Goal: Task Accomplishment & Management: Manage account settings

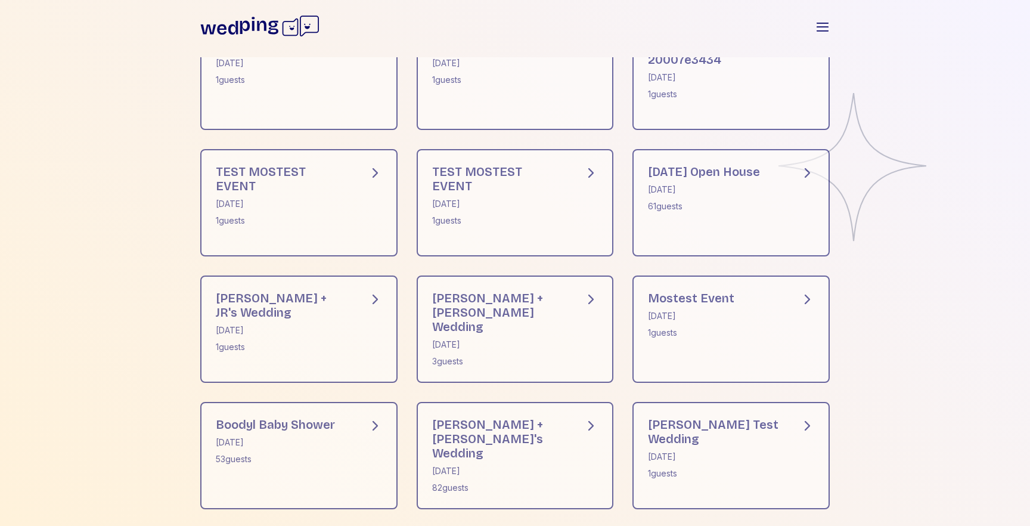
scroll to position [264, 0]
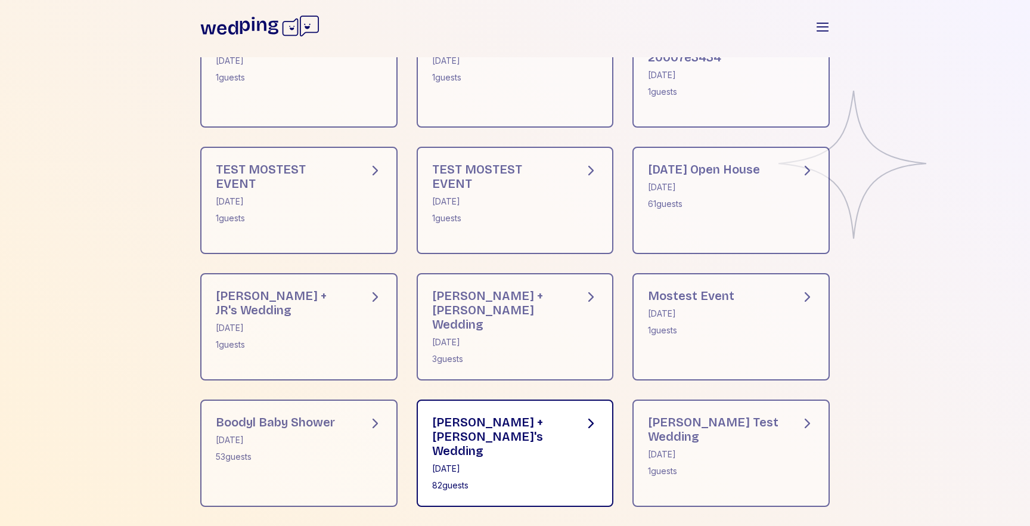
click at [543, 401] on div "Dylan + Kristina's Wedding May 15, 2025 82 guests" at bounding box center [515, 453] width 197 height 107
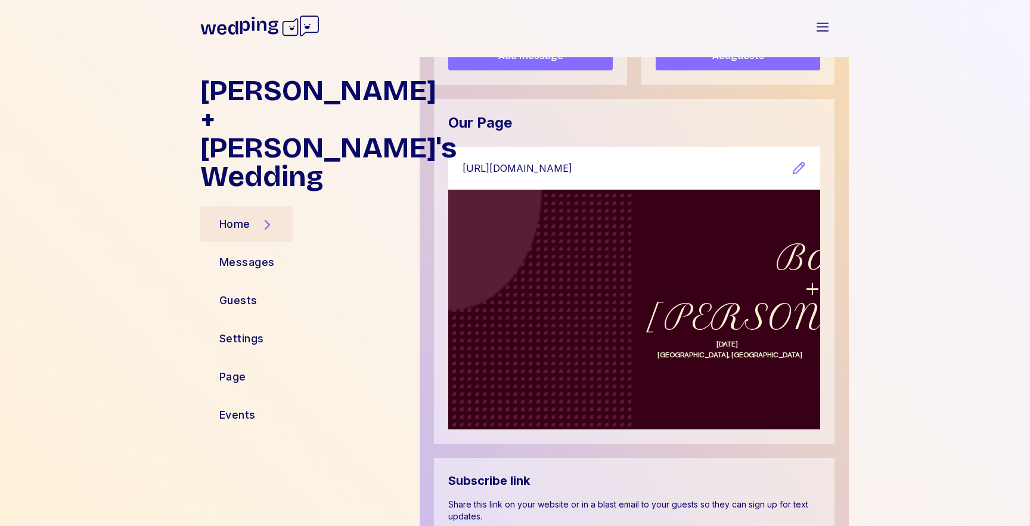
scroll to position [321, 0]
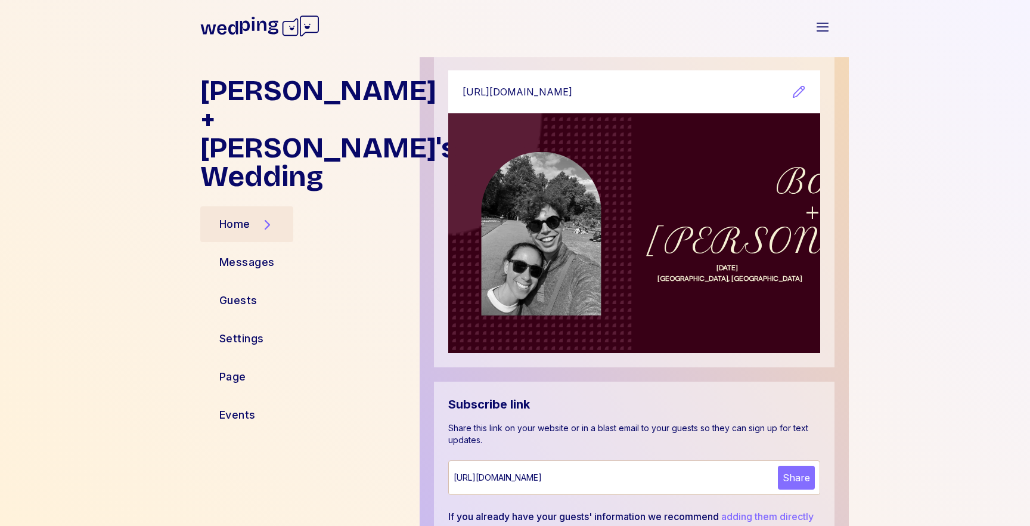
click at [777, 197] on span "Boo" at bounding box center [813, 181] width 72 height 42
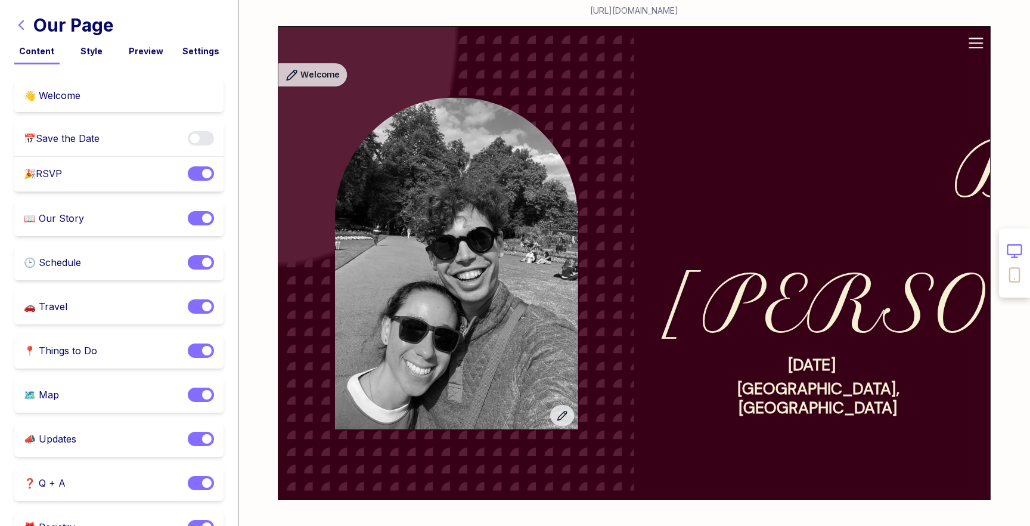
click at [98, 53] on div "Style" at bounding box center [91, 51] width 45 height 12
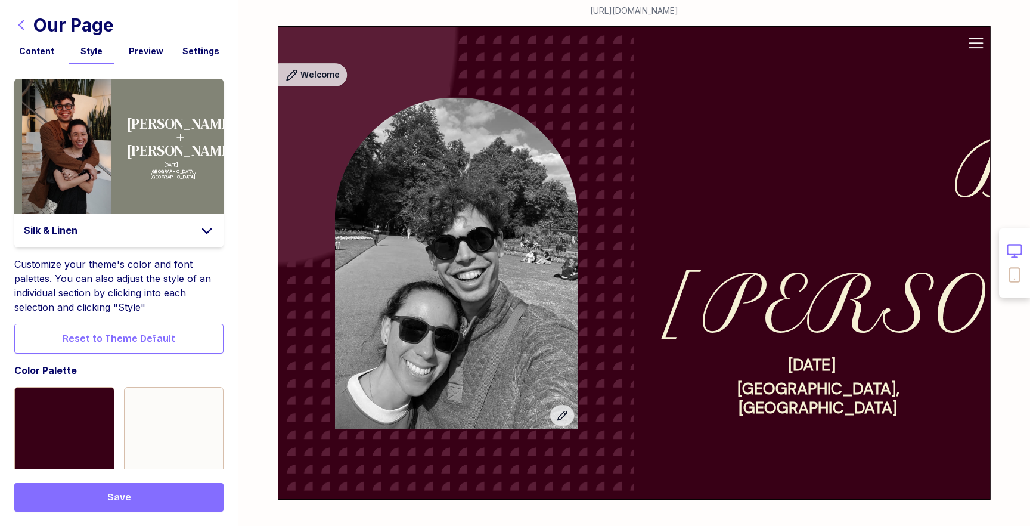
click at [45, 44] on div "Content Style Preview Settings" at bounding box center [118, 50] width 209 height 29
click at [42, 53] on div "Content" at bounding box center [36, 51] width 45 height 12
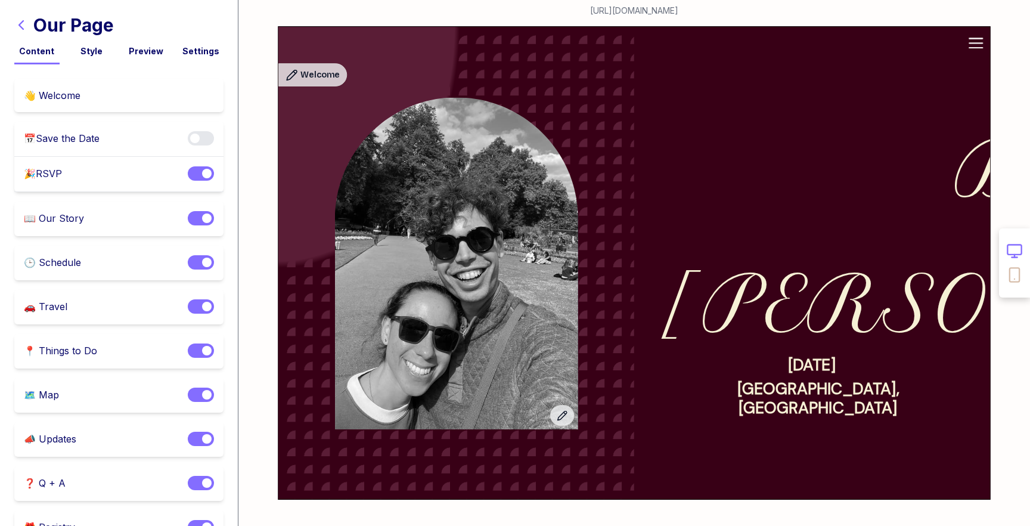
click at [43, 54] on div "Content" at bounding box center [36, 51] width 45 height 12
click at [64, 89] on div "👋 Welcome" at bounding box center [52, 95] width 57 height 14
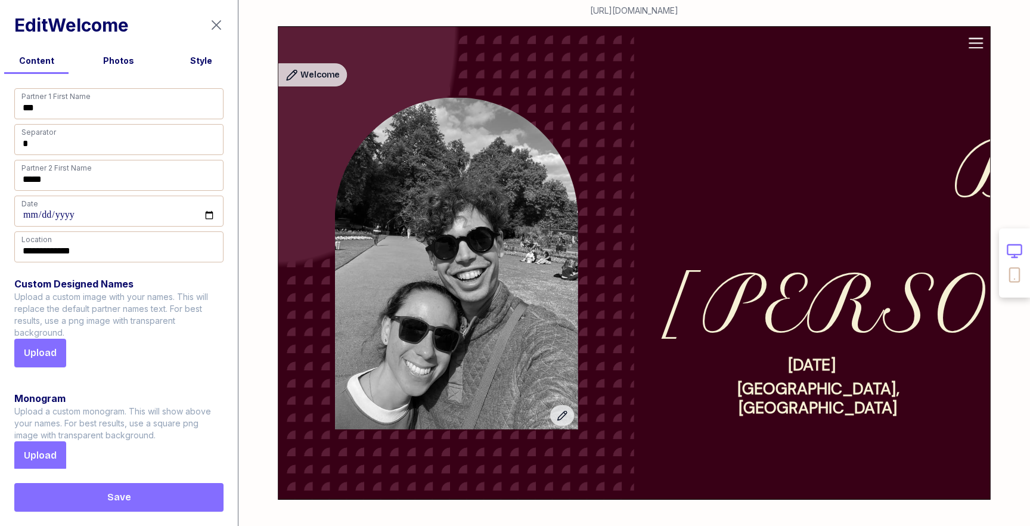
click at [187, 56] on div "Style" at bounding box center [201, 61] width 73 height 12
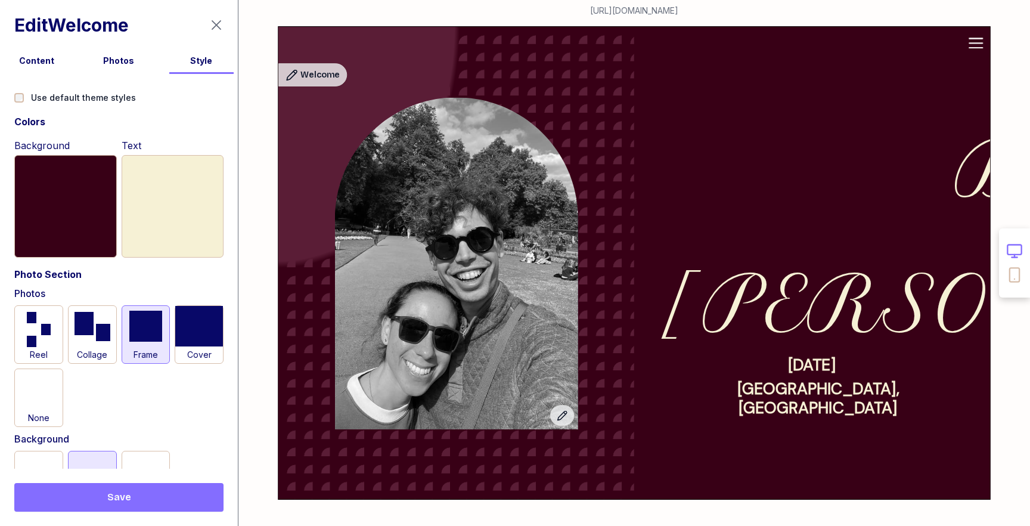
click at [216, 27] on icon "button" at bounding box center [216, 25] width 14 height 14
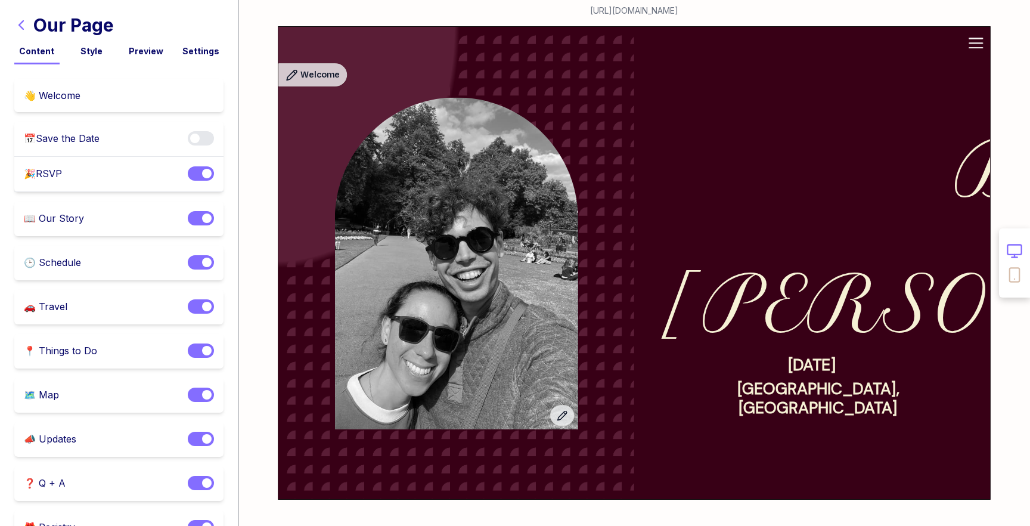
click at [78, 45] on div "Style" at bounding box center [91, 51] width 45 height 12
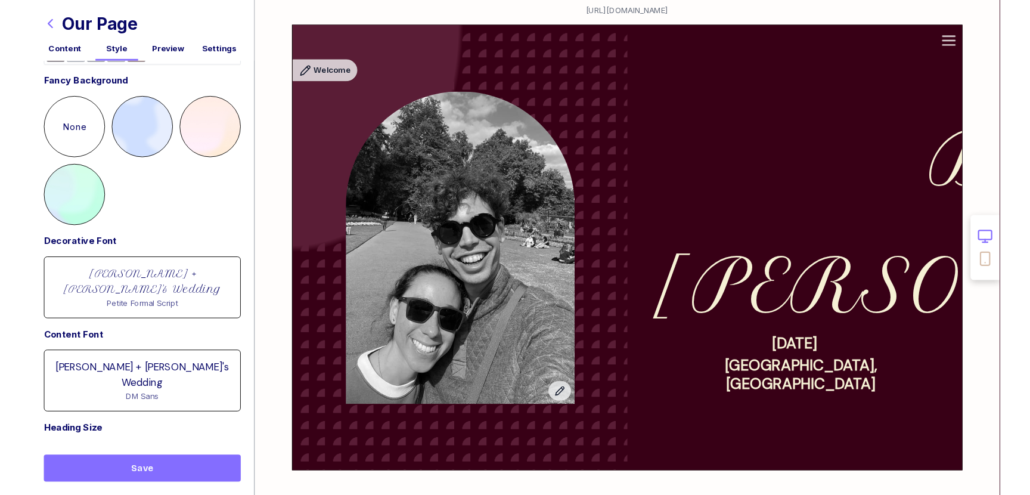
scroll to position [744, 0]
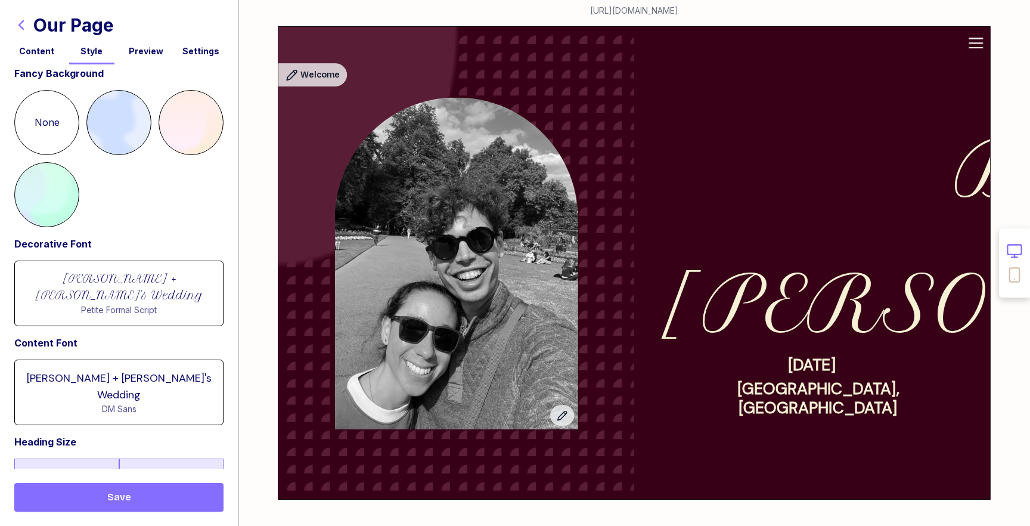
click at [58, 459] on label "Small" at bounding box center [66, 474] width 105 height 30
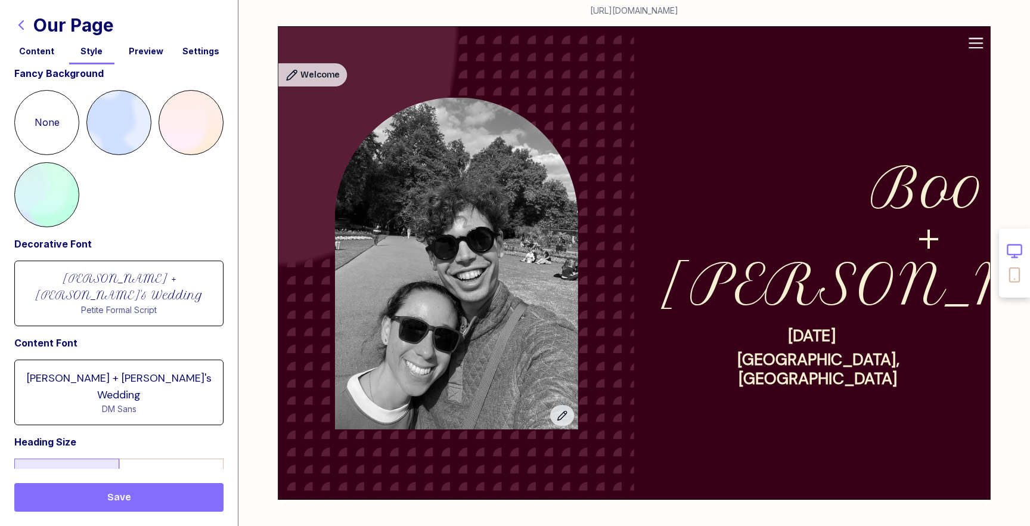
click at [110, 492] on span "Save" at bounding box center [119, 497] width 24 height 14
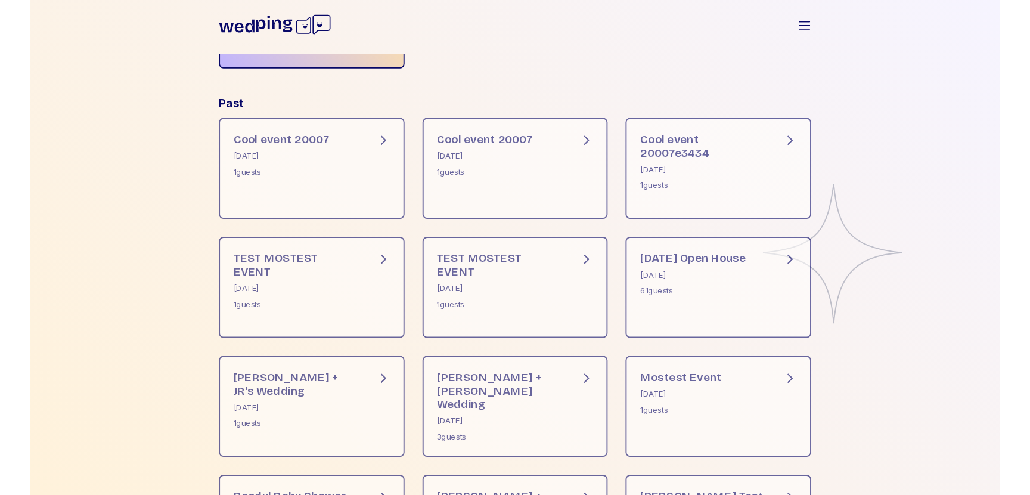
scroll to position [308, 0]
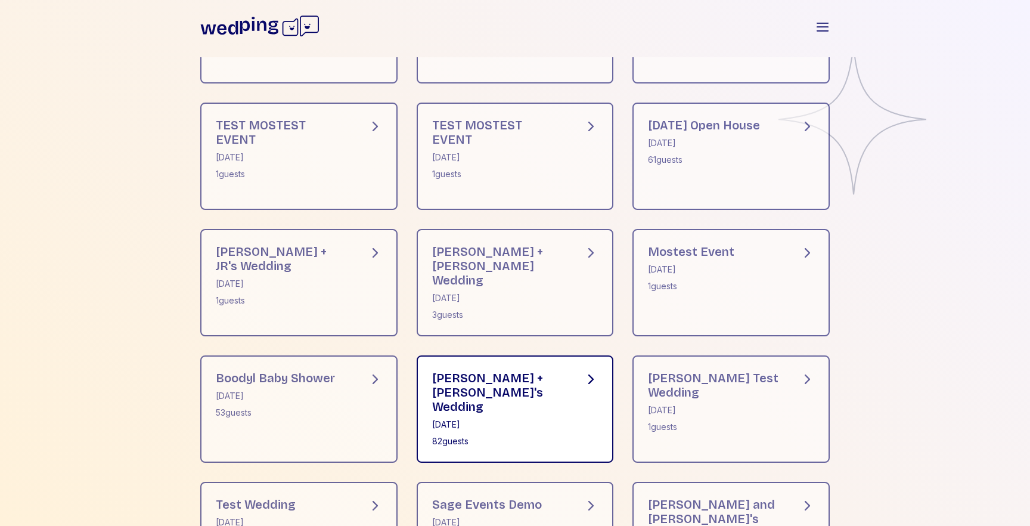
click at [507, 397] on div "[PERSON_NAME] + [PERSON_NAME]'s Wedding" at bounding box center [498, 392] width 133 height 43
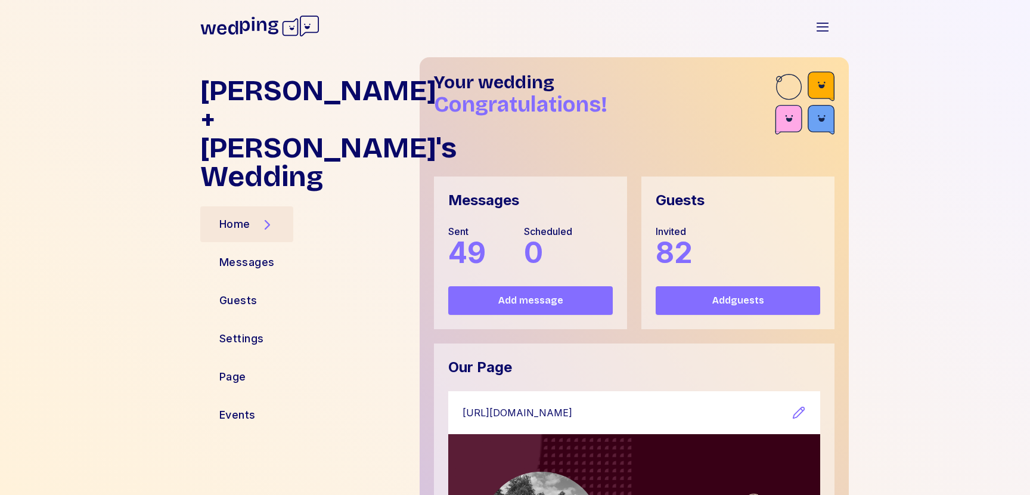
click at [296, 25] on icon at bounding box center [259, 26] width 119 height 38
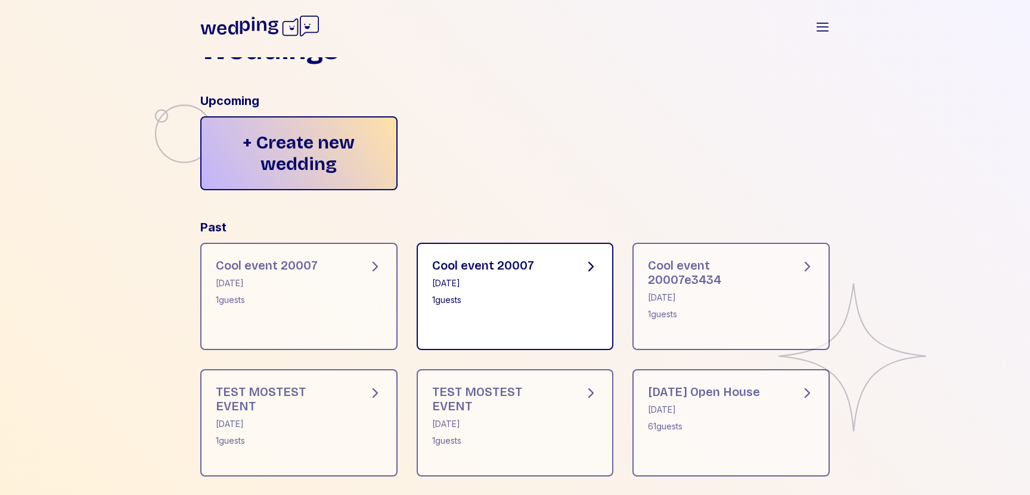
scroll to position [52, 0]
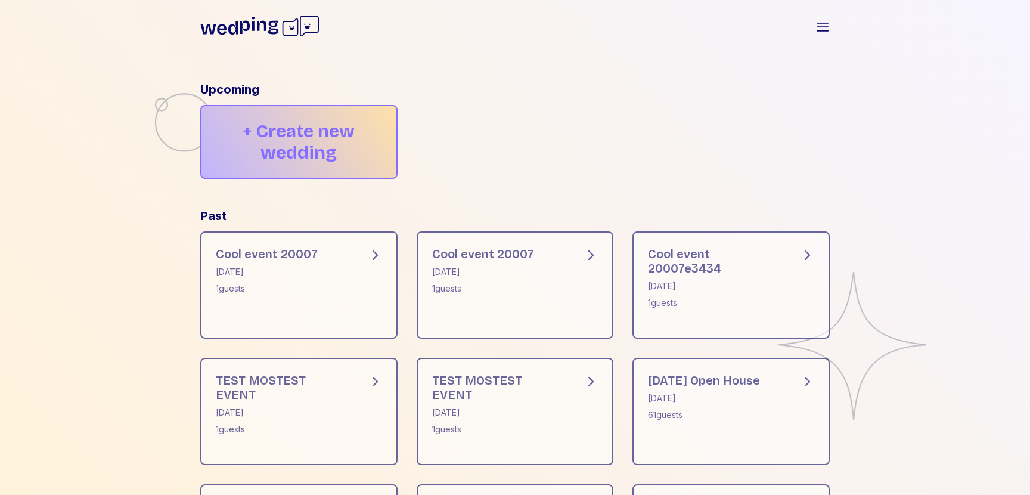
click at [305, 134] on div "+ Create new wedding" at bounding box center [298, 142] width 197 height 74
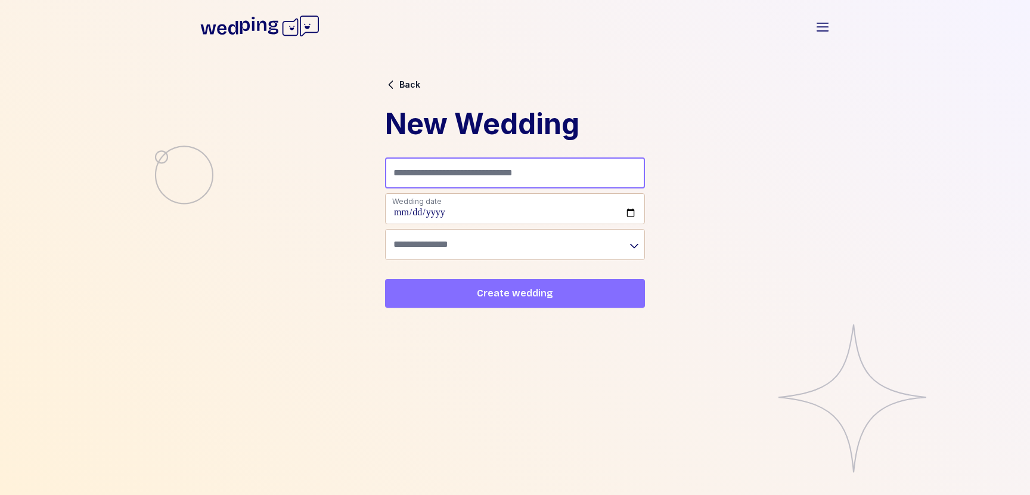
click at [499, 179] on input "Name (e.g. Sam + Robin's Wedding)" at bounding box center [515, 172] width 260 height 31
type input "**********"
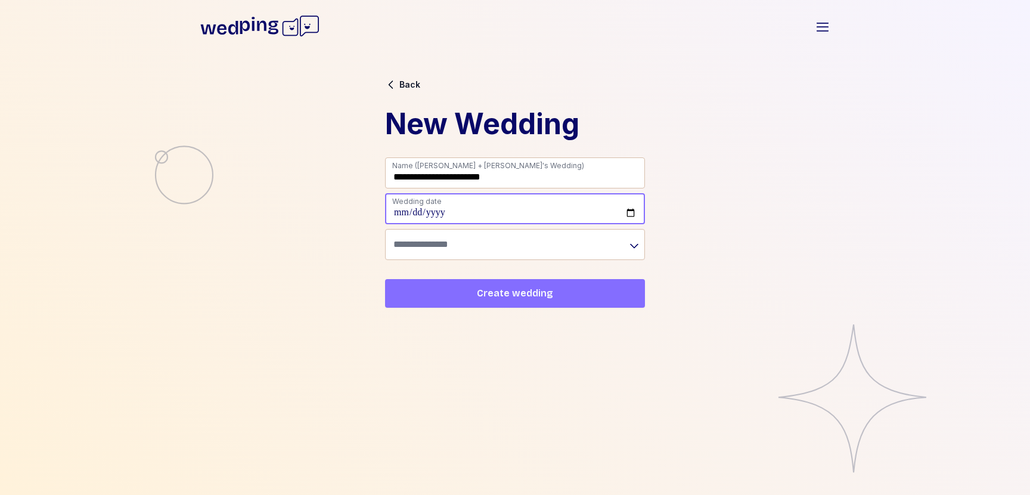
click at [629, 211] on input "date" at bounding box center [515, 208] width 260 height 31
type input "**********"
click at [520, 227] on form "**********" at bounding box center [515, 208] width 260 height 103
click at [503, 241] on input "text" at bounding box center [515, 244] width 260 height 31
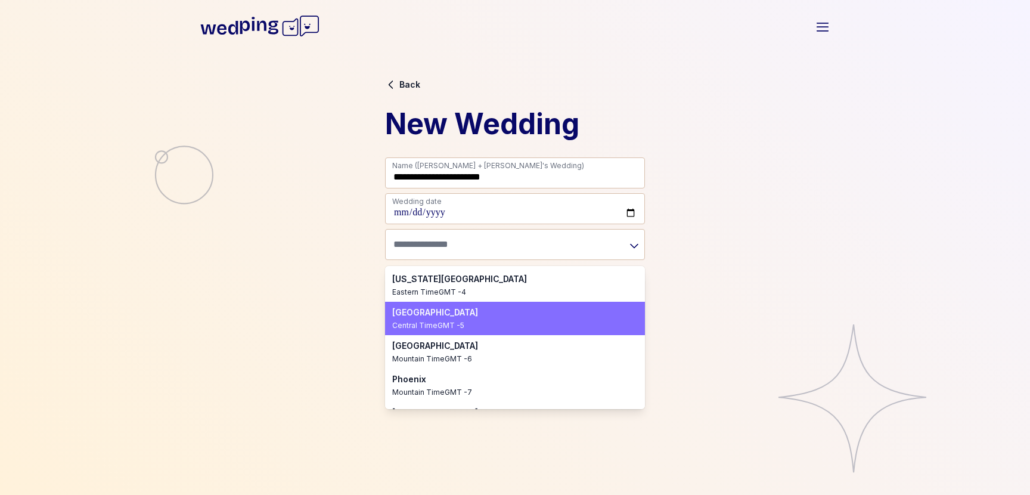
click at [437, 321] on div "Central Time GMT -5" at bounding box center [507, 326] width 231 height 10
type input "**********"
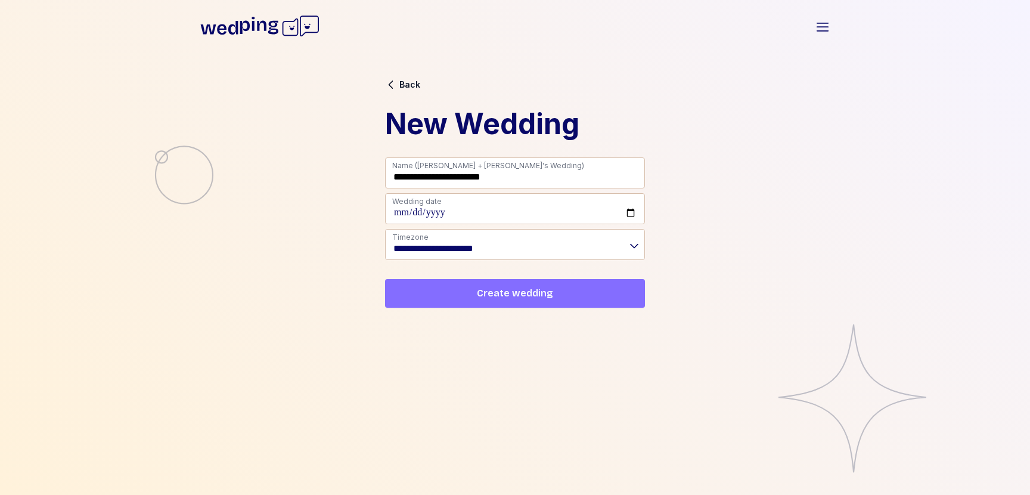
click at [469, 297] on span "Create wedding" at bounding box center [515, 293] width 241 height 14
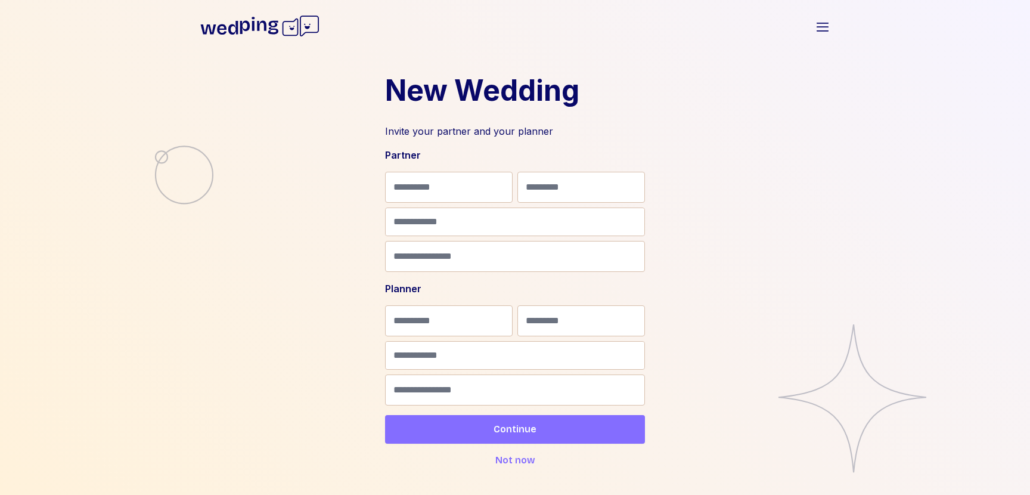
click at [503, 458] on span "Not now" at bounding box center [516, 460] width 40 height 14
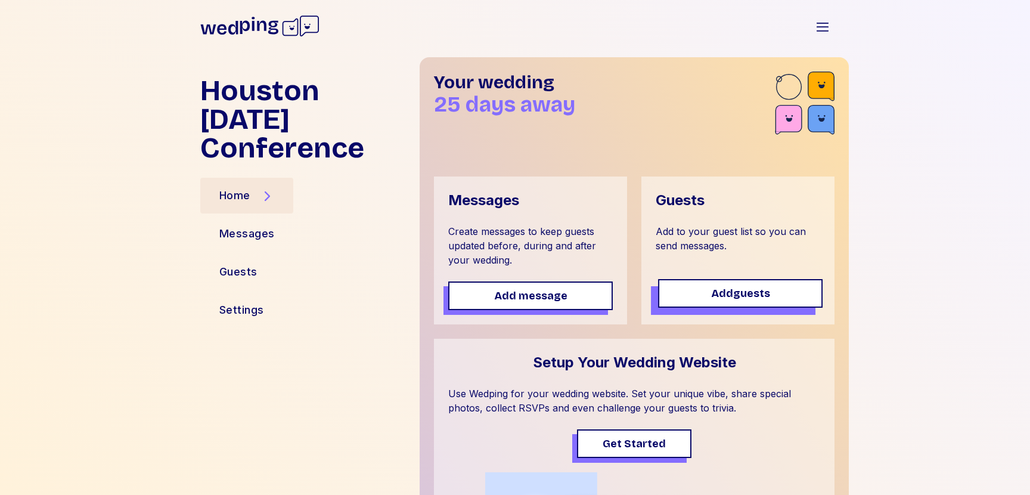
click at [705, 289] on span "Add guests" at bounding box center [740, 293] width 143 height 17
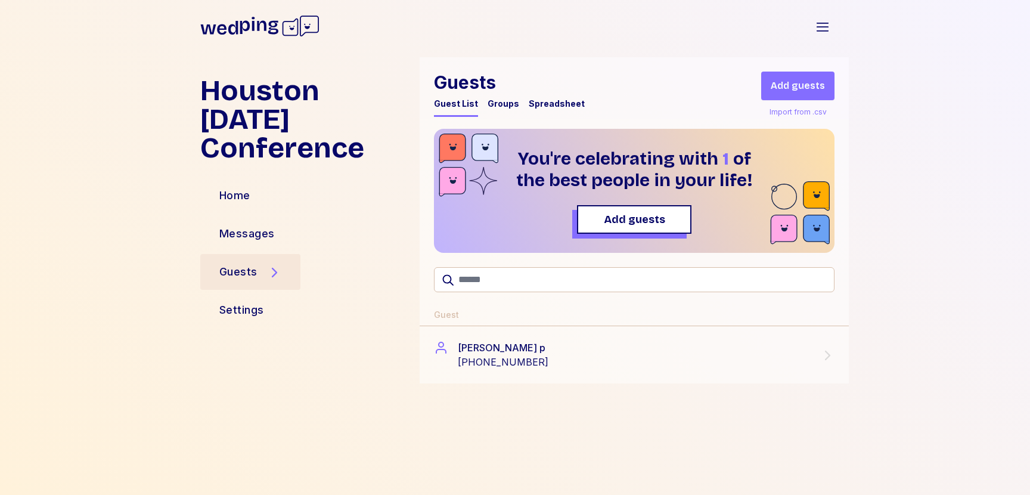
click at [819, 113] on div "Import from .csv" at bounding box center [798, 112] width 62 height 14
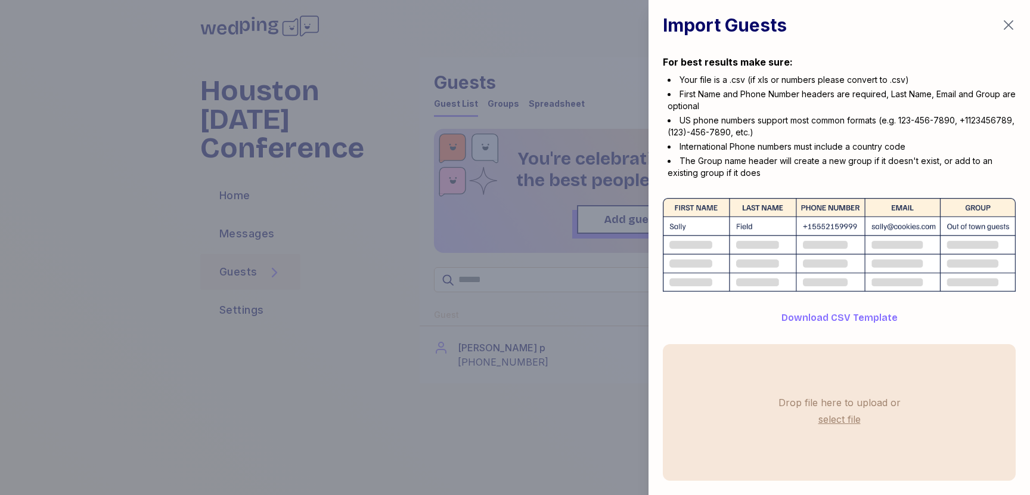
click at [547, 156] on div at bounding box center [515, 247] width 1030 height 495
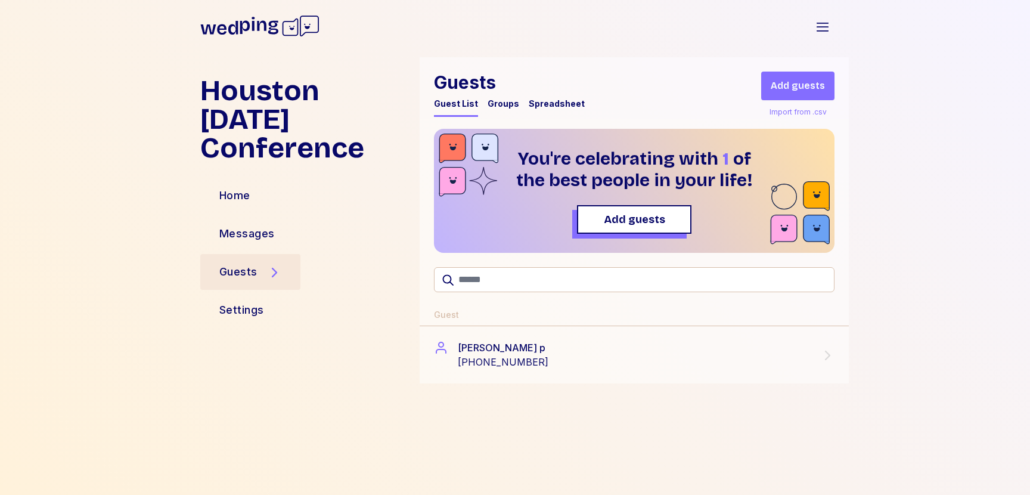
click at [493, 104] on div "Groups" at bounding box center [504, 104] width 32 height 12
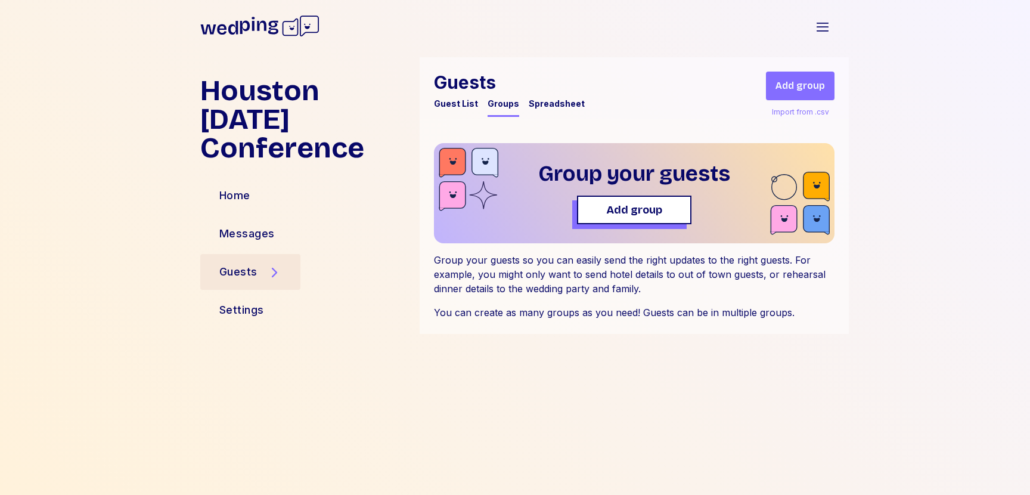
click at [467, 107] on div "Guest List" at bounding box center [456, 104] width 44 height 12
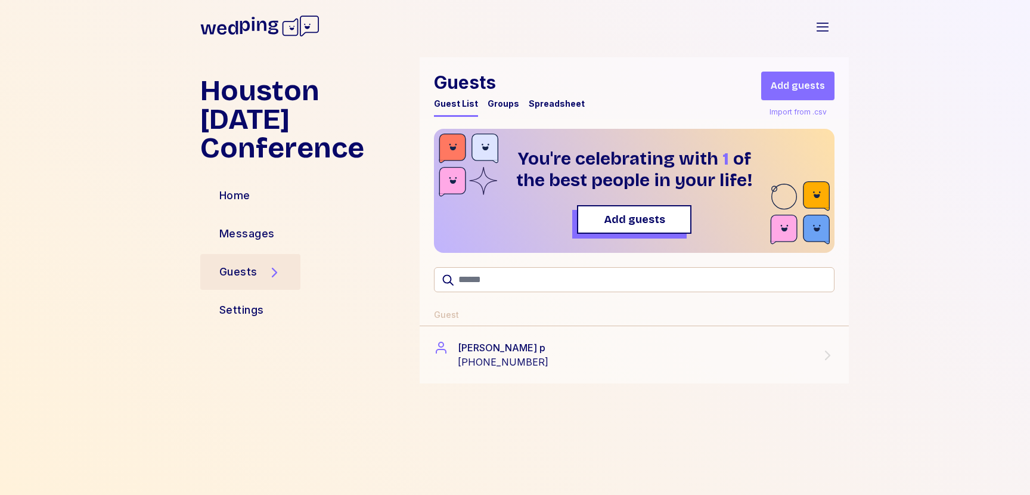
click at [541, 106] on div "Spreadsheet" at bounding box center [557, 104] width 56 height 12
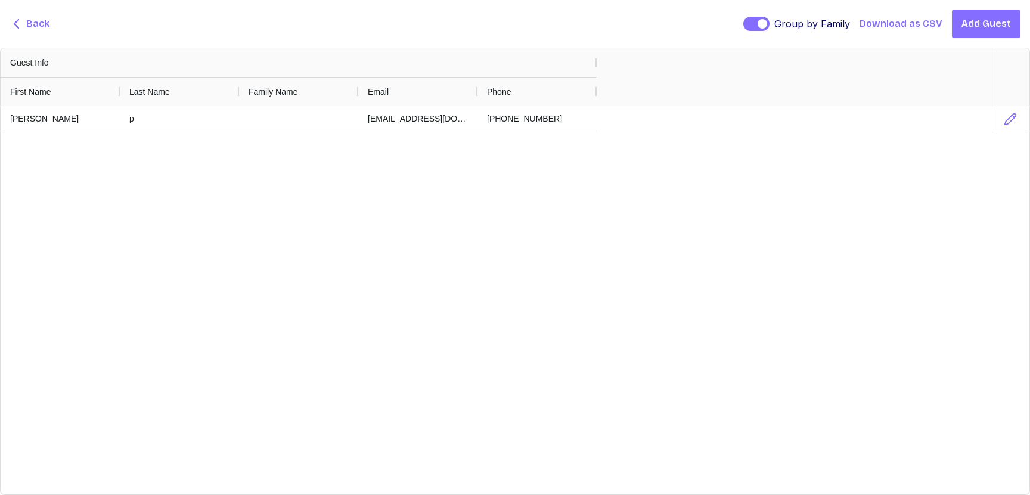
click at [49, 18] on div "Back Group by Family Group by Family Download as CSV Add Guest" at bounding box center [515, 24] width 1030 height 48
click at [40, 21] on span "Back" at bounding box center [37, 24] width 23 height 14
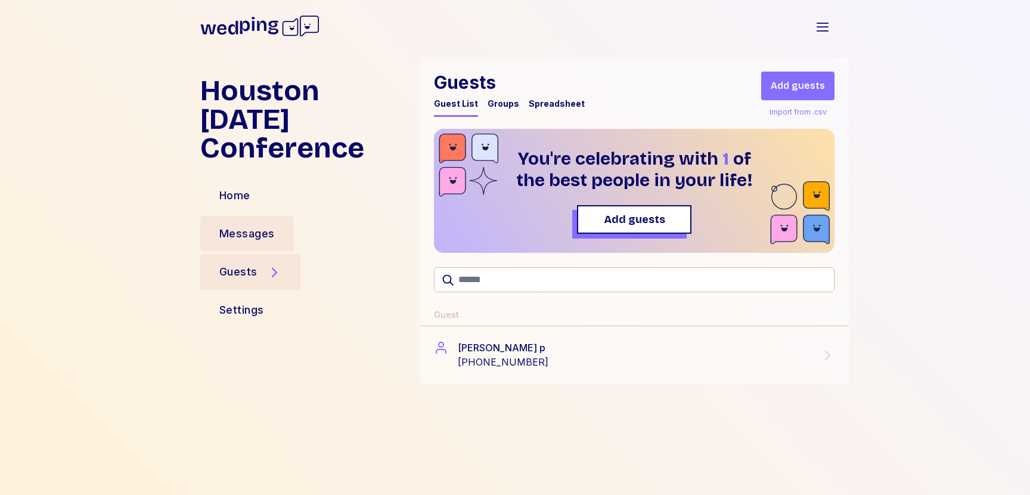
click at [240, 225] on div "Messages" at bounding box center [246, 233] width 55 height 17
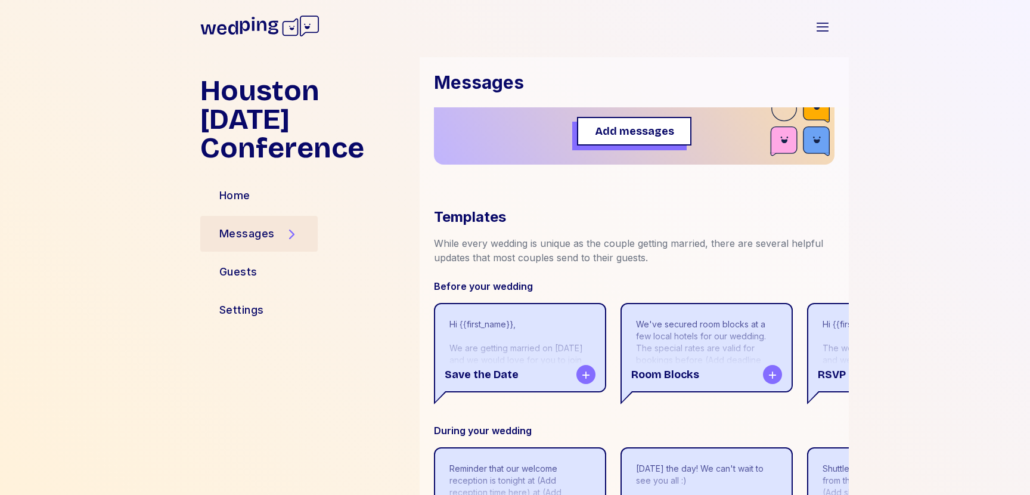
scroll to position [78, 0]
click at [618, 136] on button "Add messages" at bounding box center [637, 127] width 114 height 29
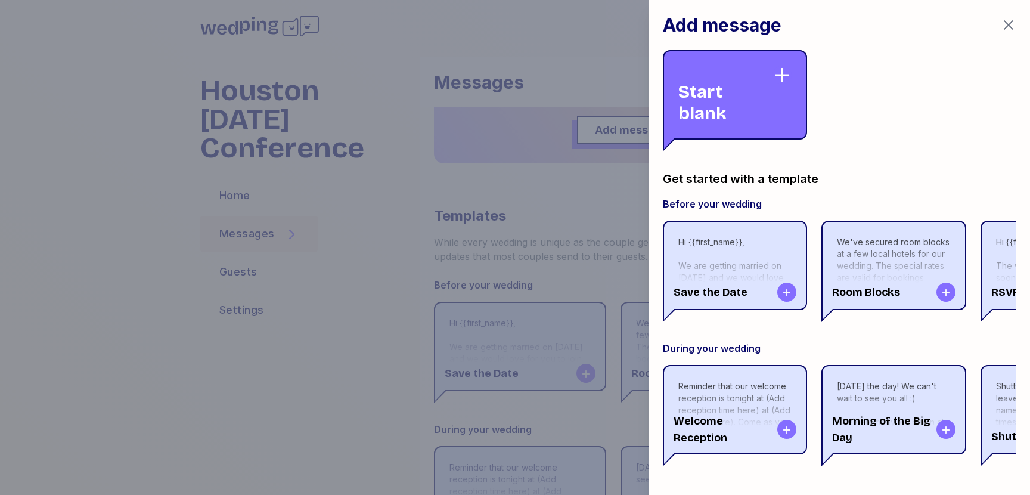
click at [766, 107] on div "Start blank" at bounding box center [726, 95] width 94 height 58
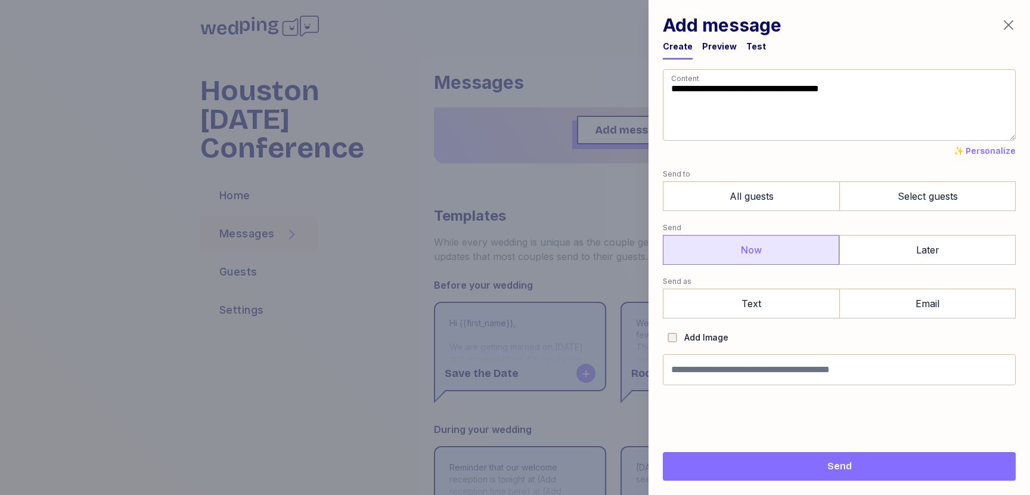
click at [743, 242] on label "Now" at bounding box center [751, 250] width 177 height 30
click at [931, 261] on label "Later" at bounding box center [928, 250] width 177 height 30
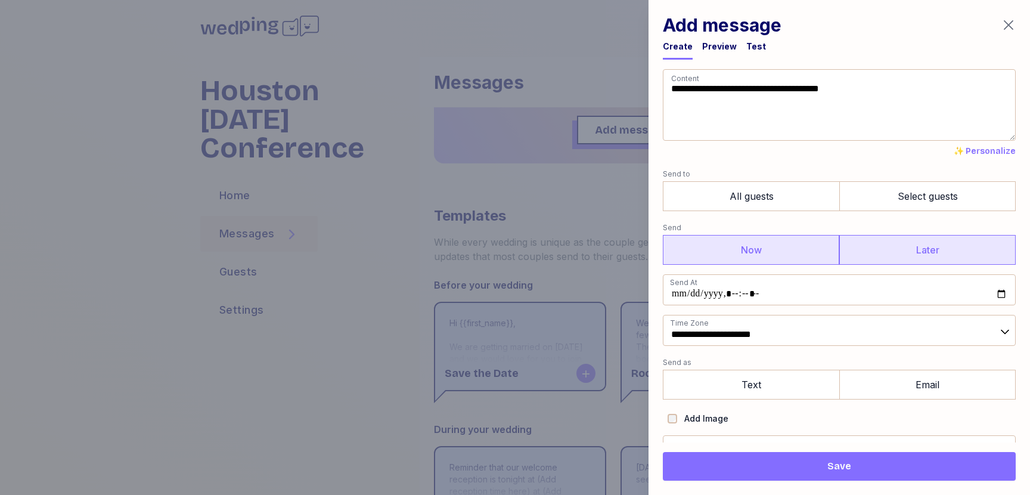
click at [797, 242] on label "Now" at bounding box center [751, 250] width 177 height 30
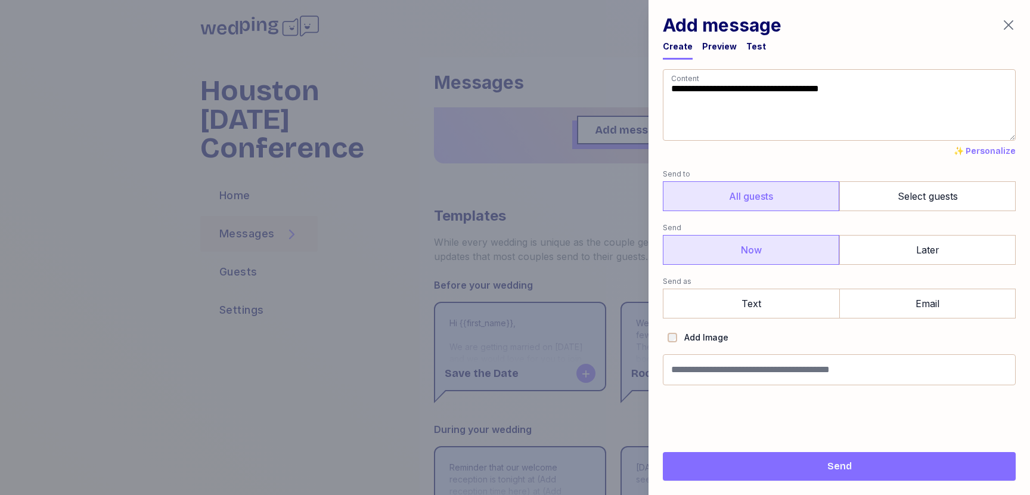
click at [767, 203] on label "All guests" at bounding box center [751, 196] width 177 height 30
click at [896, 192] on label "Select guests" at bounding box center [928, 196] width 177 height 30
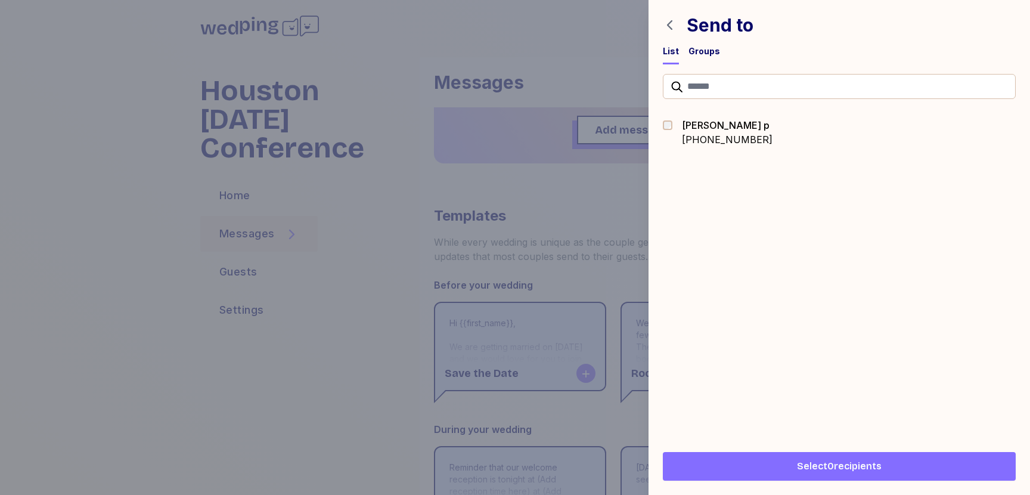
click at [698, 51] on div "Groups" at bounding box center [705, 51] width 32 height 12
click at [547, 138] on div at bounding box center [515, 247] width 1030 height 495
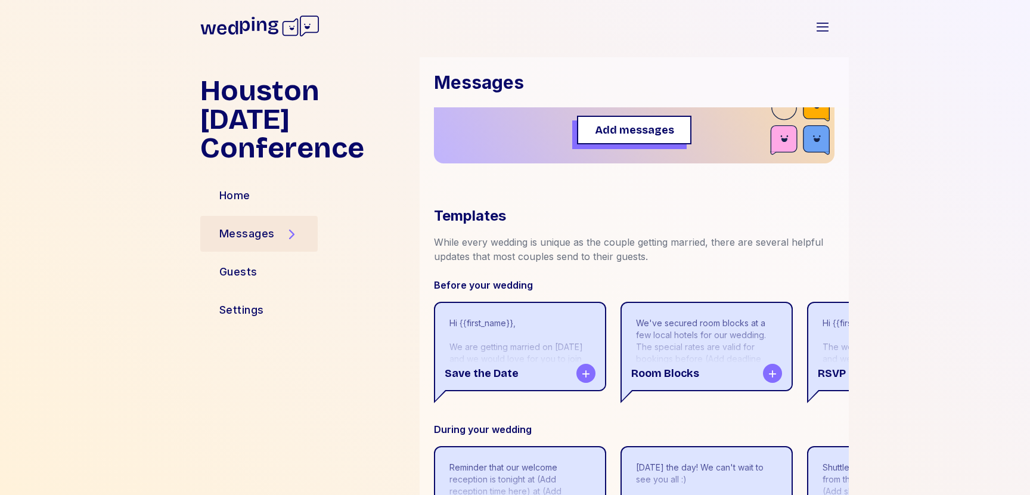
click at [272, 31] on icon at bounding box center [259, 26] width 119 height 38
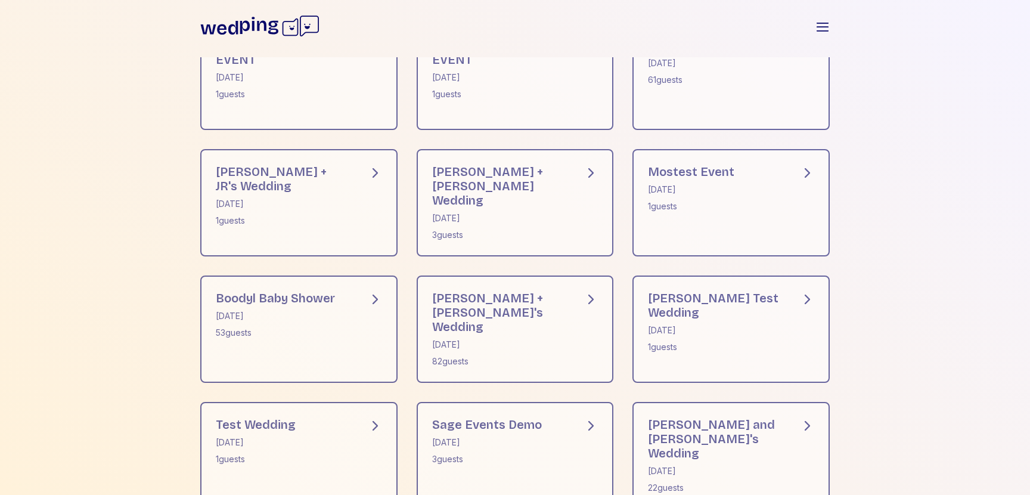
scroll to position [426, 0]
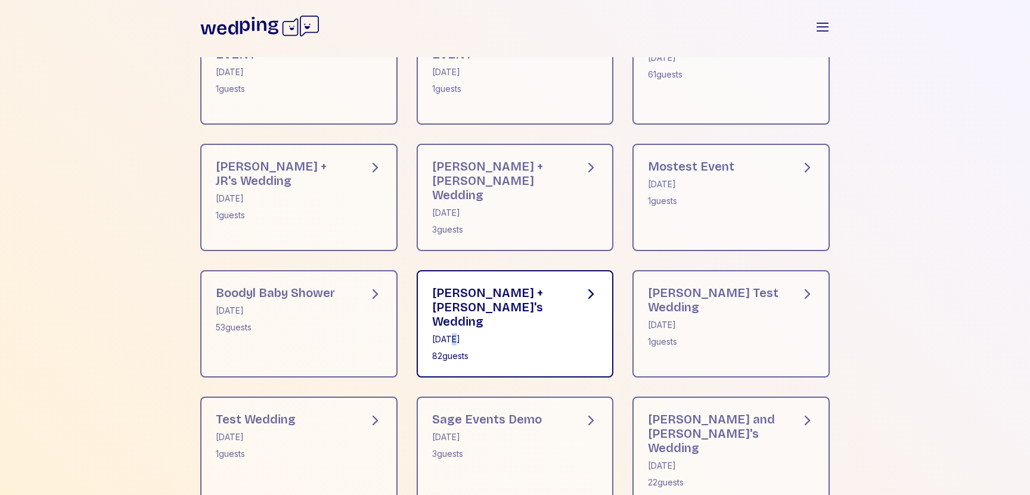
click at [454, 333] on div "May 15, 2025" at bounding box center [498, 339] width 133 height 12
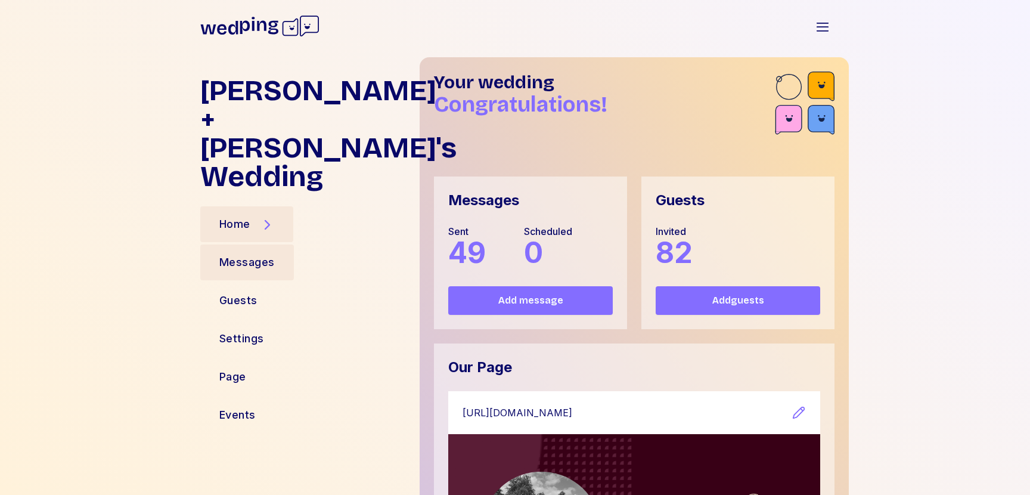
click at [246, 244] on div "Messages" at bounding box center [247, 262] width 94 height 36
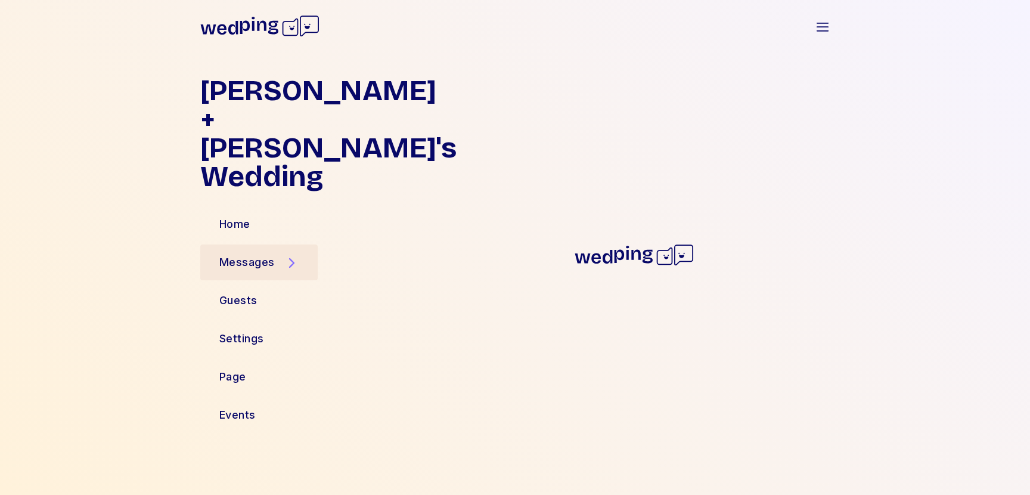
scroll to position [61, 0]
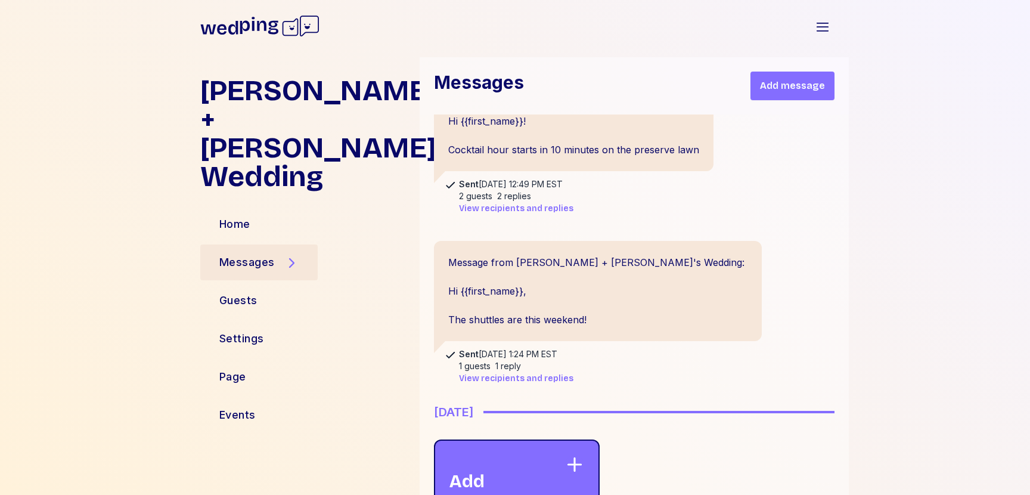
click at [809, 92] on span "Add message" at bounding box center [792, 86] width 65 height 14
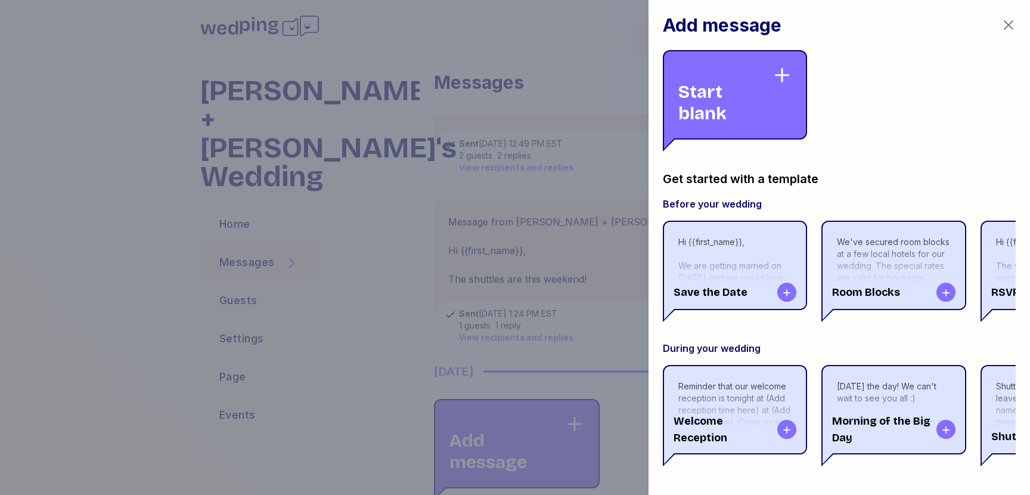
click at [750, 89] on div "Start blank" at bounding box center [726, 95] width 94 height 58
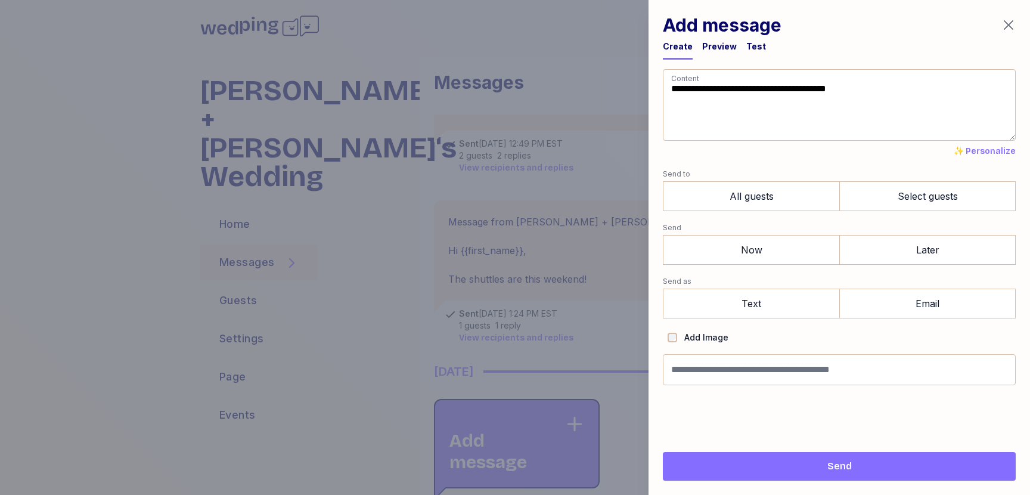
click at [713, 48] on div "Preview" at bounding box center [719, 47] width 35 height 12
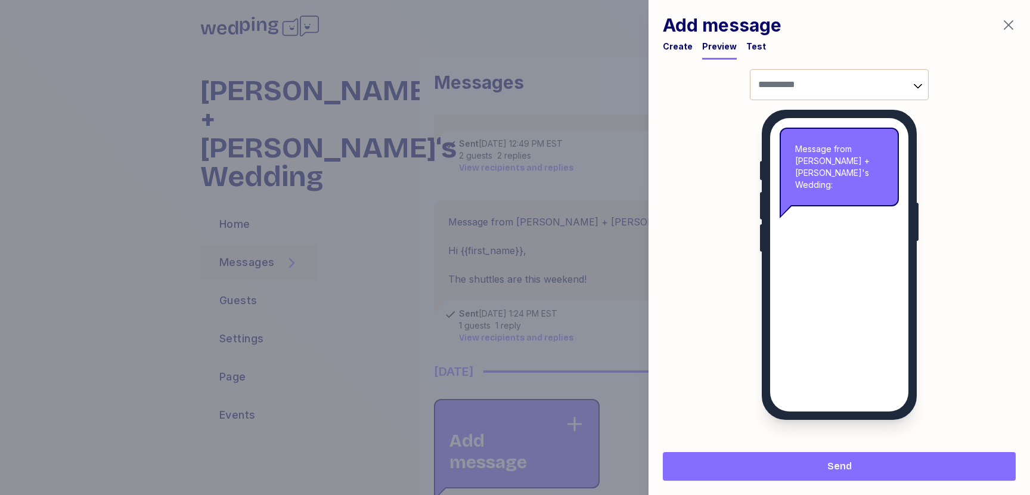
click at [756, 51] on div "Test" at bounding box center [757, 47] width 20 height 12
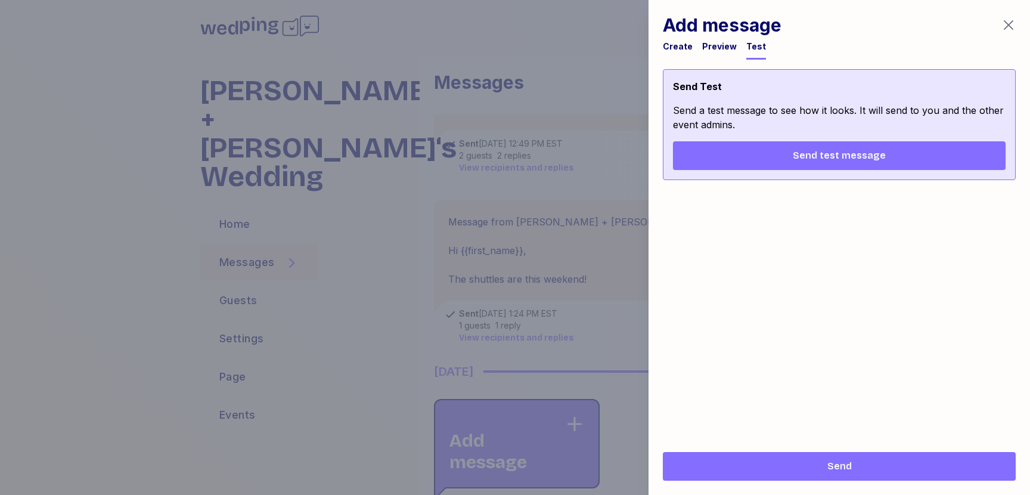
click at [703, 41] on div "Preview" at bounding box center [719, 47] width 35 height 12
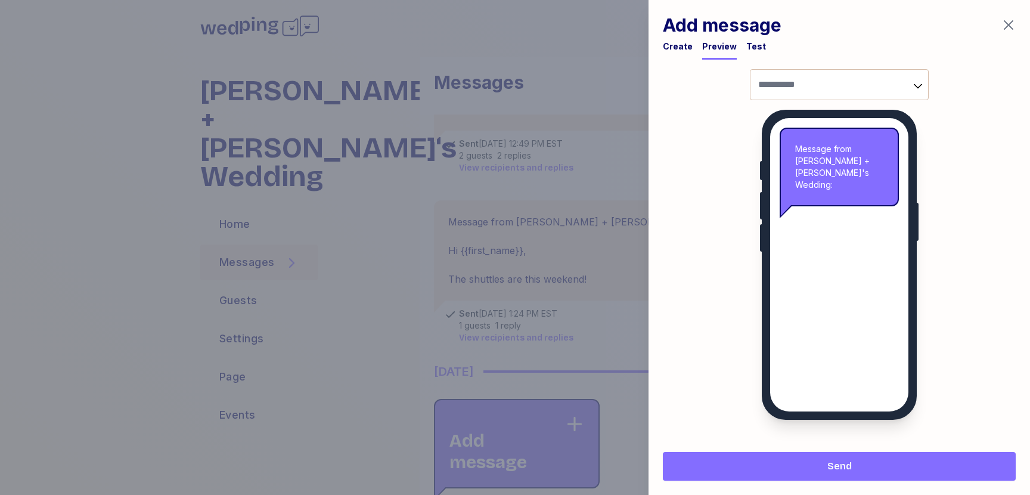
click at [675, 41] on div "Create" at bounding box center [678, 47] width 30 height 12
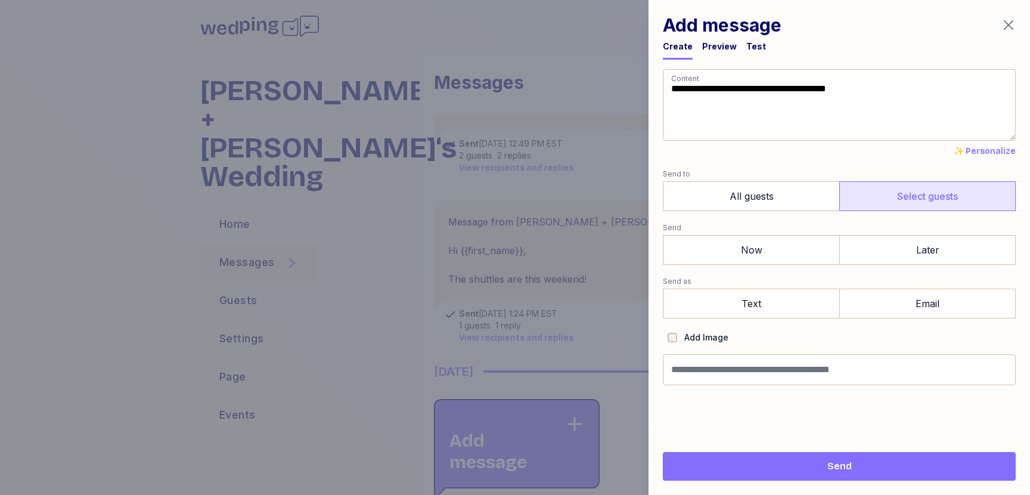
click at [863, 207] on label "Select guests" at bounding box center [928, 196] width 177 height 30
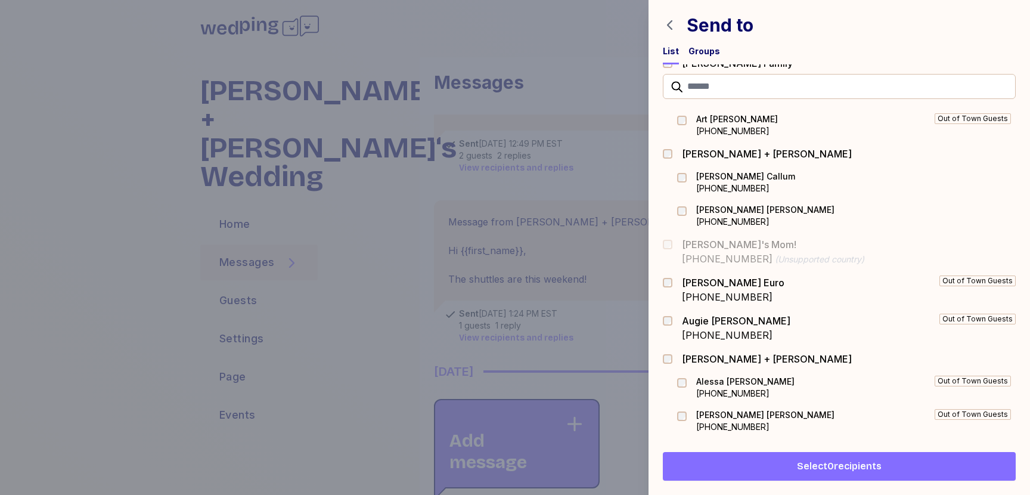
scroll to position [69, 0]
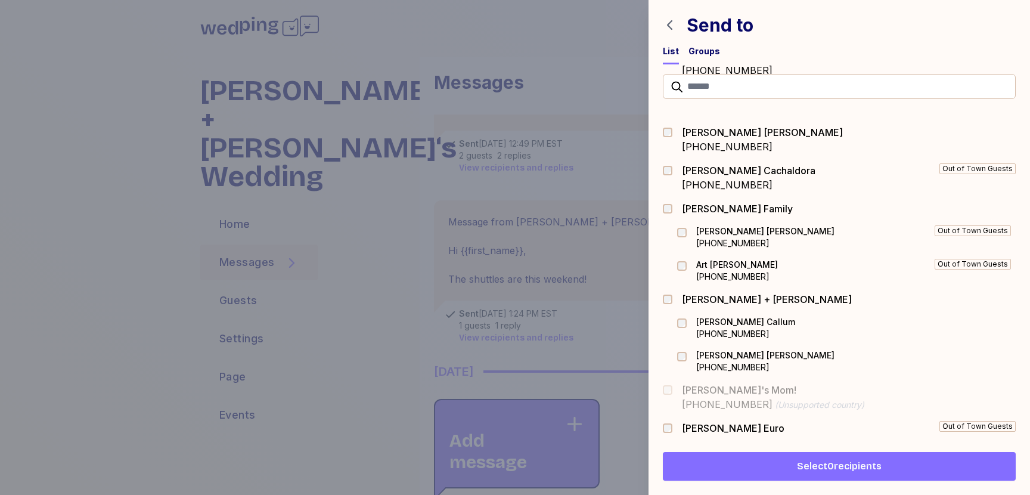
click at [371, 227] on div at bounding box center [515, 247] width 1030 height 495
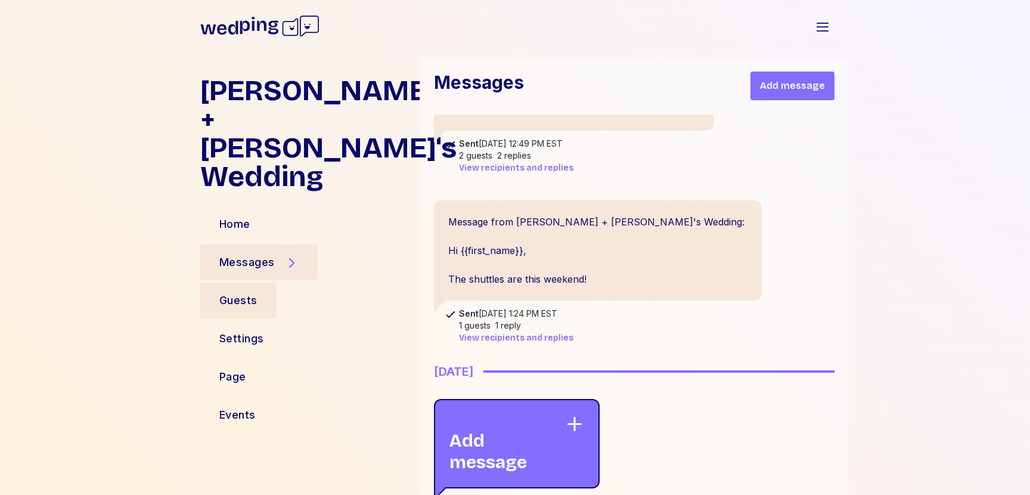
click at [246, 292] on div "Guests" at bounding box center [238, 300] width 38 height 17
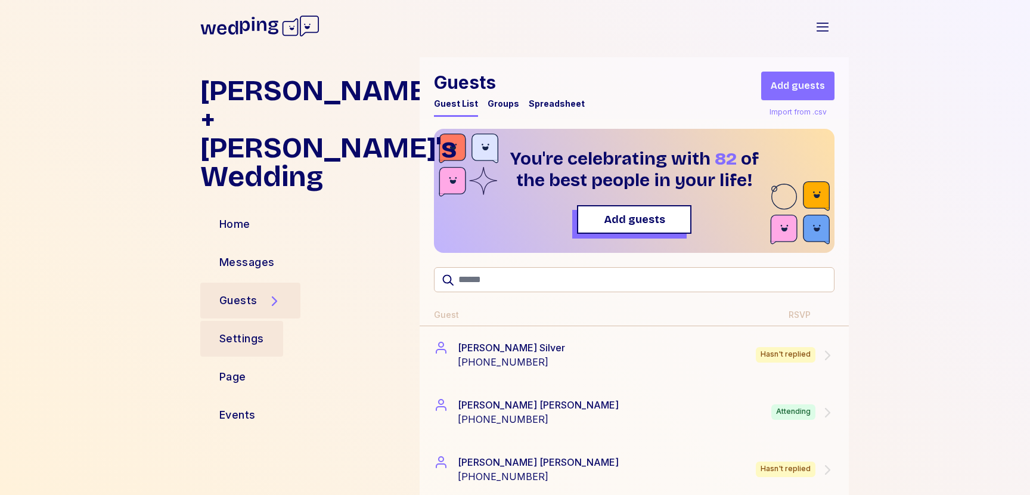
click at [246, 321] on div "Settings" at bounding box center [241, 339] width 83 height 36
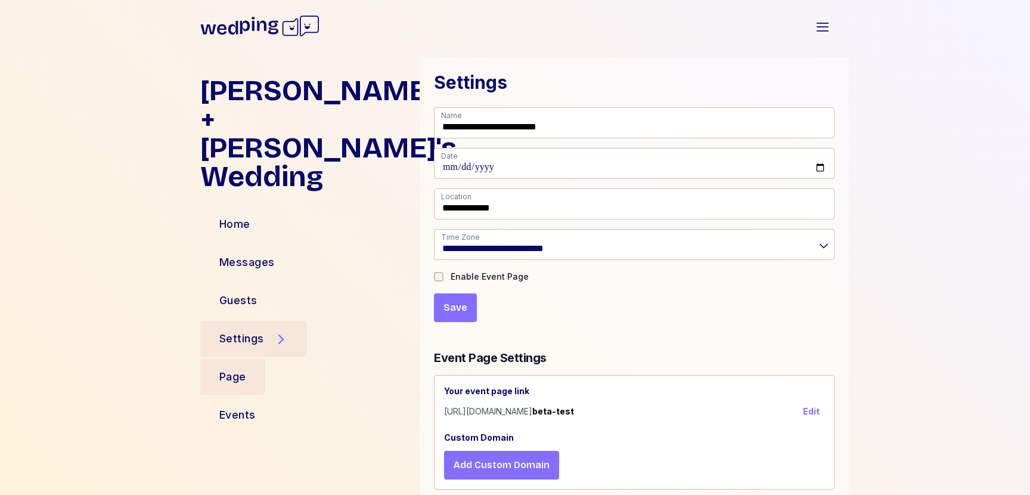
click at [228, 369] on div "Page" at bounding box center [232, 377] width 27 height 17
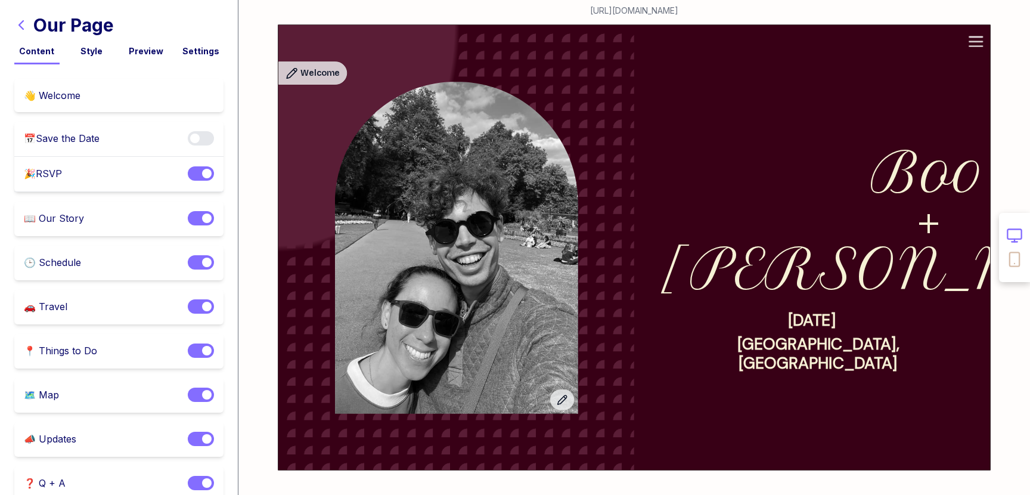
click at [25, 21] on icon "button" at bounding box center [21, 25] width 14 height 14
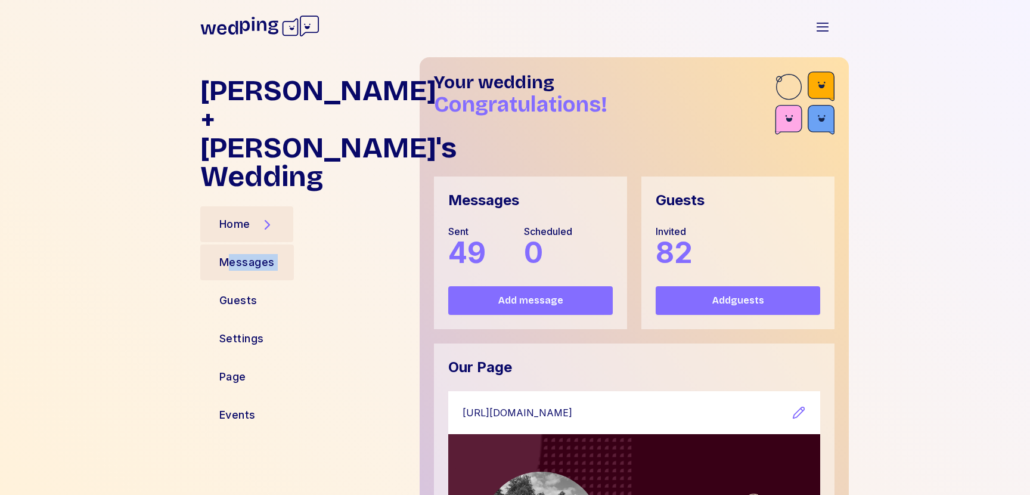
drag, startPoint x: 230, startPoint y: 254, endPoint x: 230, endPoint y: 242, distance: 12.5
click at [230, 242] on div "Home Messages Guests Settings Page Events" at bounding box center [305, 319] width 210 height 219
click at [230, 254] on div "Messages" at bounding box center [246, 262] width 55 height 17
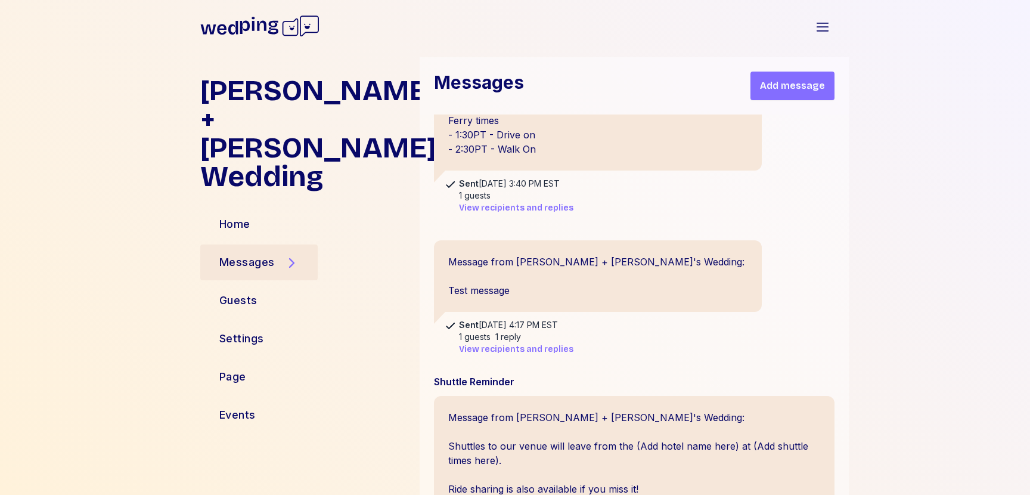
scroll to position [8262, 0]
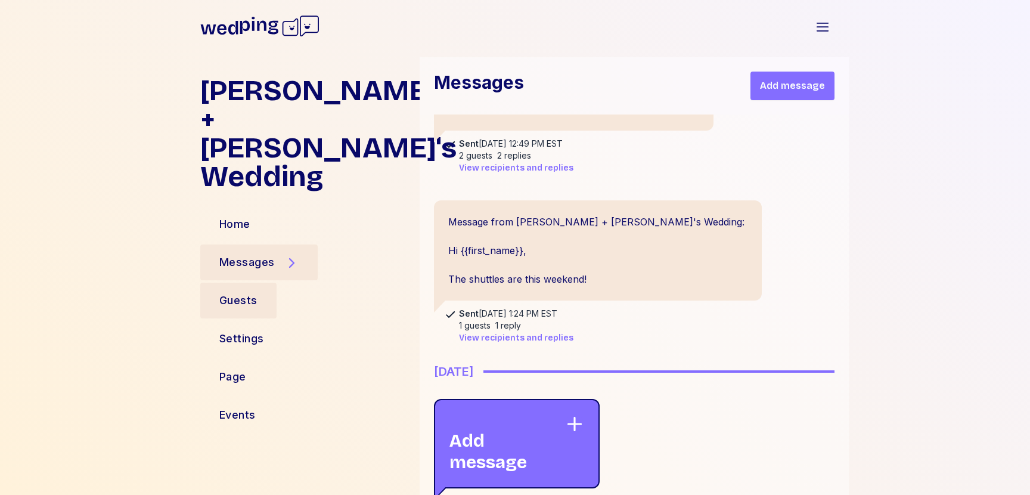
click at [249, 292] on div "Guests" at bounding box center [238, 300] width 38 height 17
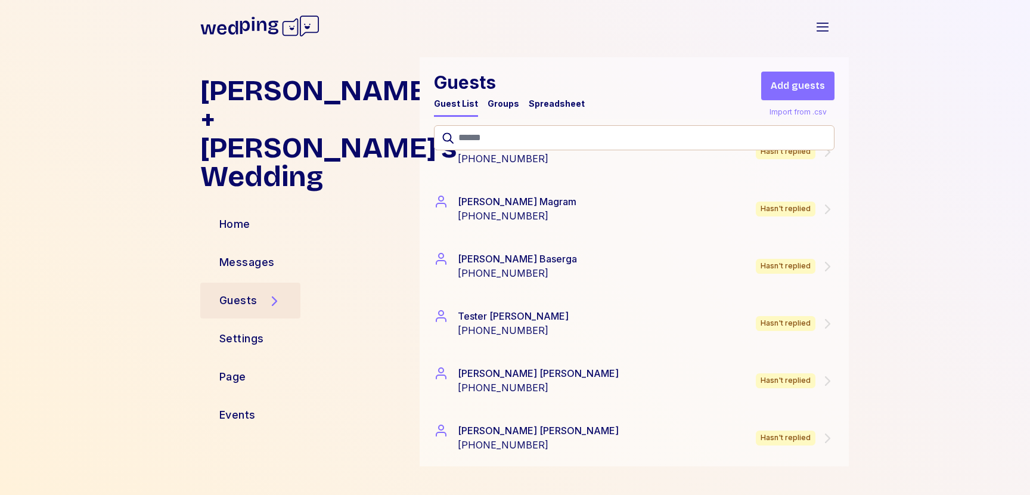
scroll to position [4784, 0]
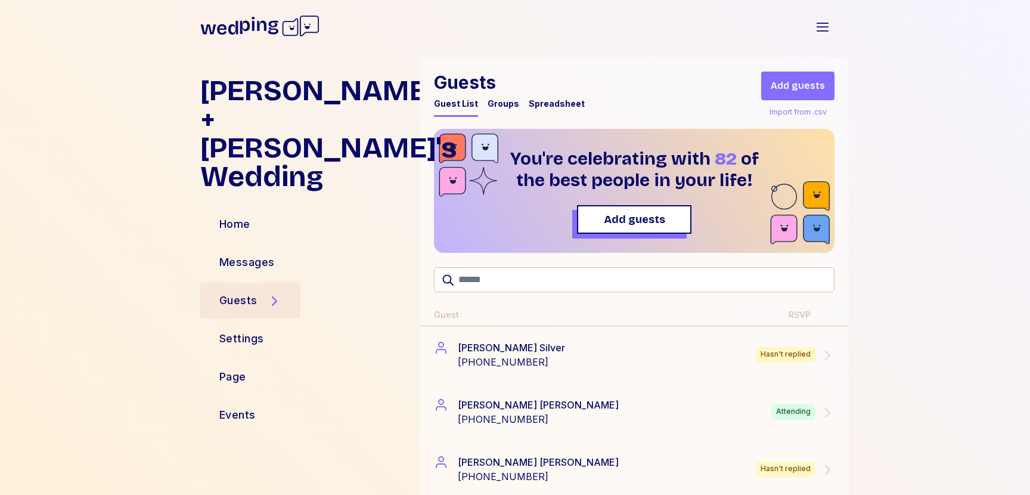
click at [228, 283] on div "Guests" at bounding box center [250, 301] width 100 height 36
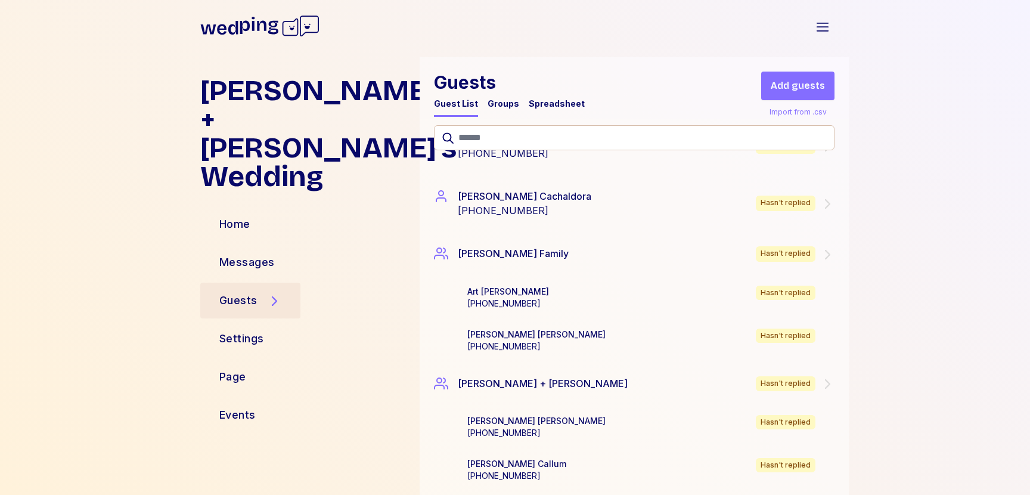
scroll to position [421, 0]
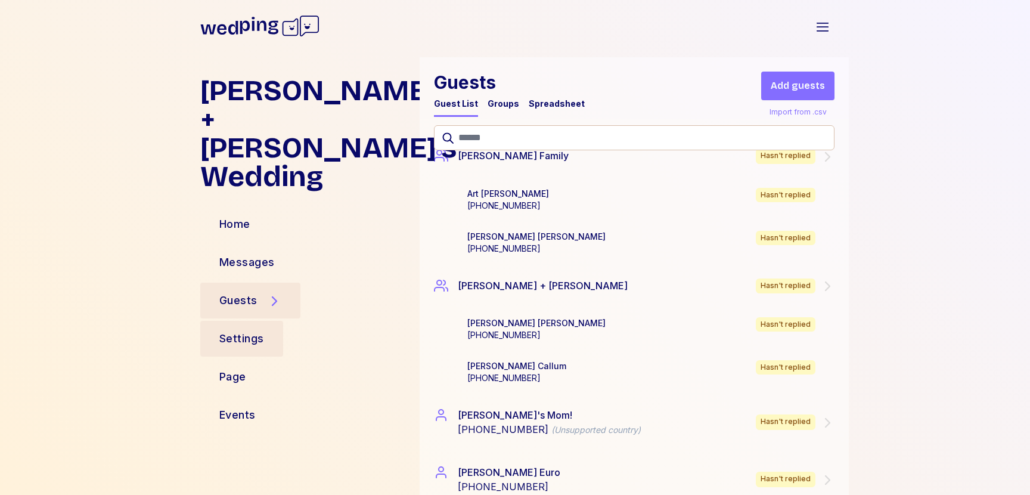
click at [225, 330] on div "Settings" at bounding box center [241, 338] width 45 height 17
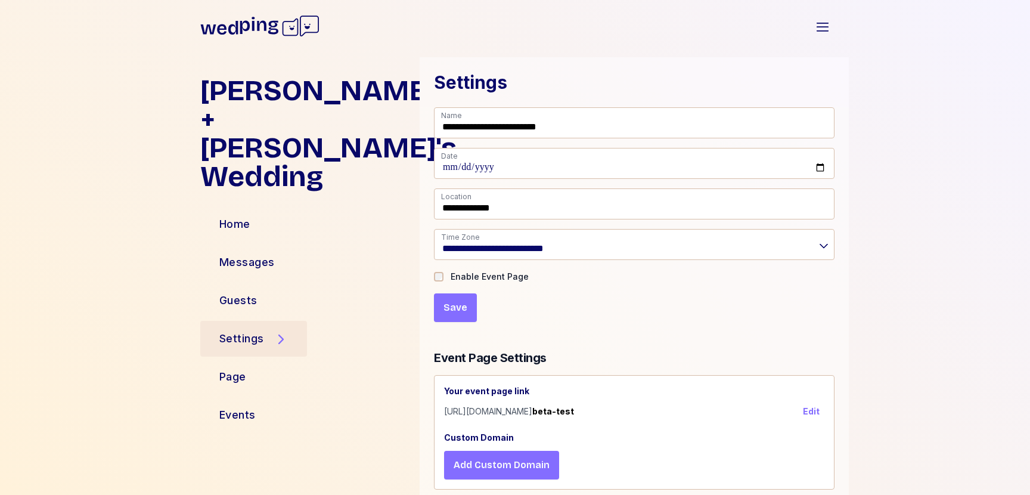
click at [221, 132] on h1 "Dylan + Kristina's Wedding" at bounding box center [305, 133] width 210 height 114
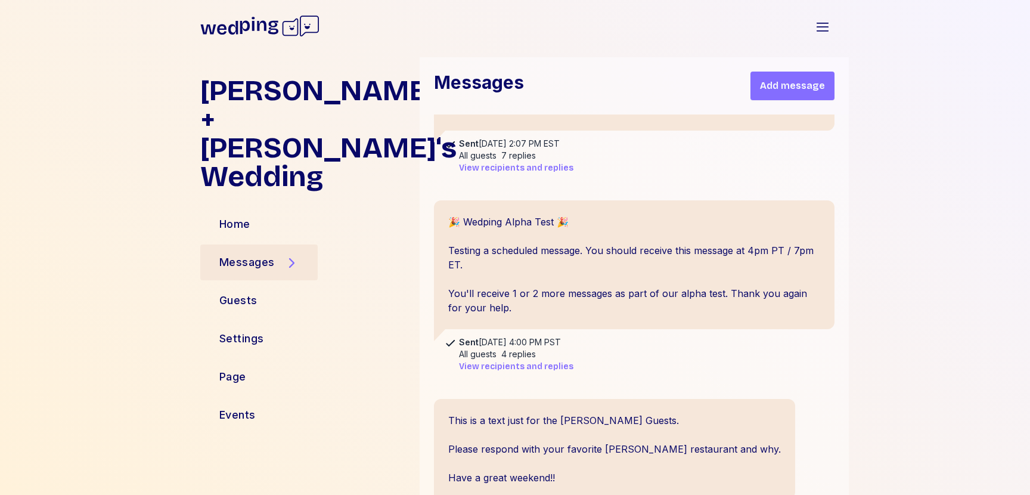
scroll to position [8262, 0]
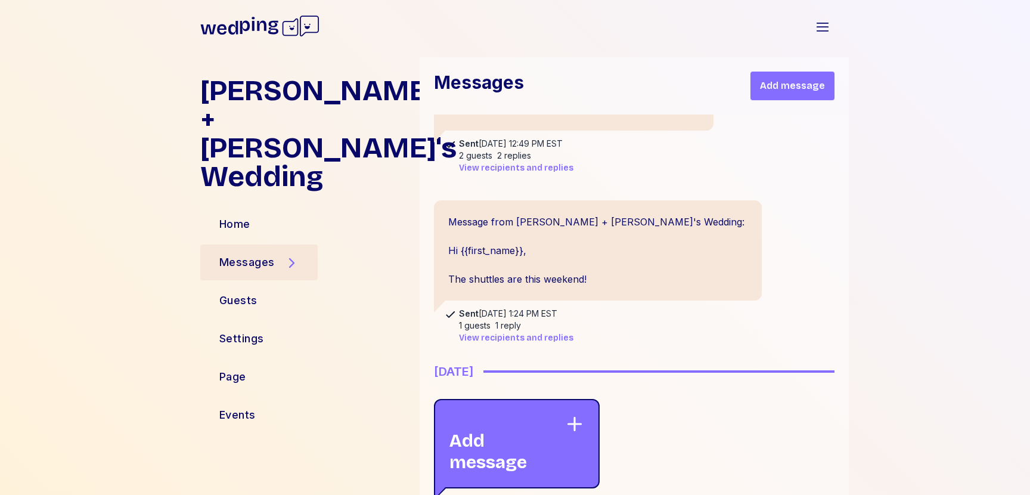
click at [504, 332] on span "View recipients and replies" at bounding box center [516, 338] width 114 height 12
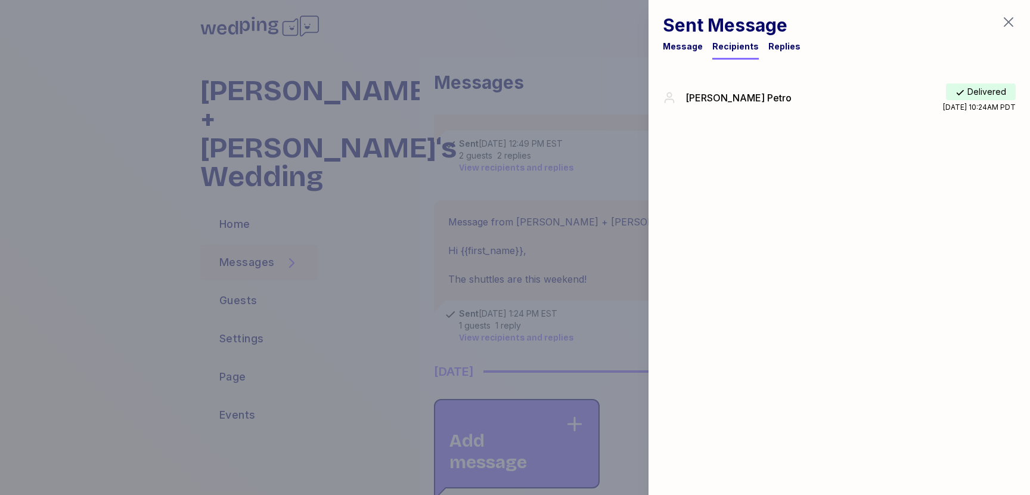
click at [596, 122] on div at bounding box center [515, 247] width 1030 height 495
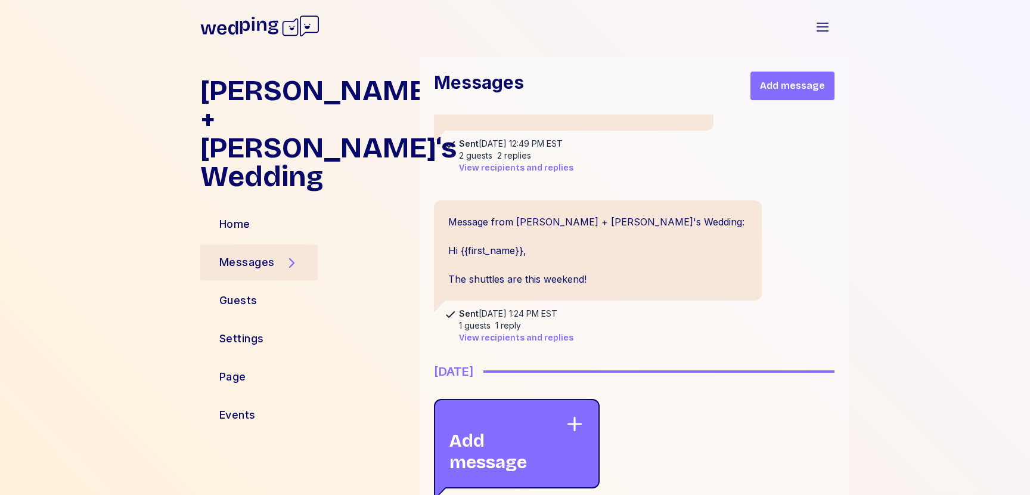
click at [508, 414] on div "Add message" at bounding box center [508, 443] width 116 height 58
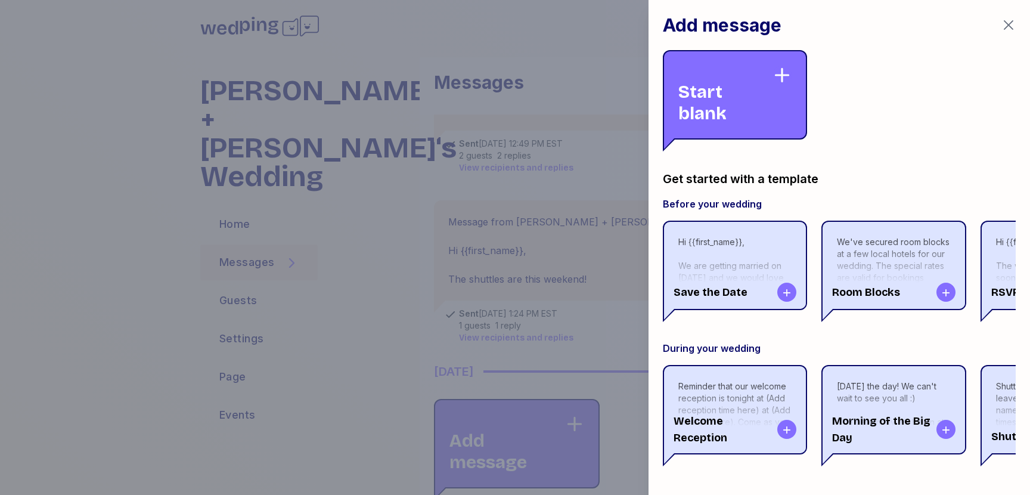
click at [767, 56] on div "Start blank" at bounding box center [735, 94] width 144 height 89
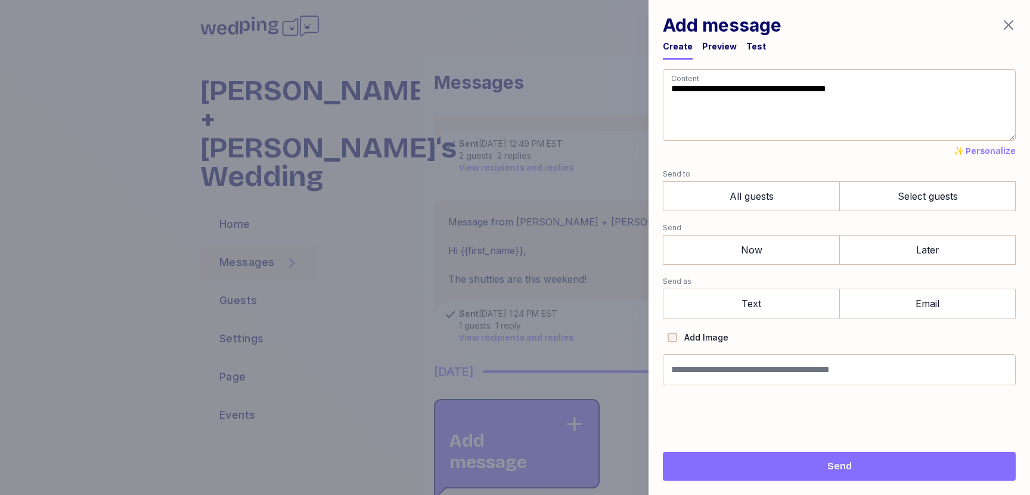
drag, startPoint x: 711, startPoint y: 103, endPoint x: 669, endPoint y: 86, distance: 45.2
click at [669, 86] on textarea "**********" at bounding box center [839, 105] width 353 height 72
click at [680, 89] on textarea "**********" at bounding box center [839, 105] width 353 height 72
click at [681, 89] on textarea "**********" at bounding box center [839, 105] width 353 height 72
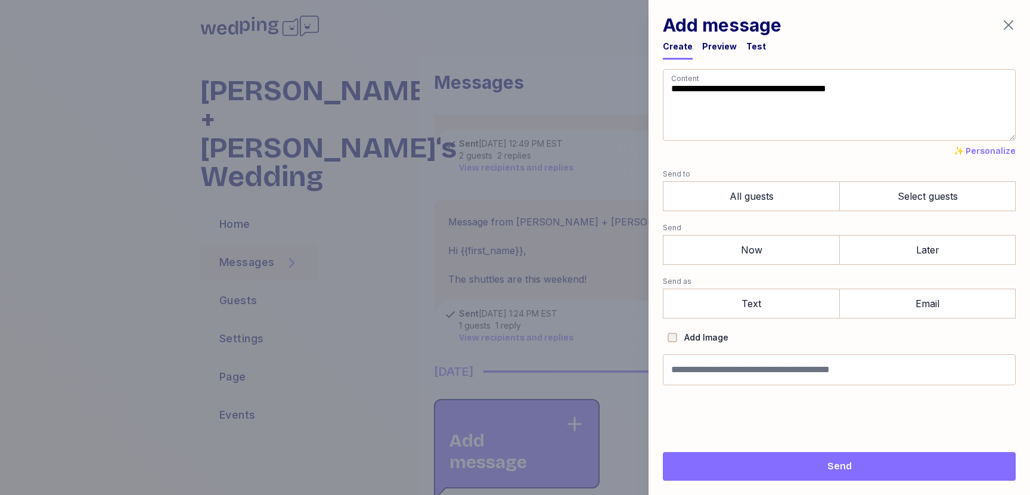
click at [880, 99] on textarea "**********" at bounding box center [839, 105] width 353 height 72
drag, startPoint x: 877, startPoint y: 91, endPoint x: 741, endPoint y: 90, distance: 136.0
click at [741, 90] on textarea "**********" at bounding box center [839, 105] width 353 height 72
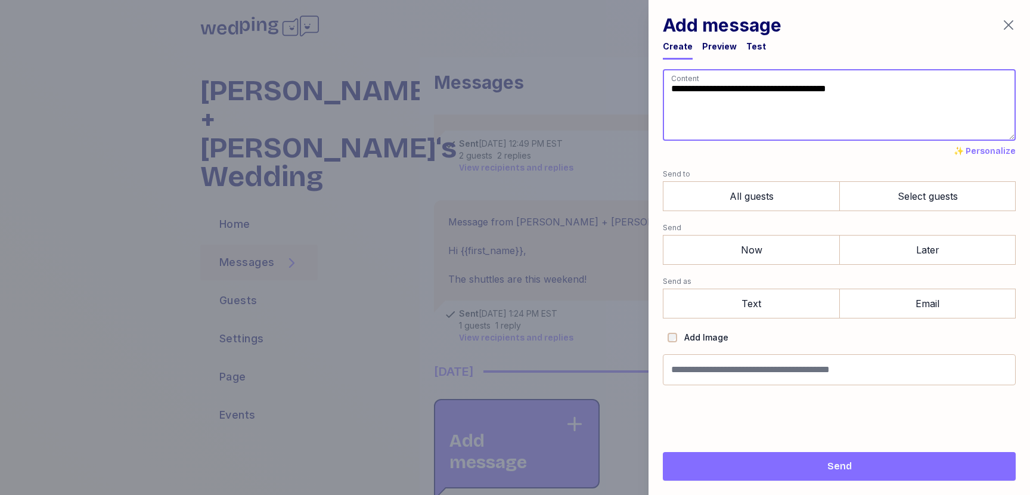
click at [726, 86] on textarea "**********" at bounding box center [839, 105] width 353 height 72
click at [854, 101] on textarea "**********" at bounding box center [839, 105] width 353 height 72
click at [872, 92] on textarea "**********" at bounding box center [839, 105] width 353 height 72
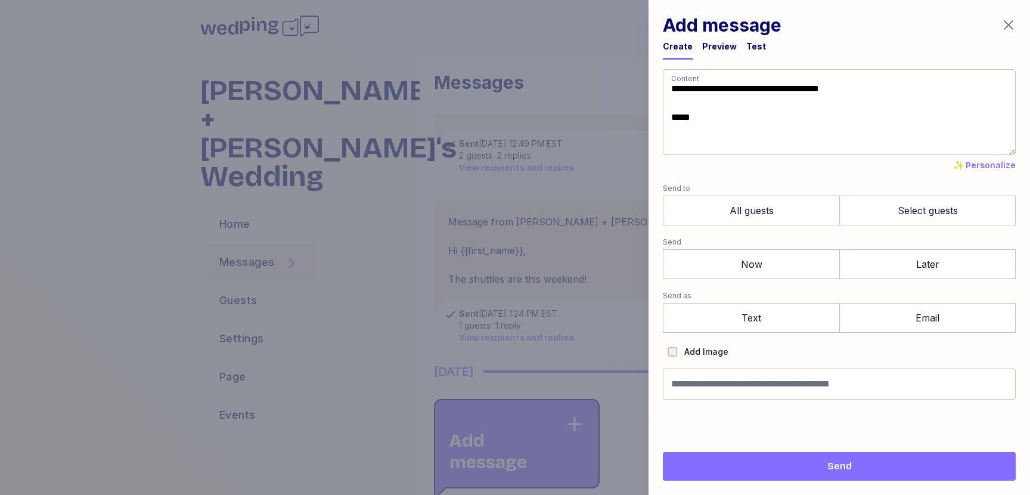
click at [984, 169] on span "✨ Personalize" at bounding box center [985, 166] width 62 height 12
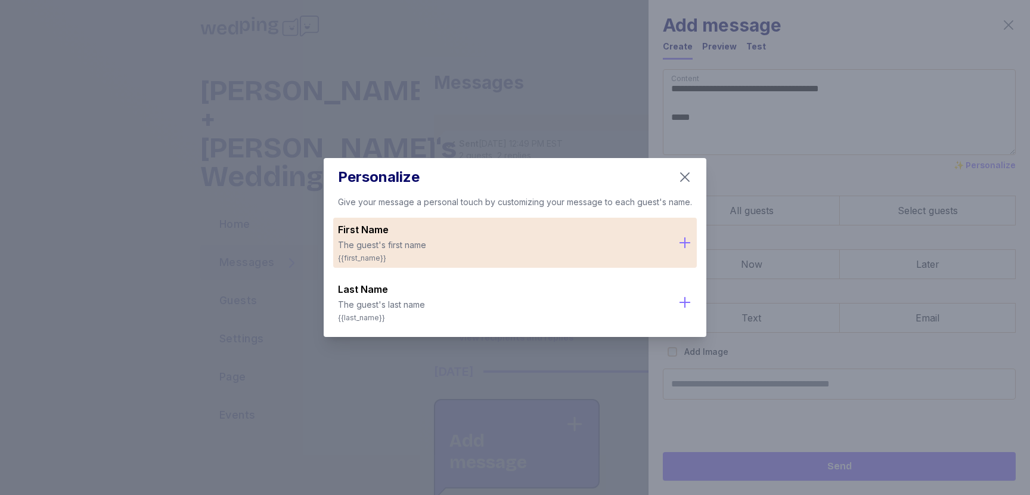
click at [470, 224] on span "First Name" at bounding box center [503, 229] width 330 height 14
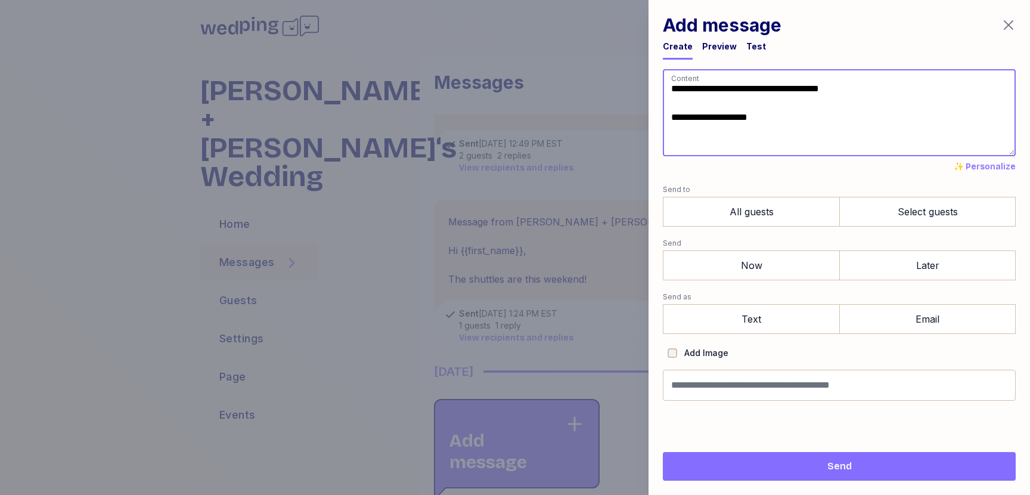
click at [761, 116] on textarea "**********" at bounding box center [839, 112] width 353 height 87
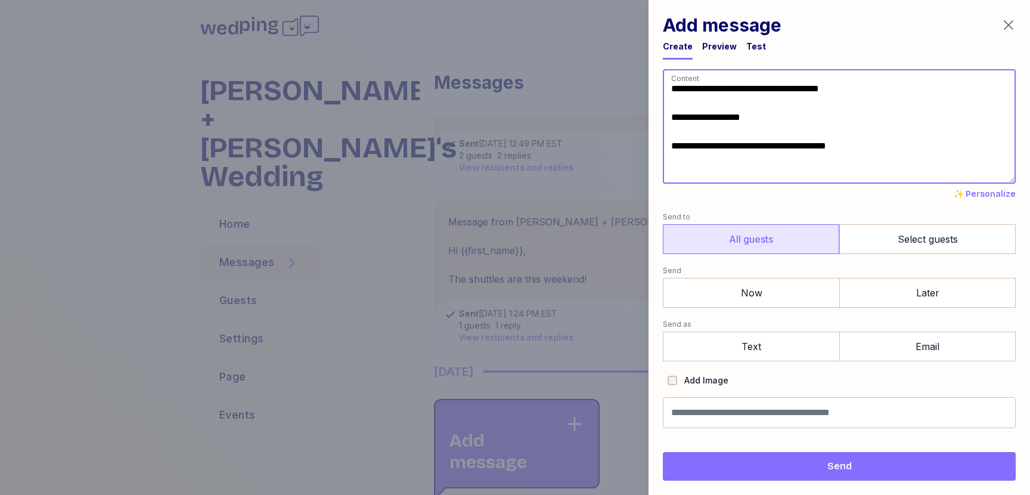
type textarea "**********"
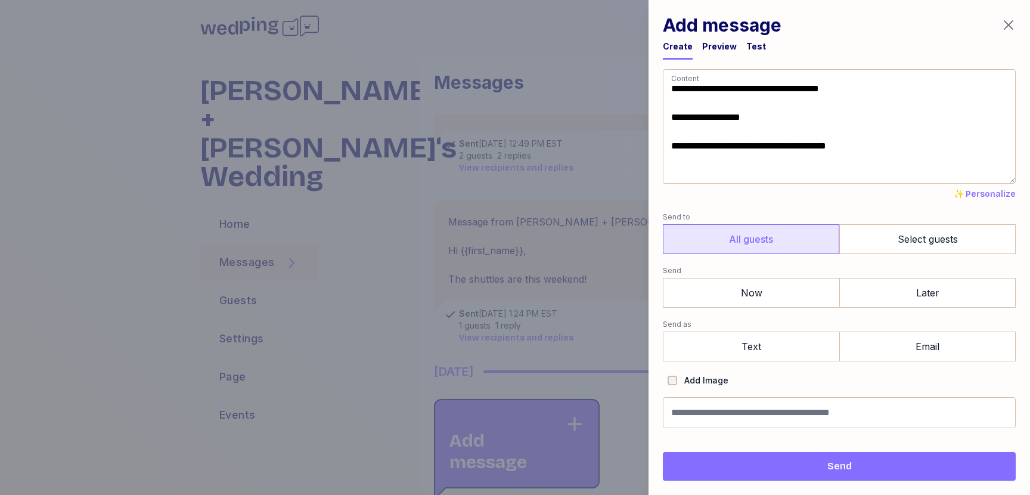
click at [823, 243] on label "All guests" at bounding box center [751, 239] width 177 height 30
click at [901, 299] on label "Later" at bounding box center [928, 293] width 177 height 30
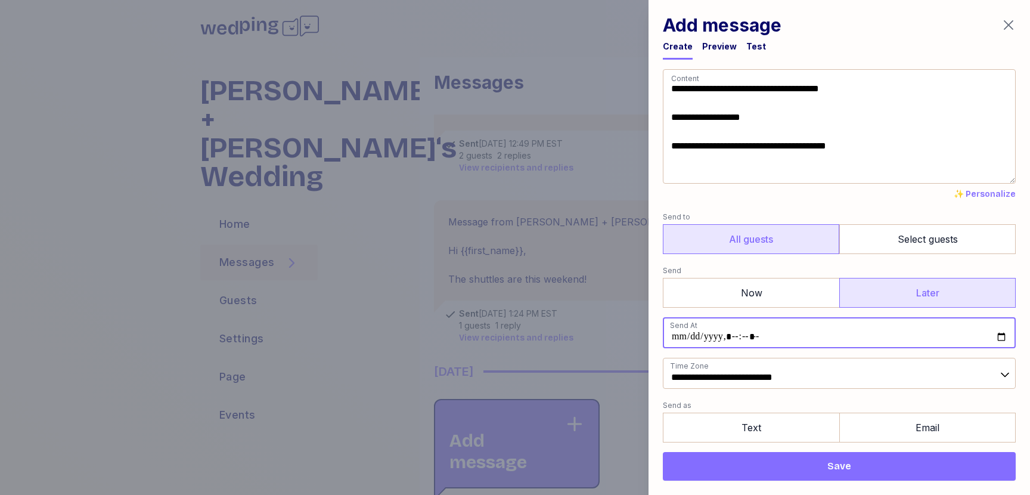
click at [1001, 340] on input "datetime-local" at bounding box center [839, 332] width 353 height 31
type input "**********"
click at [782, 316] on form "**********" at bounding box center [839, 289] width 353 height 440
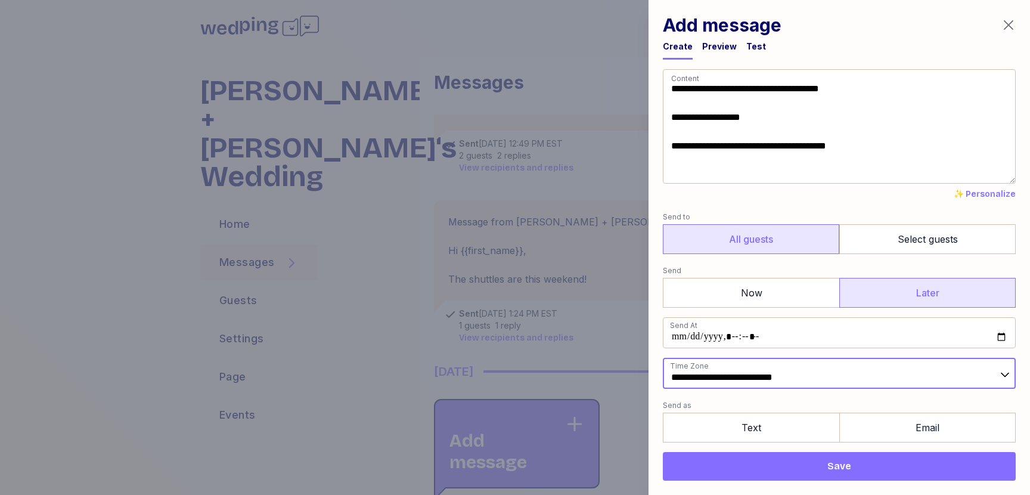
click at [776, 375] on input "**********" at bounding box center [839, 373] width 353 height 31
type input "**********"
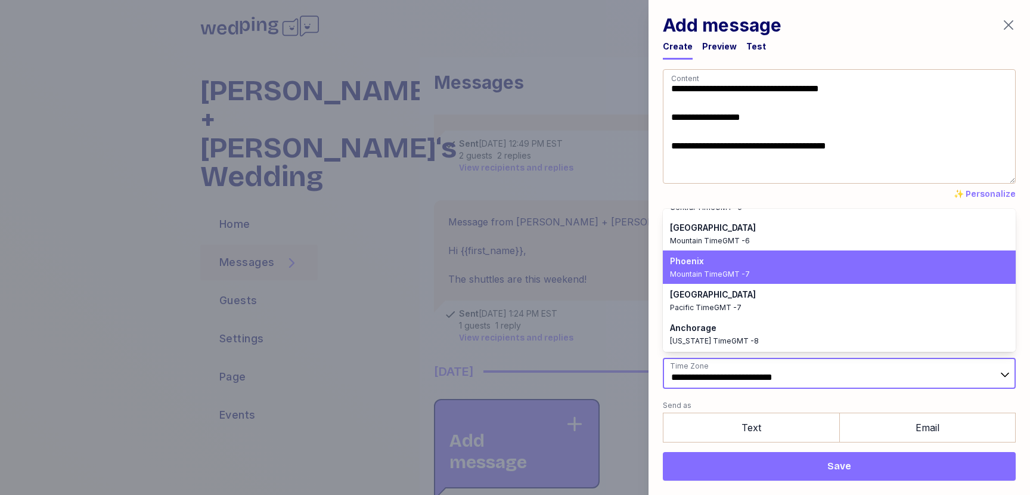
scroll to position [61, 0]
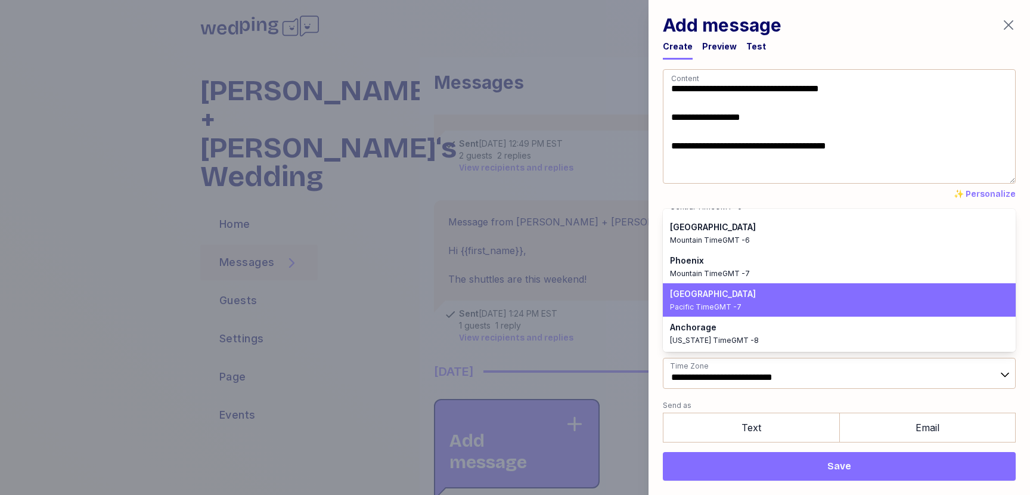
click at [747, 304] on div "Pacific Time GMT -7" at bounding box center [832, 307] width 324 height 10
type input "**********"
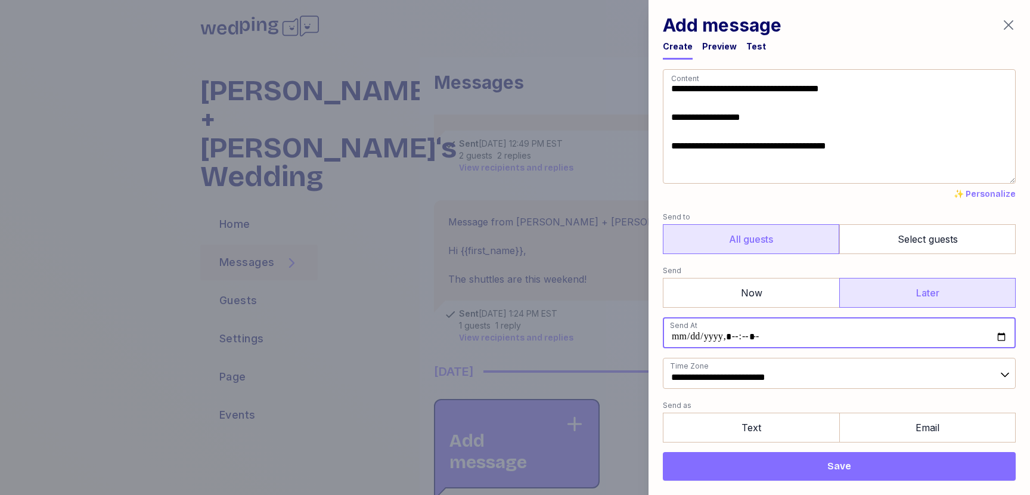
click at [773, 340] on input "datetime-local" at bounding box center [839, 332] width 353 height 31
type input "**********"
click at [808, 316] on form "**********" at bounding box center [839, 289] width 353 height 440
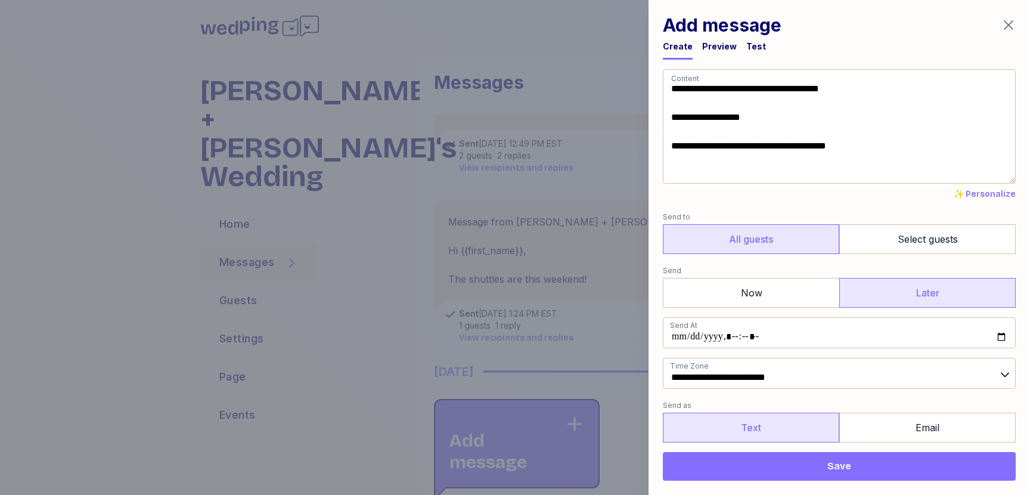
click at [775, 417] on label "Text" at bounding box center [751, 428] width 177 height 30
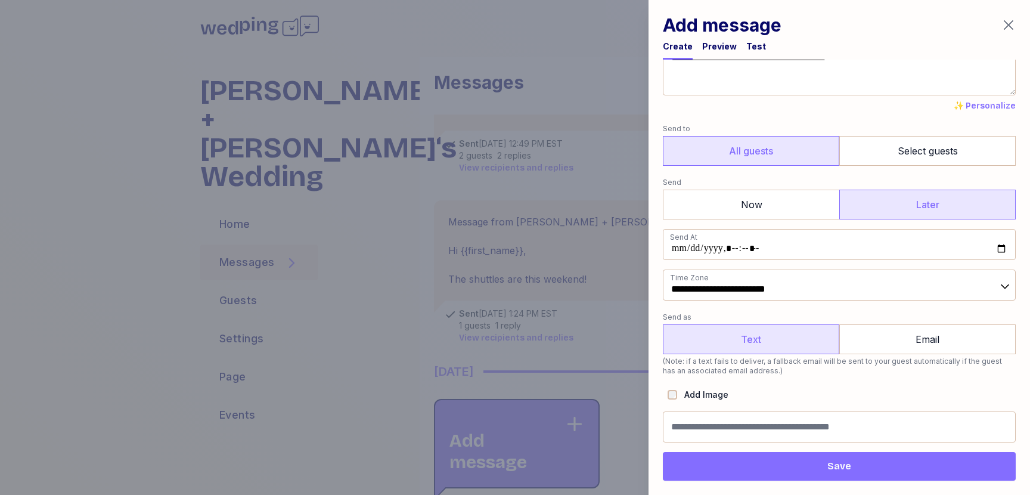
click at [844, 473] on button "Save" at bounding box center [839, 466] width 353 height 29
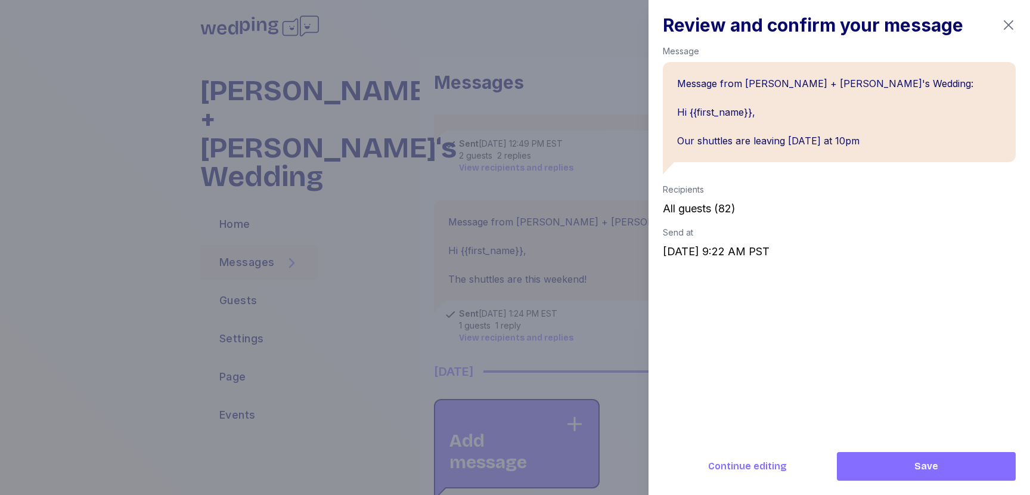
click at [1008, 20] on icon "button" at bounding box center [1009, 25] width 14 height 14
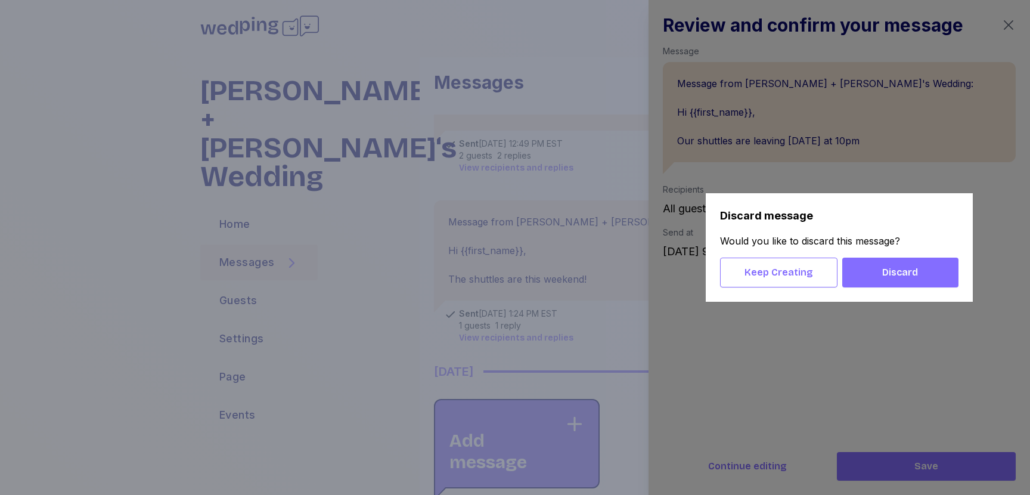
click at [868, 271] on span "Discard" at bounding box center [900, 272] width 97 height 14
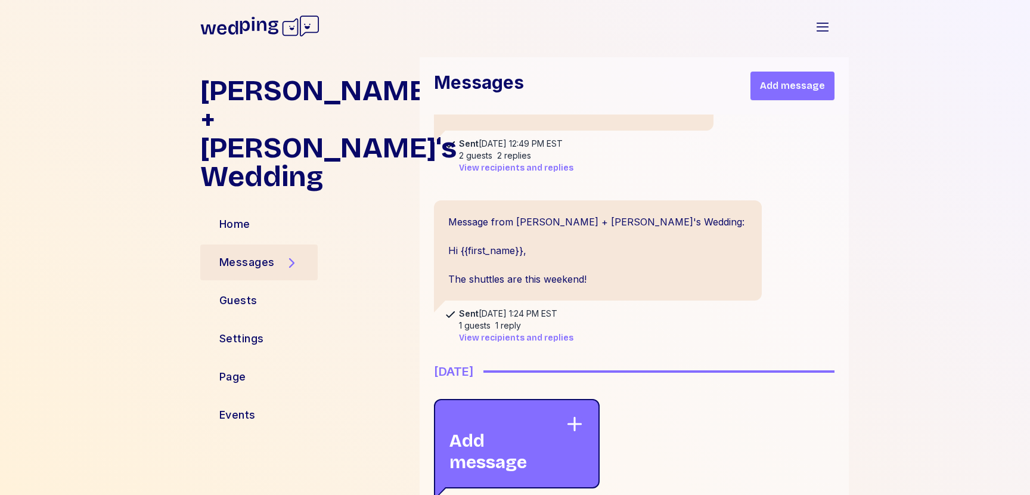
click at [273, 29] on icon at bounding box center [259, 26] width 119 height 38
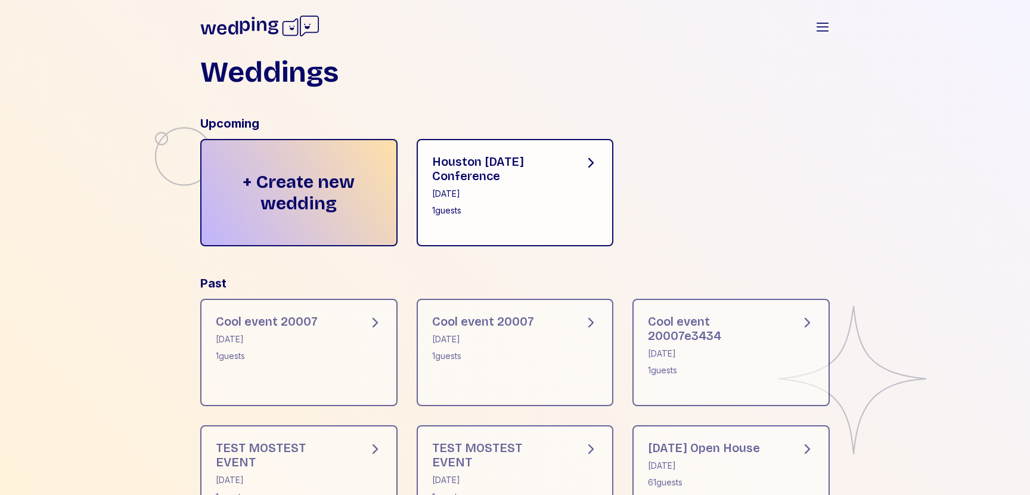
scroll to position [25, 0]
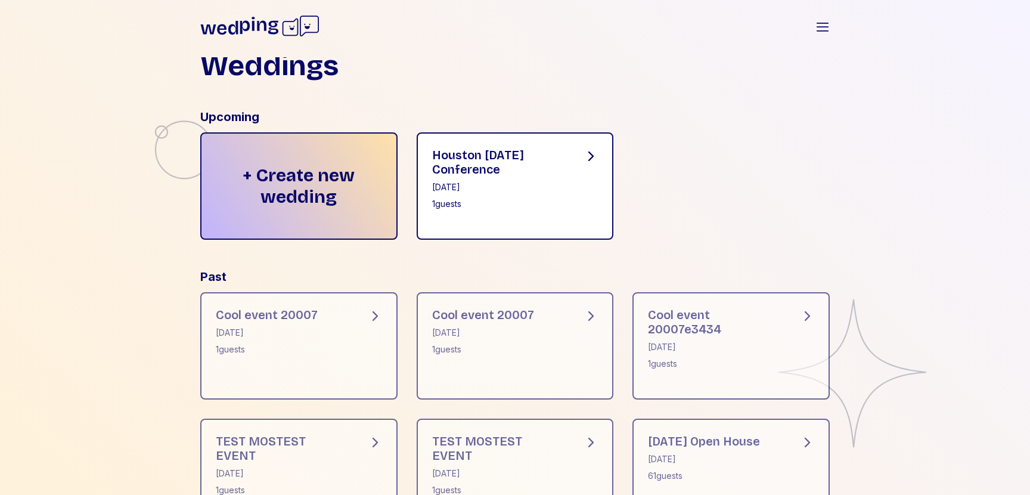
click at [491, 201] on div "1 guests" at bounding box center [498, 204] width 133 height 12
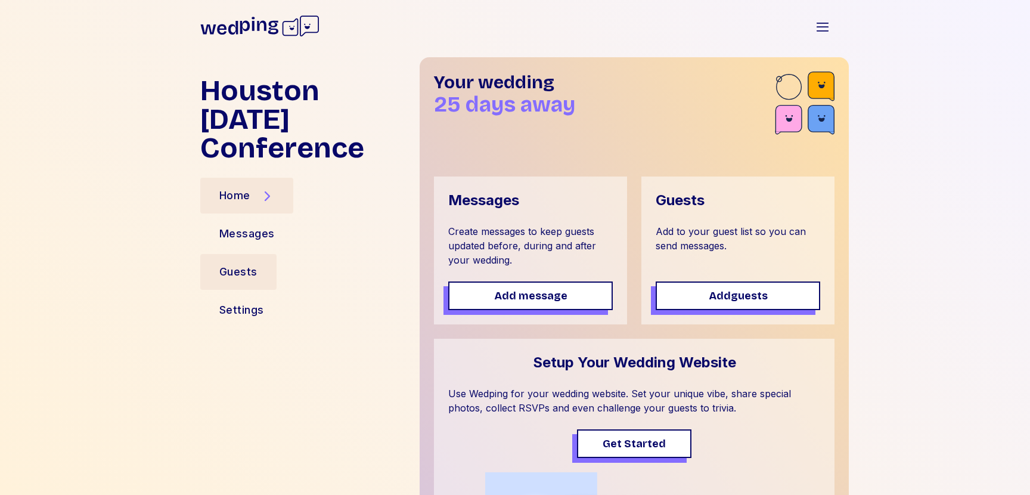
click at [253, 264] on div "Guests" at bounding box center [238, 272] width 38 height 17
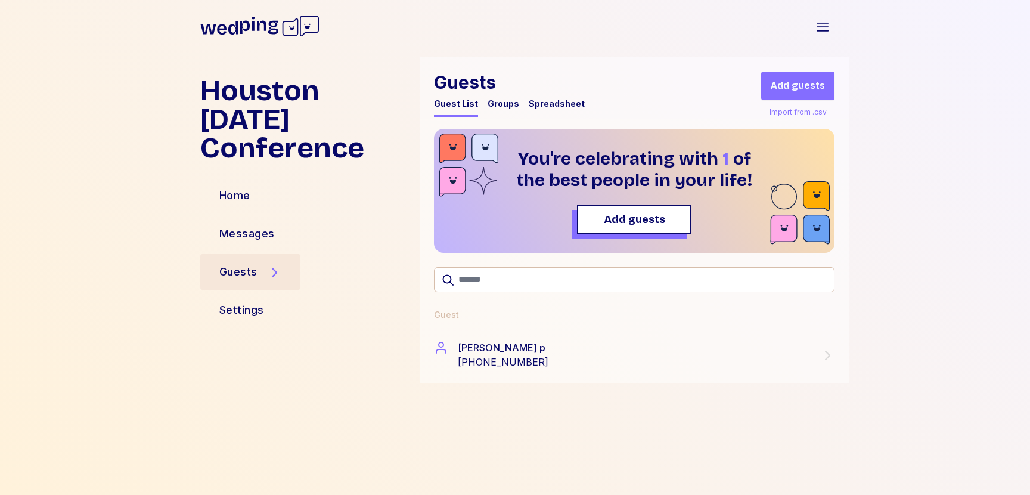
click at [812, 87] on span "Add guests" at bounding box center [798, 86] width 54 height 14
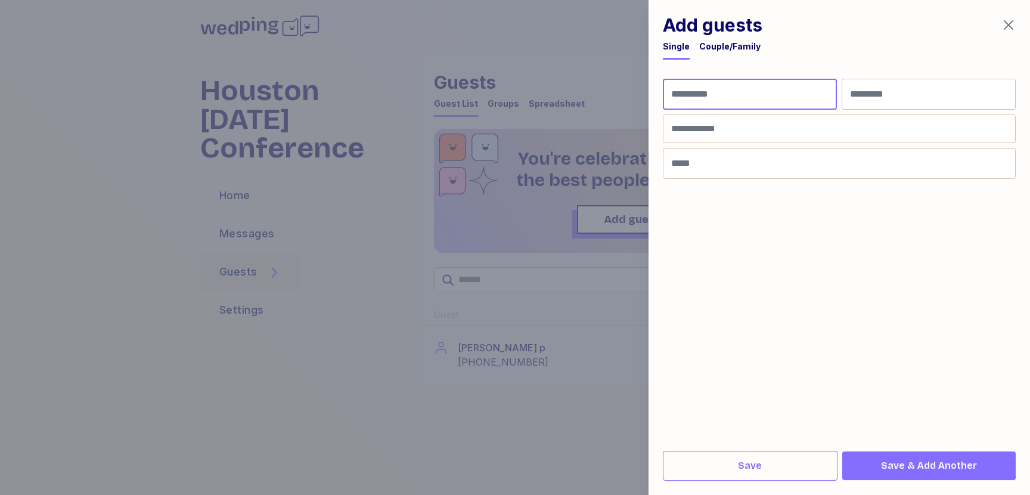
click at [717, 83] on input "First Name" at bounding box center [750, 94] width 174 height 31
type input "*******"
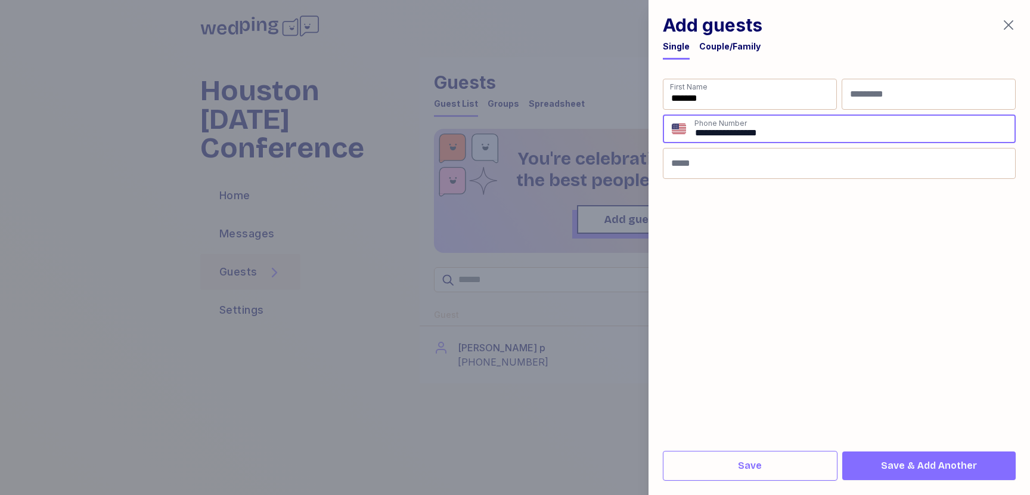
click at [701, 132] on input "**********" at bounding box center [854, 129] width 321 height 26
type input "**********"
click at [685, 129] on img "button" at bounding box center [679, 129] width 14 height 14
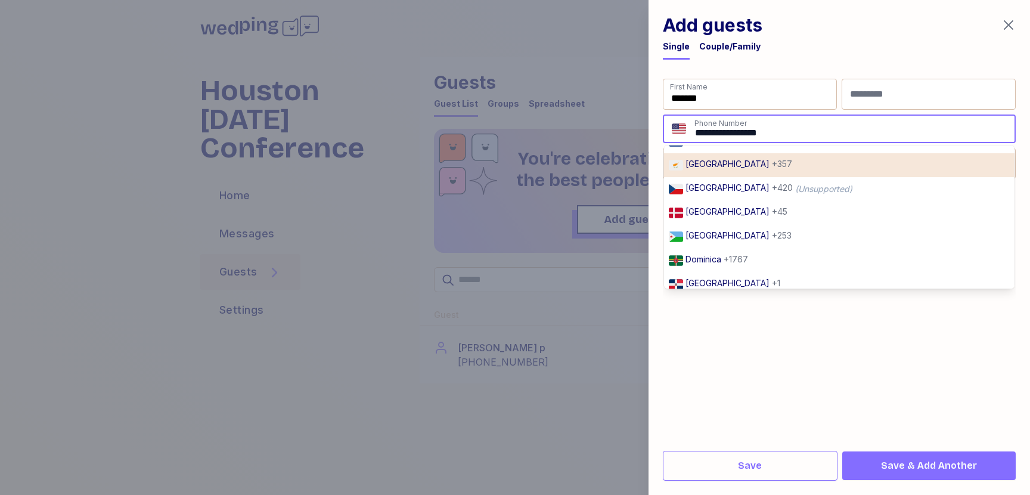
scroll to position [1166, 0]
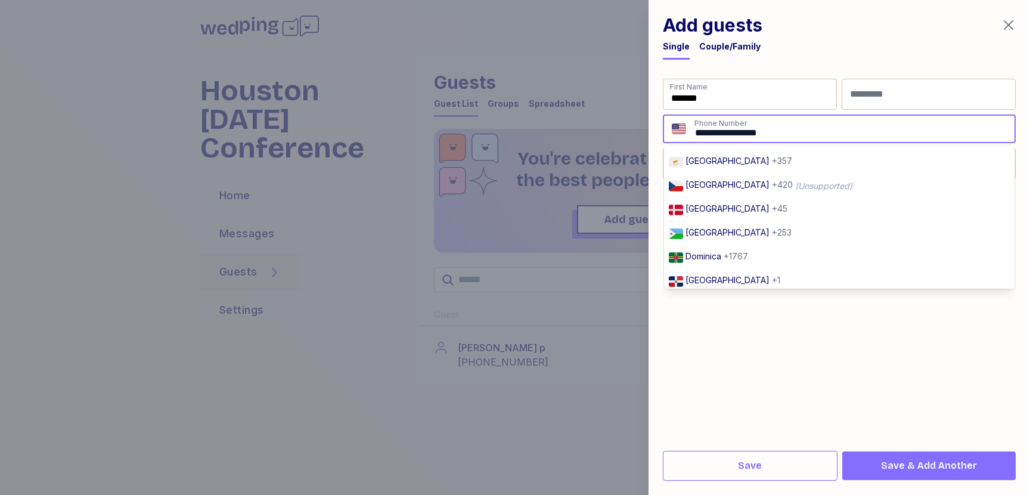
click at [738, 364] on form "First Name ******* Last Name Phone Number Afghanistan + 93 (Unsupported) Albani…" at bounding box center [839, 255] width 353 height 353
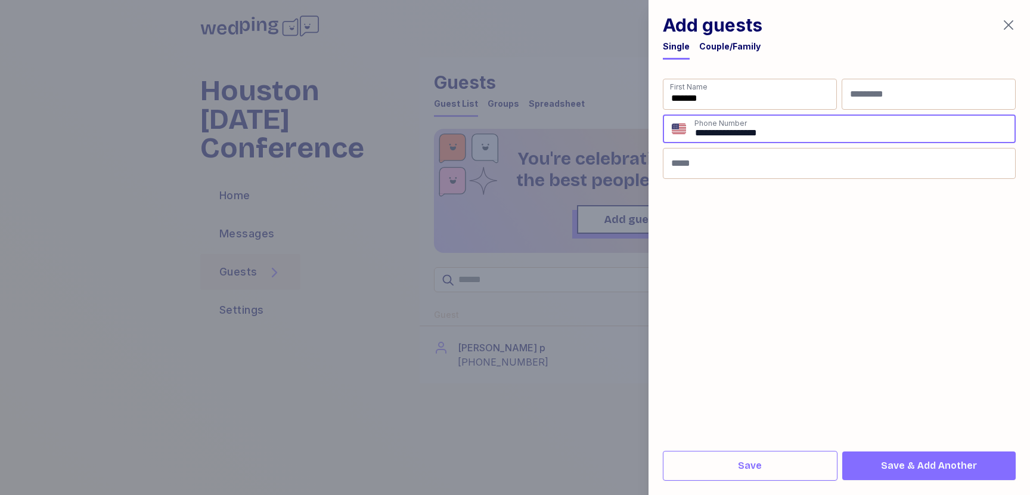
click at [899, 466] on span "Save & Add Another" at bounding box center [929, 466] width 96 height 14
type input "**"
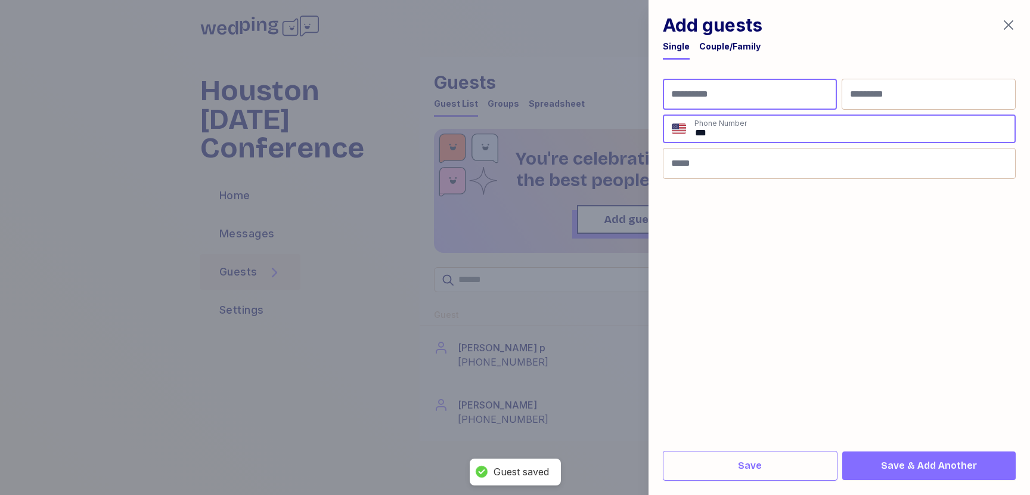
click at [792, 99] on input "First Name" at bounding box center [750, 94] width 174 height 31
type input "********"
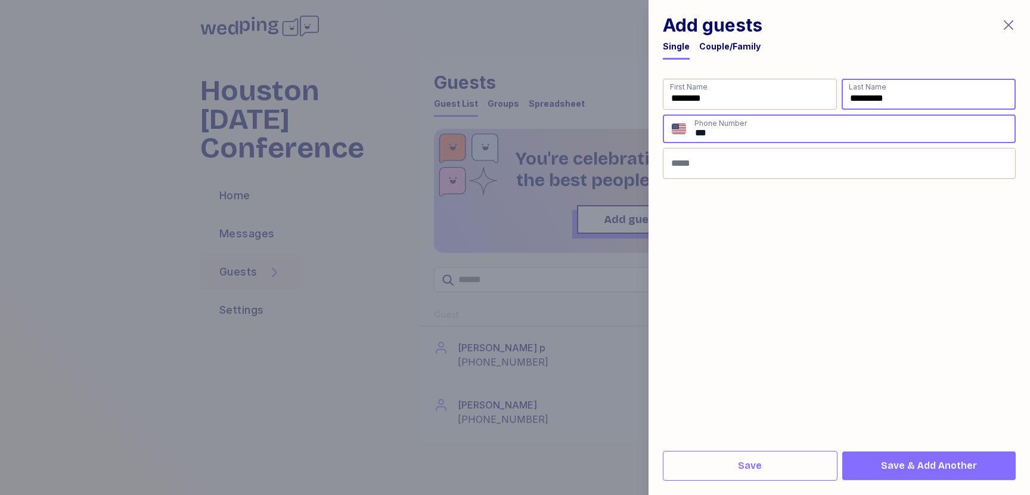
type input "**********"
drag, startPoint x: 912, startPoint y: 100, endPoint x: 817, endPoint y: 98, distance: 95.4
click at [816, 98] on div "**********" at bounding box center [839, 94] width 353 height 31
click at [781, 126] on input "**" at bounding box center [854, 129] width 321 height 26
paste input "**********"
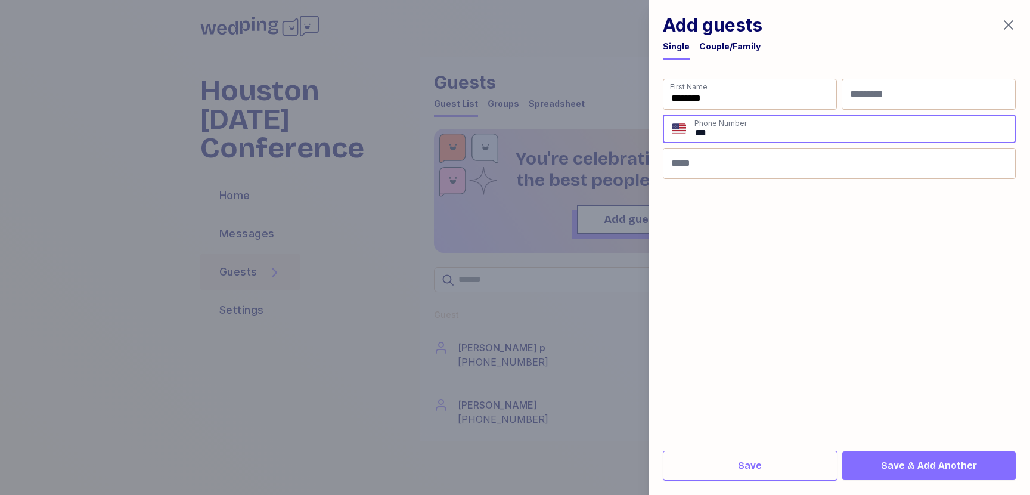
type input "**********"
drag, startPoint x: 711, startPoint y: 135, endPoint x: 727, endPoint y: 135, distance: 15.5
click at [727, 135] on input "**********" at bounding box center [854, 129] width 321 height 26
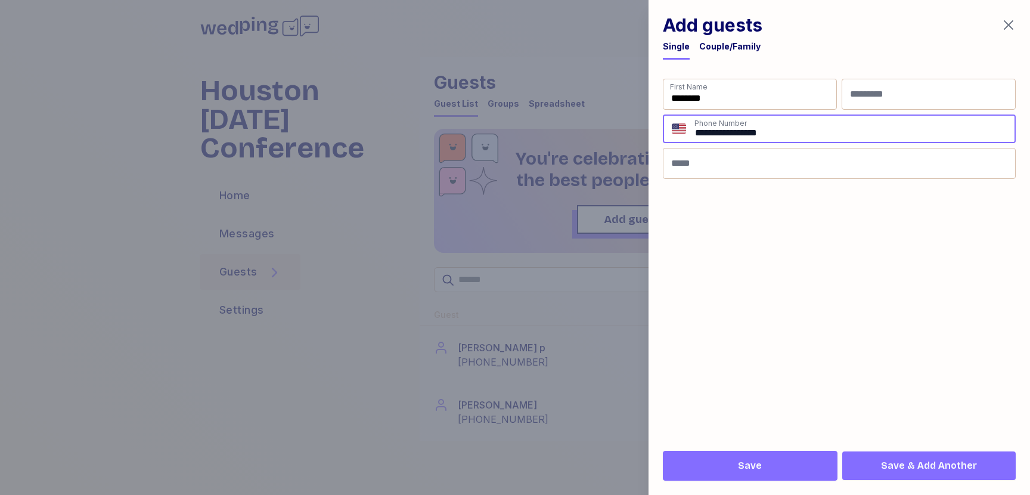
click at [813, 472] on span "Save" at bounding box center [750, 466] width 154 height 14
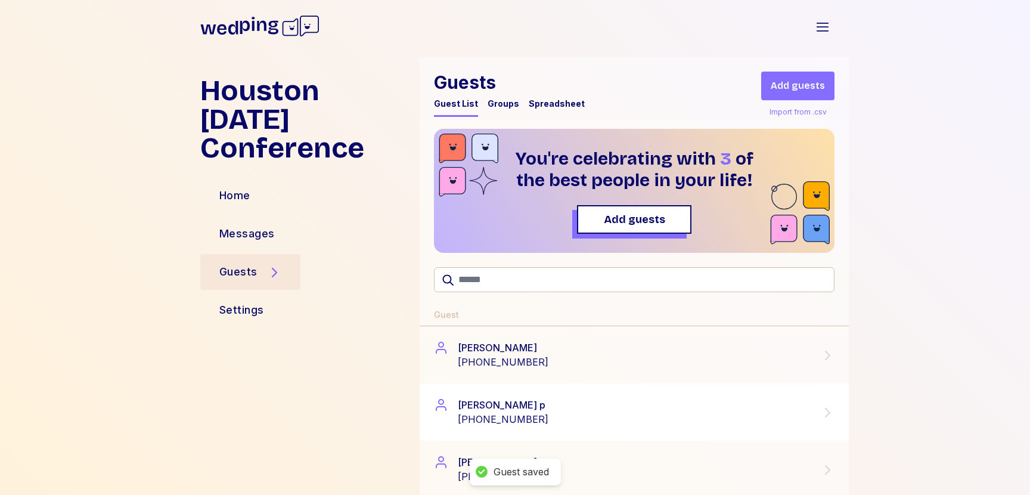
scroll to position [32, 0]
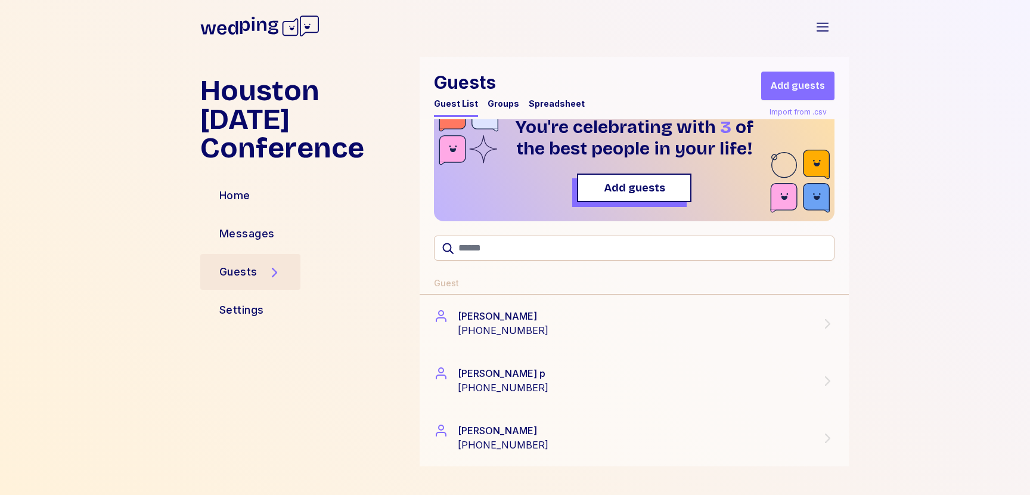
click at [501, 110] on div "Groups" at bounding box center [504, 107] width 32 height 19
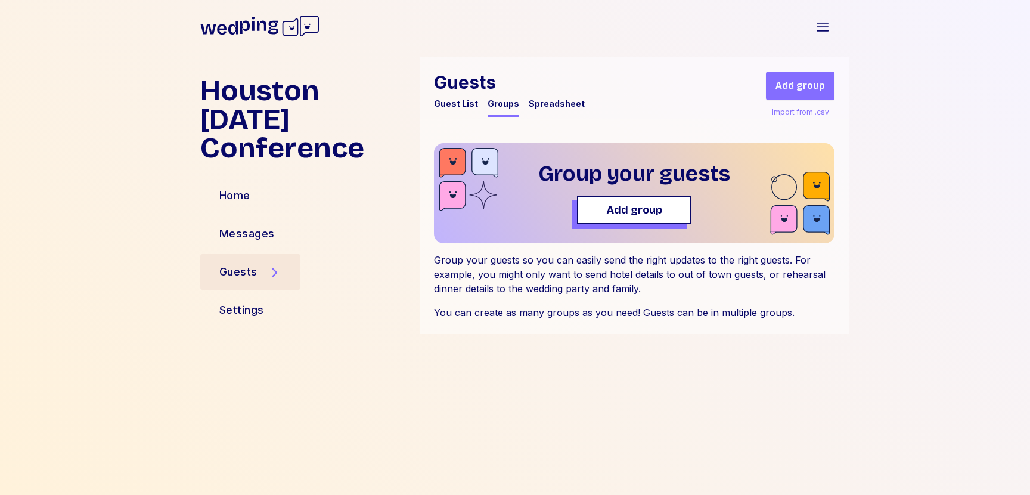
click at [824, 93] on button "Add group" at bounding box center [800, 86] width 69 height 29
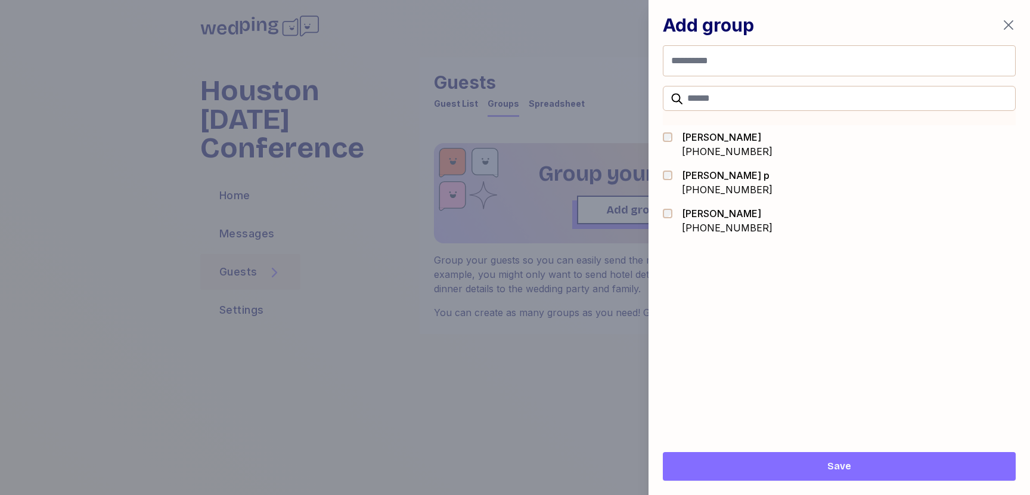
click at [667, 142] on div at bounding box center [671, 144] width 17 height 29
click at [671, 224] on div at bounding box center [671, 220] width 17 height 29
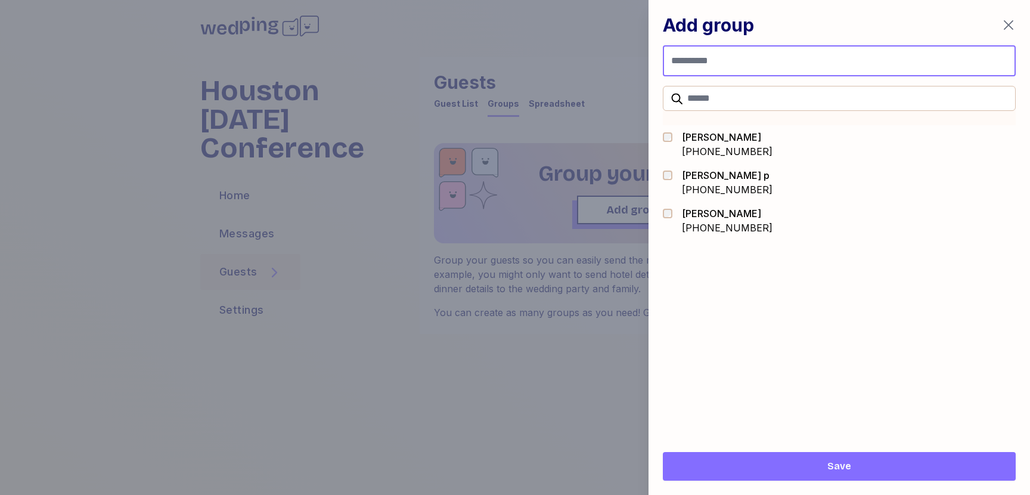
click at [686, 63] on input "Group name" at bounding box center [839, 60] width 353 height 31
type input "*"
type input "**********"
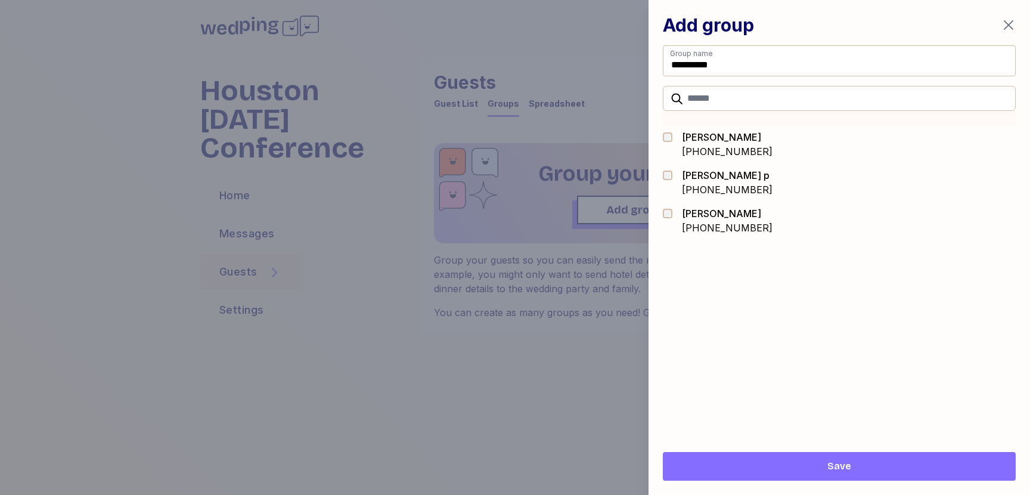
click at [754, 470] on span "Save" at bounding box center [840, 466] width 334 height 14
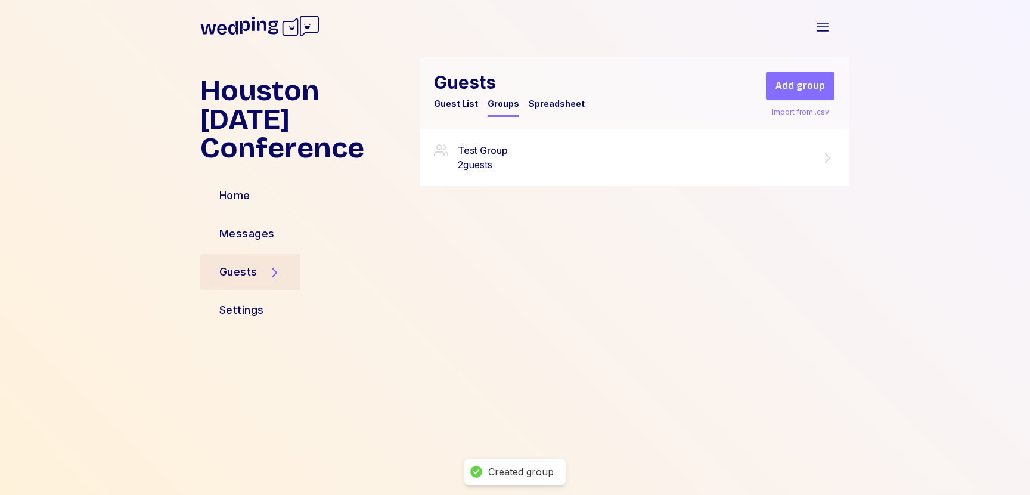
click at [497, 147] on div "Test Group" at bounding box center [483, 150] width 50 height 14
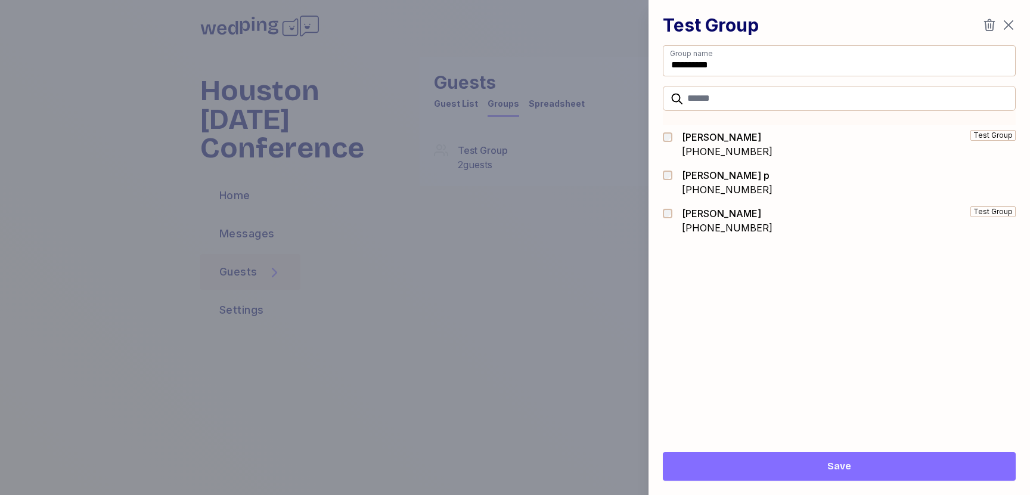
click at [553, 152] on div at bounding box center [515, 247] width 1030 height 495
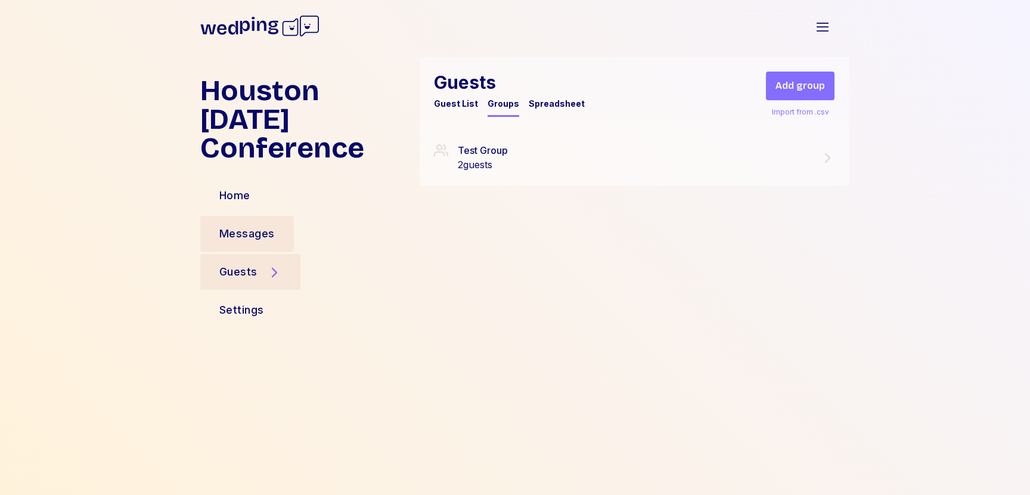
click at [269, 225] on div "Messages" at bounding box center [246, 233] width 55 height 17
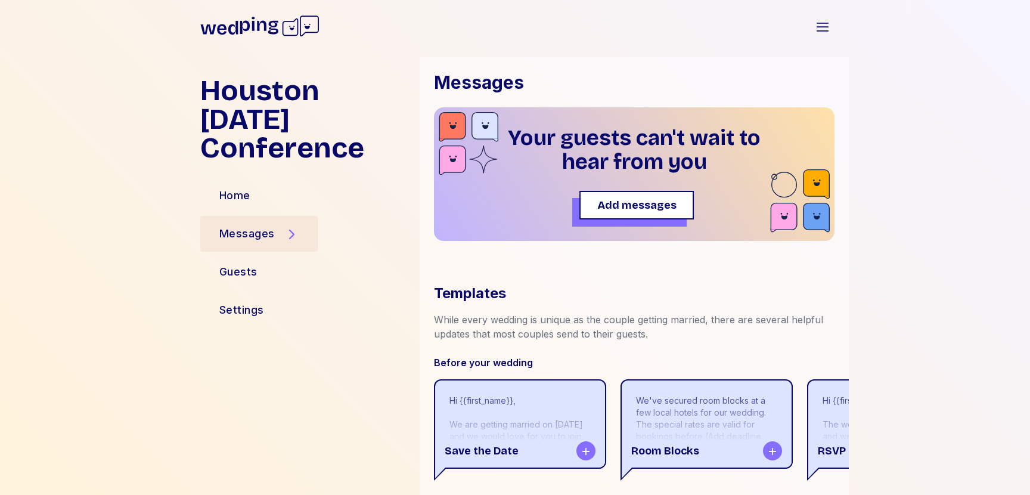
click at [660, 207] on span "Add messages" at bounding box center [636, 205] width 79 height 17
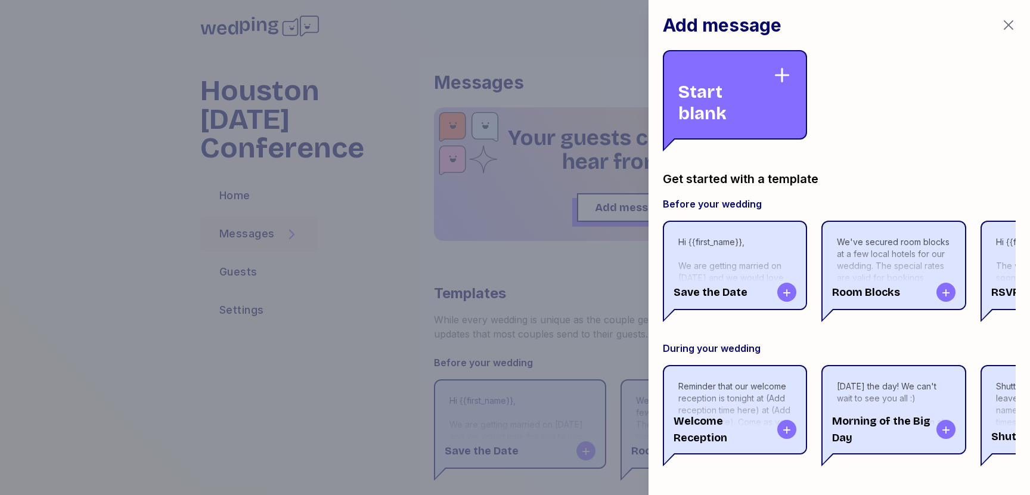
click at [714, 110] on div "Start blank" at bounding box center [726, 95] width 94 height 58
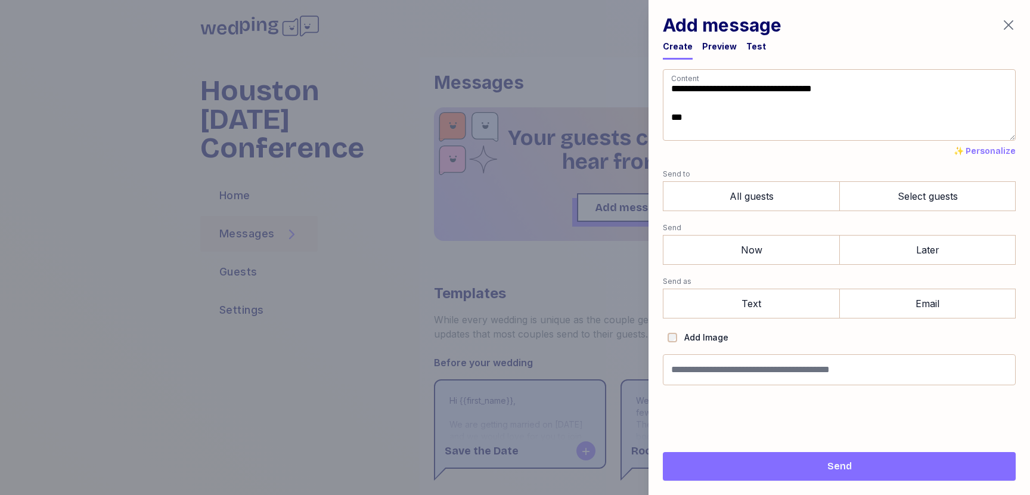
click at [1002, 149] on span "✨ Personalize" at bounding box center [985, 151] width 62 height 12
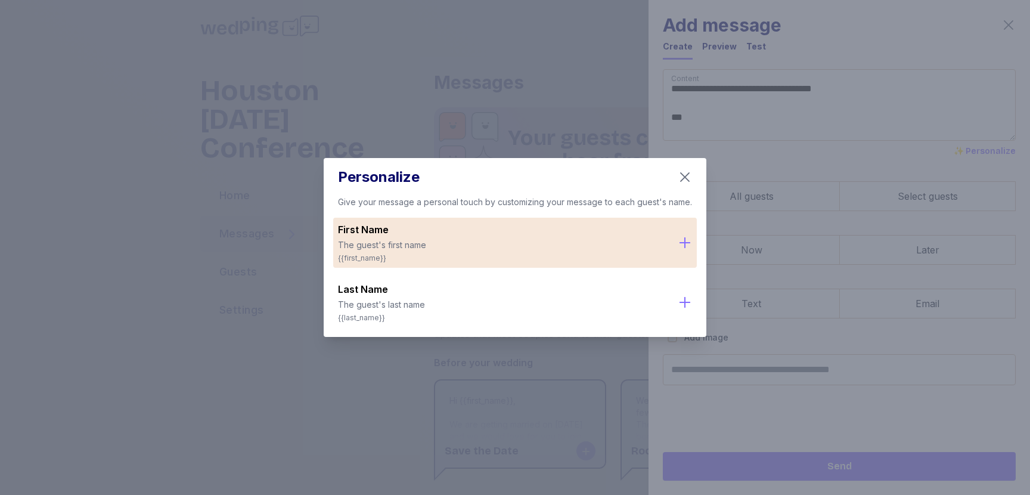
click at [423, 264] on div "First Name The guest's first name {{first_name}}" at bounding box center [515, 243] width 364 height 50
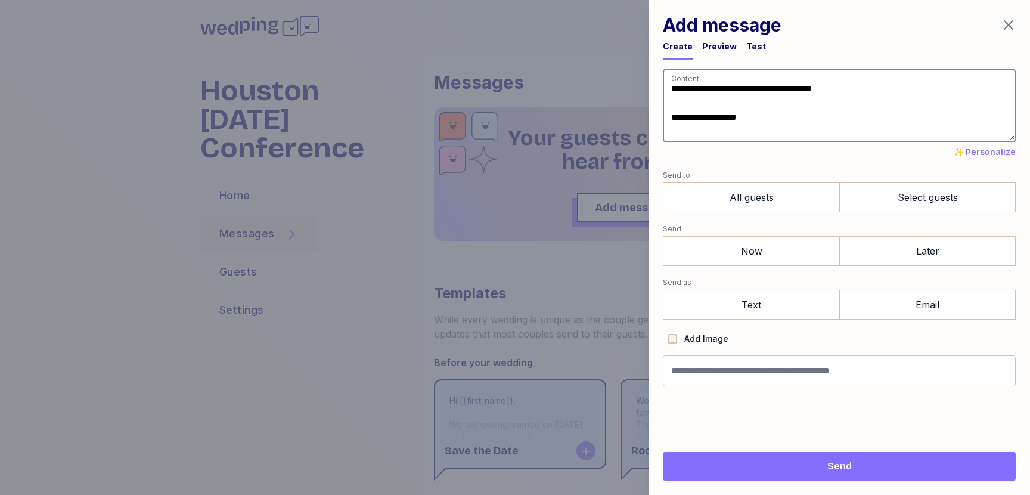
click at [815, 116] on textarea "**********" at bounding box center [839, 105] width 353 height 73
click at [894, 117] on textarea "**********" at bounding box center [839, 105] width 353 height 72
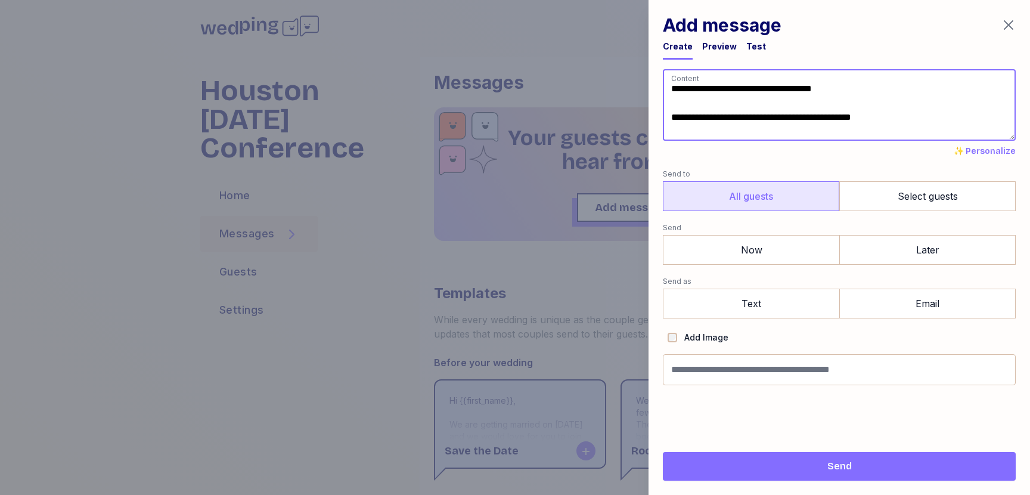
type textarea "**********"
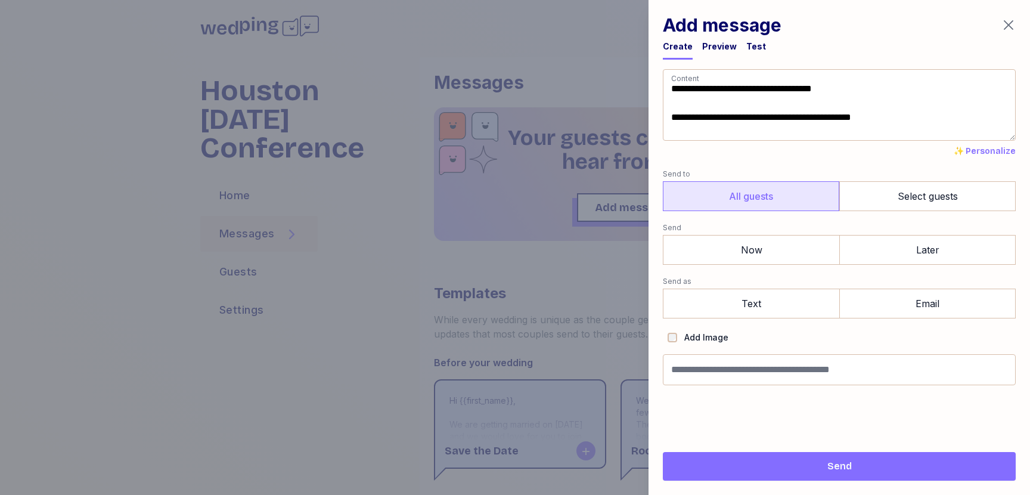
click at [809, 193] on label "All guests" at bounding box center [751, 196] width 177 height 30
click at [795, 250] on label "Now" at bounding box center [751, 250] width 177 height 30
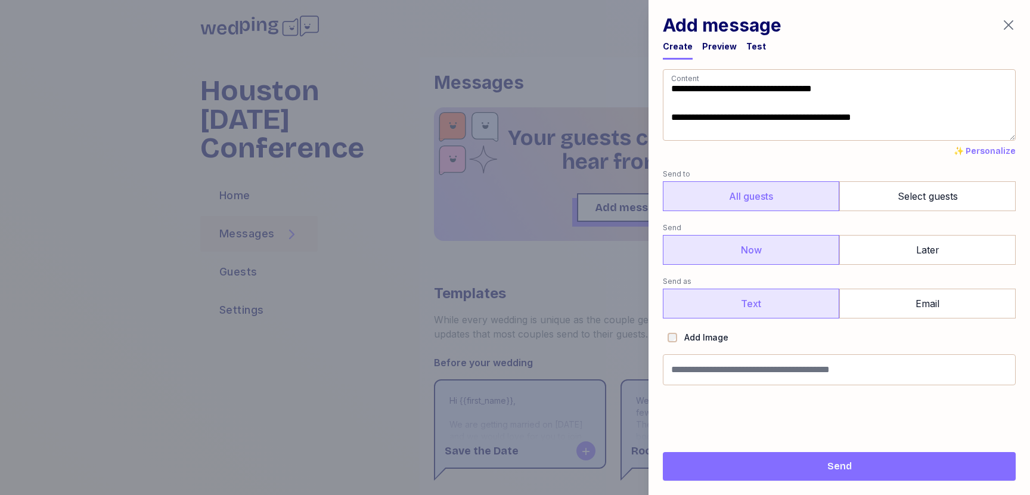
click at [789, 311] on label "Text" at bounding box center [751, 304] width 177 height 30
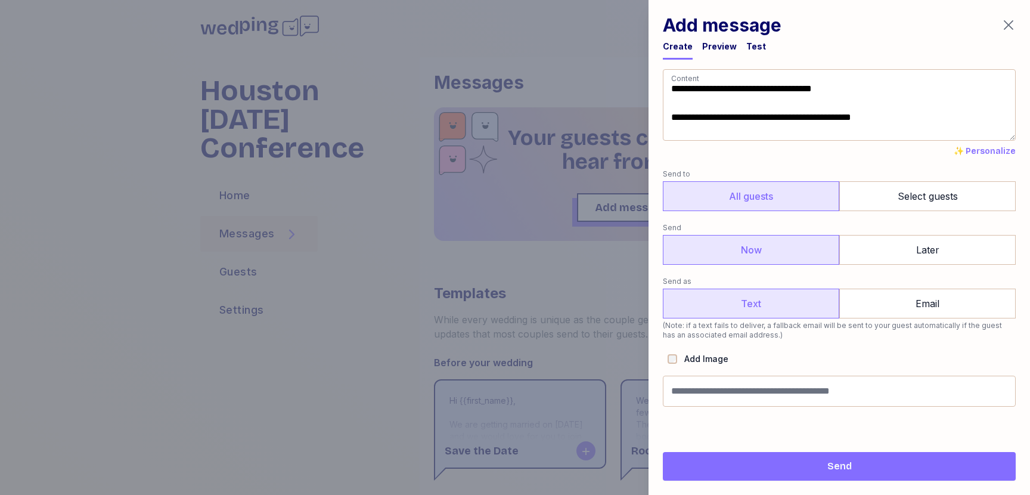
click at [703, 42] on div "Preview" at bounding box center [719, 47] width 35 height 12
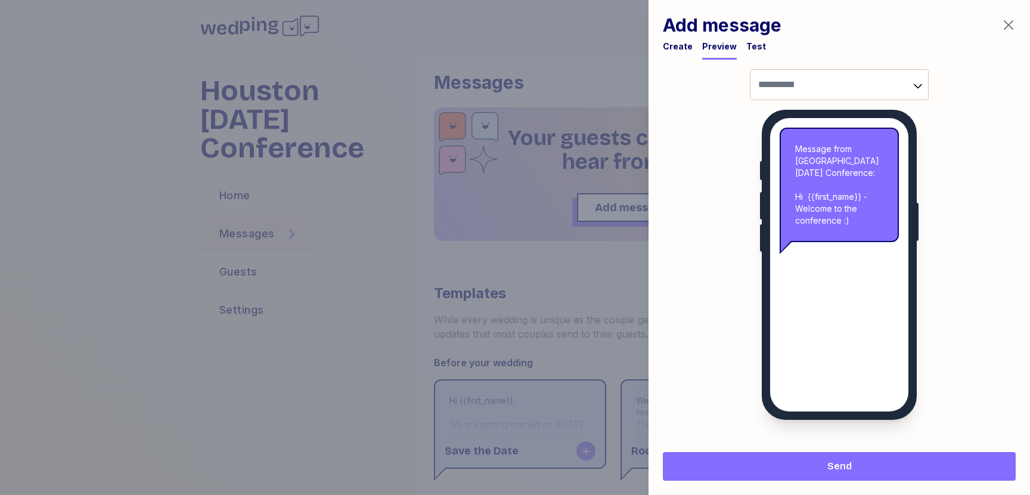
click at [747, 55] on div "Test" at bounding box center [757, 50] width 20 height 19
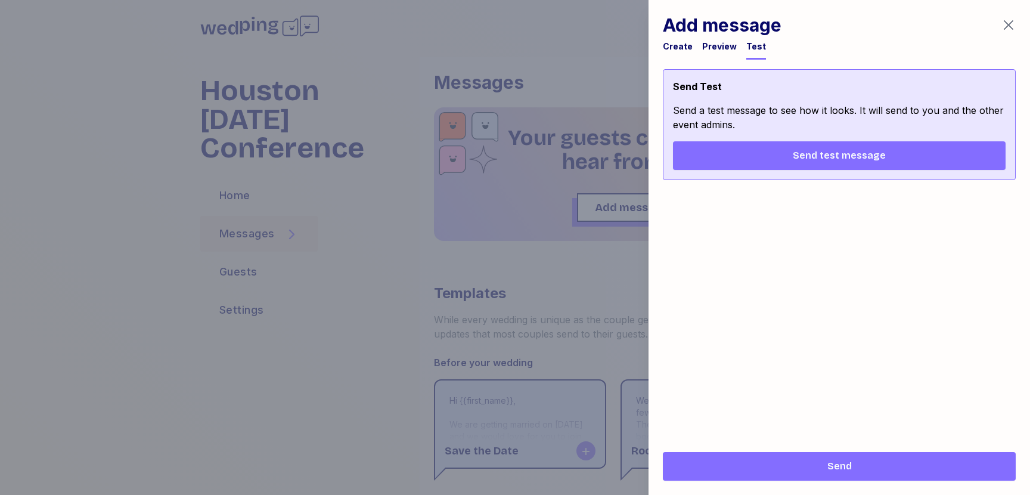
click at [688, 51] on div "Create" at bounding box center [678, 47] width 30 height 12
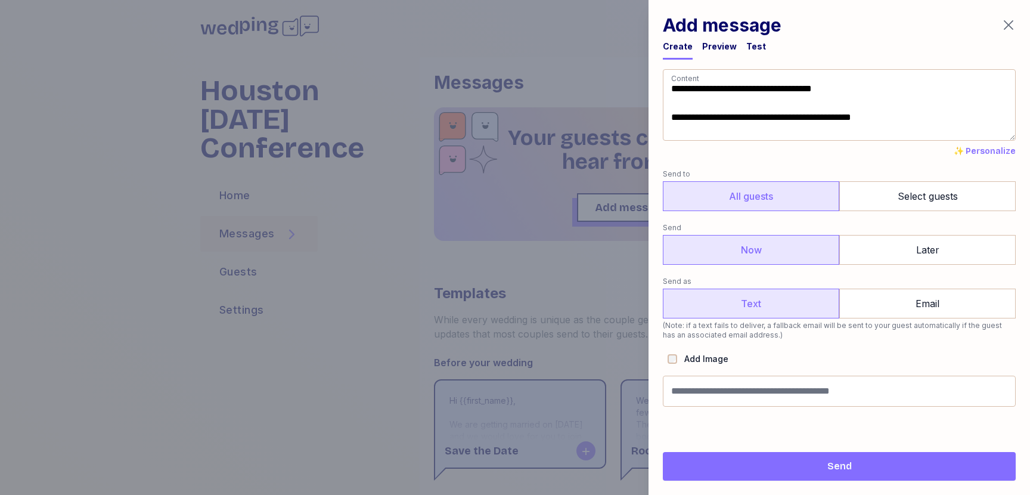
click at [857, 468] on span "Send" at bounding box center [840, 466] width 334 height 14
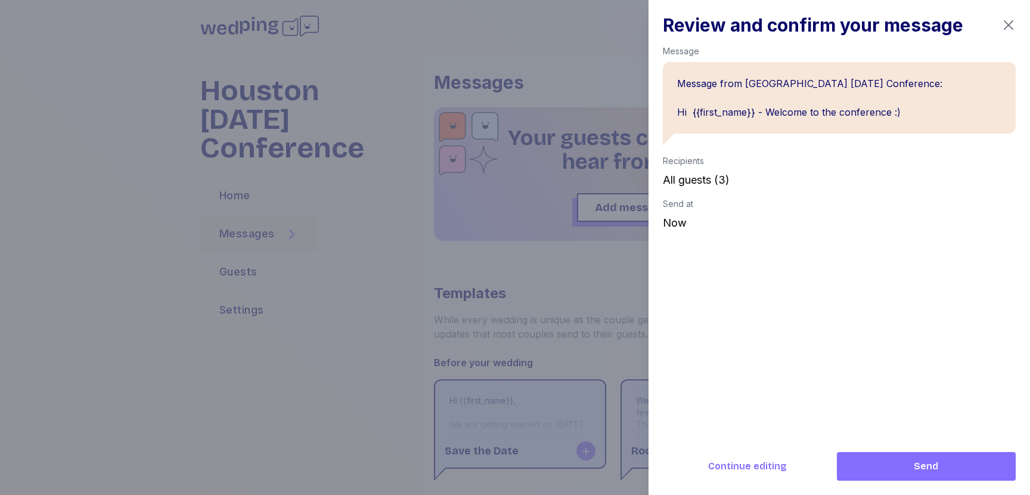
click at [930, 465] on span "Send" at bounding box center [926, 466] width 24 height 14
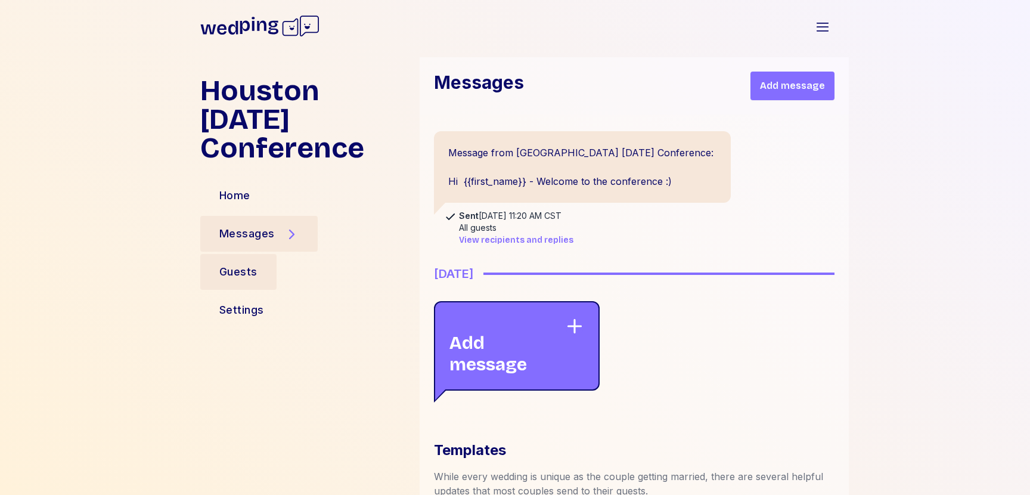
click at [273, 259] on div "Guests" at bounding box center [238, 272] width 76 height 36
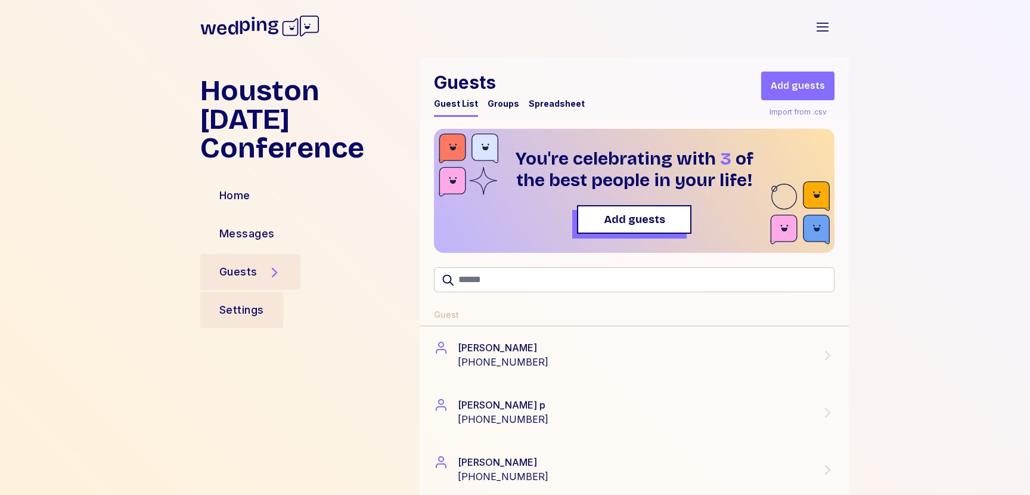
click at [261, 302] on div "Settings" at bounding box center [241, 310] width 45 height 17
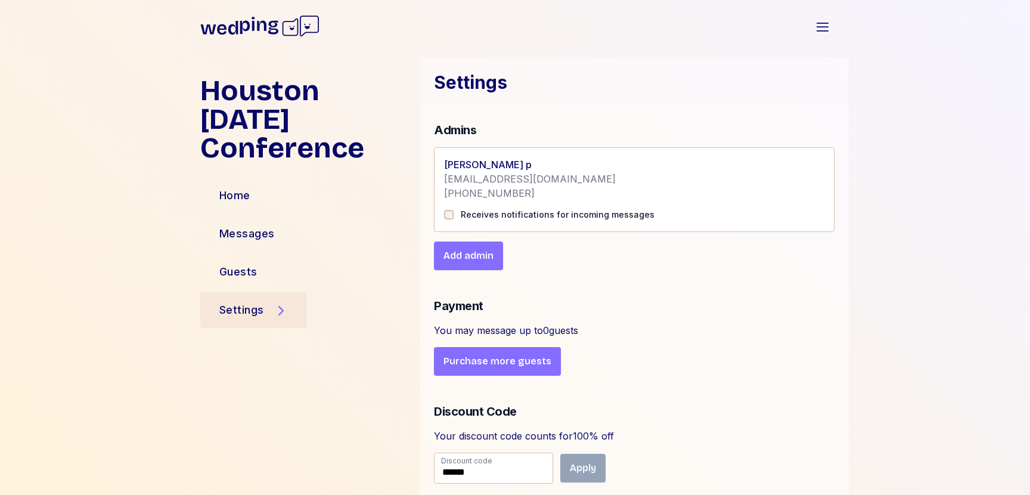
scroll to position [259, 0]
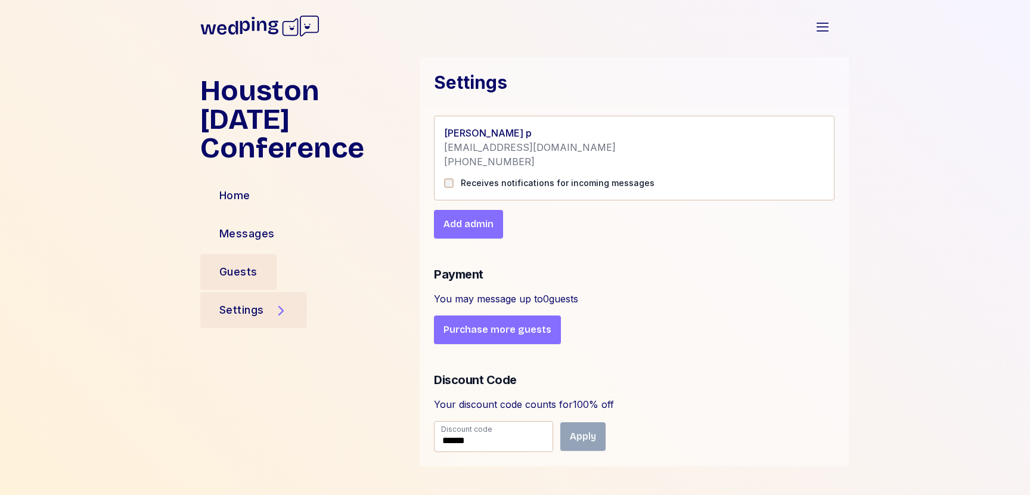
click at [239, 264] on div "Guests" at bounding box center [238, 272] width 38 height 17
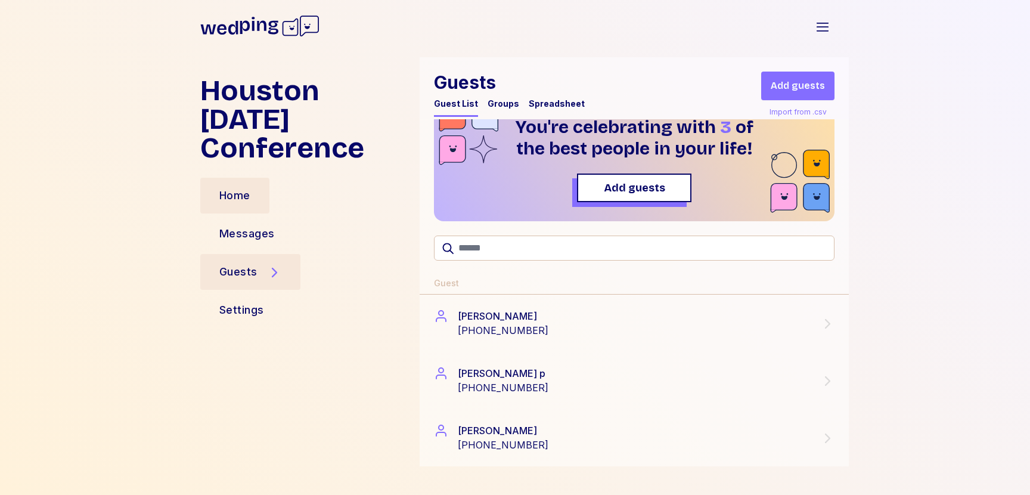
click at [239, 179] on div "Home" at bounding box center [234, 196] width 69 height 36
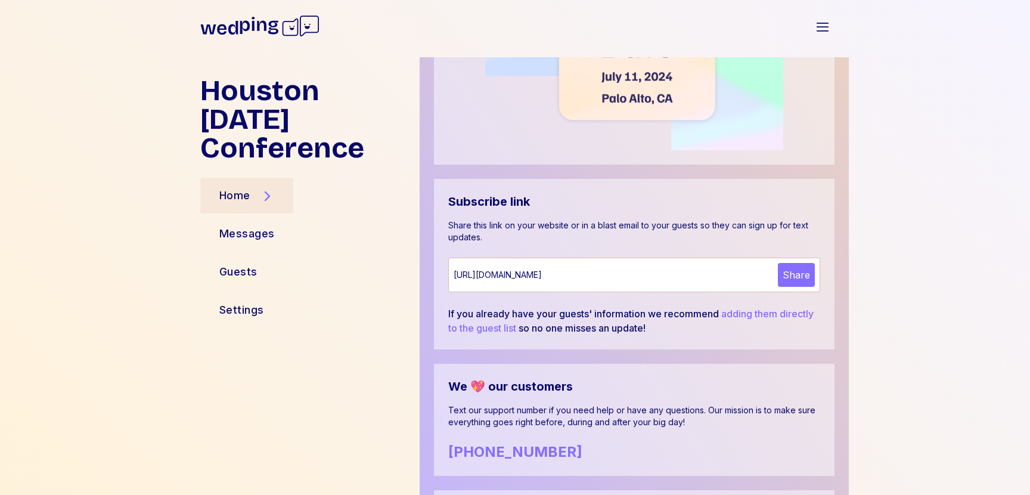
scroll to position [714, 0]
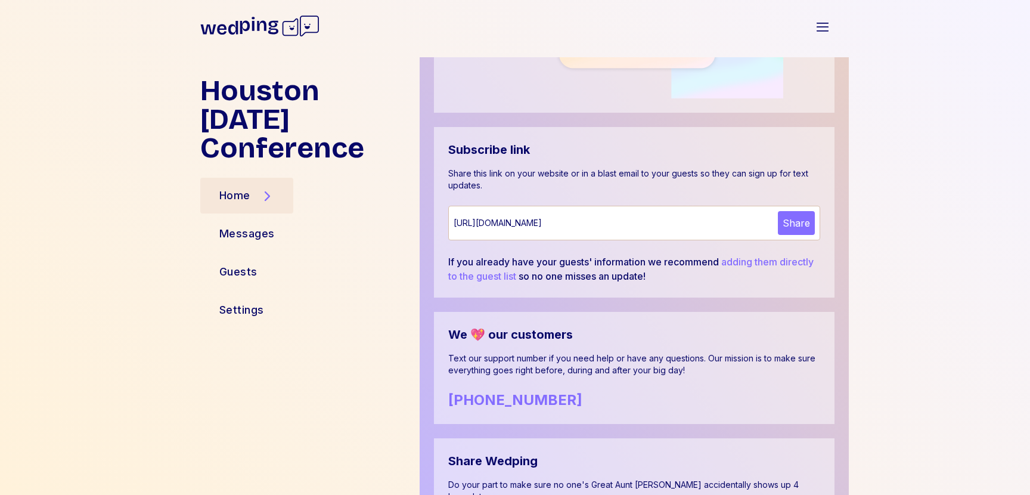
click at [791, 224] on button "Share" at bounding box center [796, 223] width 37 height 24
click at [750, 221] on div "https://www.wedping.com/ad66f113-8307-4398-912b-daf4cb0d566e/updates" at bounding box center [614, 223] width 320 height 12
click at [249, 264] on div "Guests" at bounding box center [238, 272] width 38 height 17
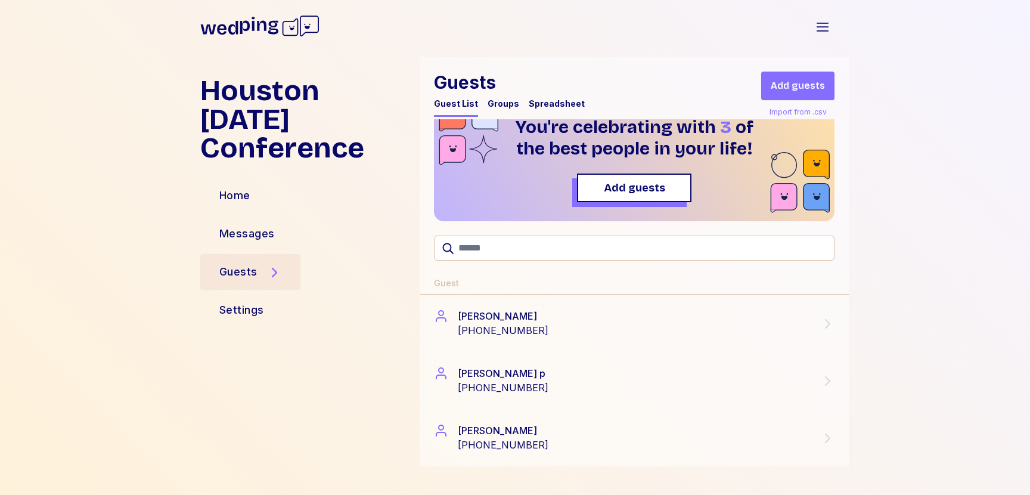
scroll to position [32, 0]
click at [250, 187] on div "Home" at bounding box center [234, 195] width 31 height 17
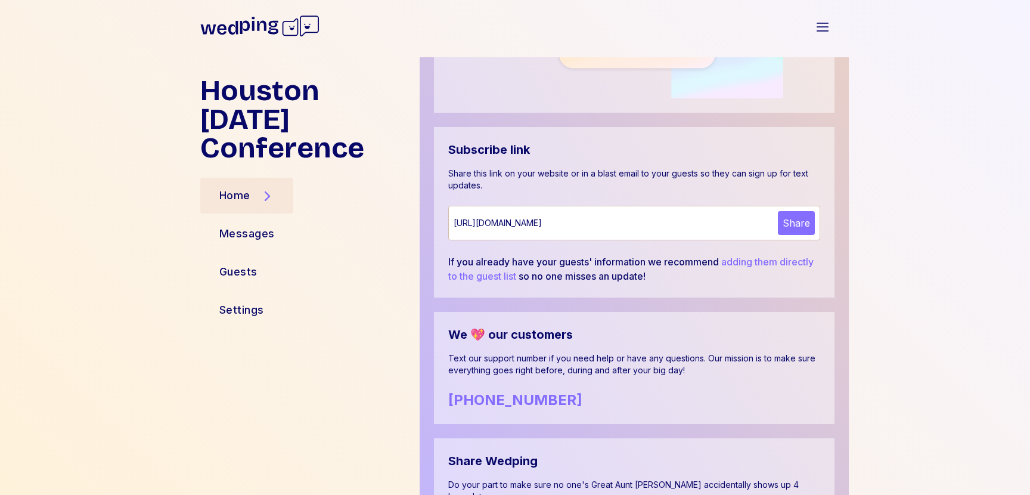
click at [515, 226] on div "https://www.wedping.com/ad66f113-8307-4398-912b-daf4cb0d566e/updates" at bounding box center [614, 223] width 320 height 12
click at [246, 292] on div "Settings" at bounding box center [241, 310] width 83 height 36
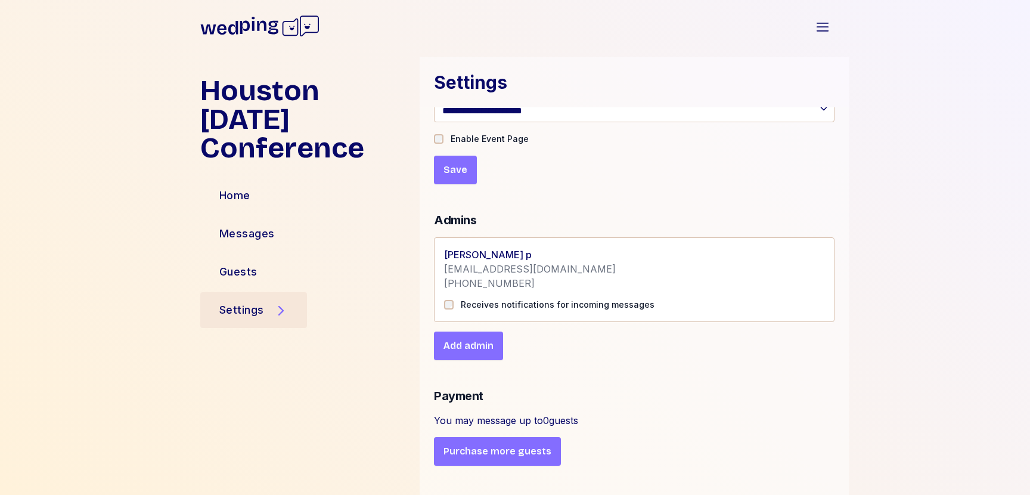
scroll to position [259, 0]
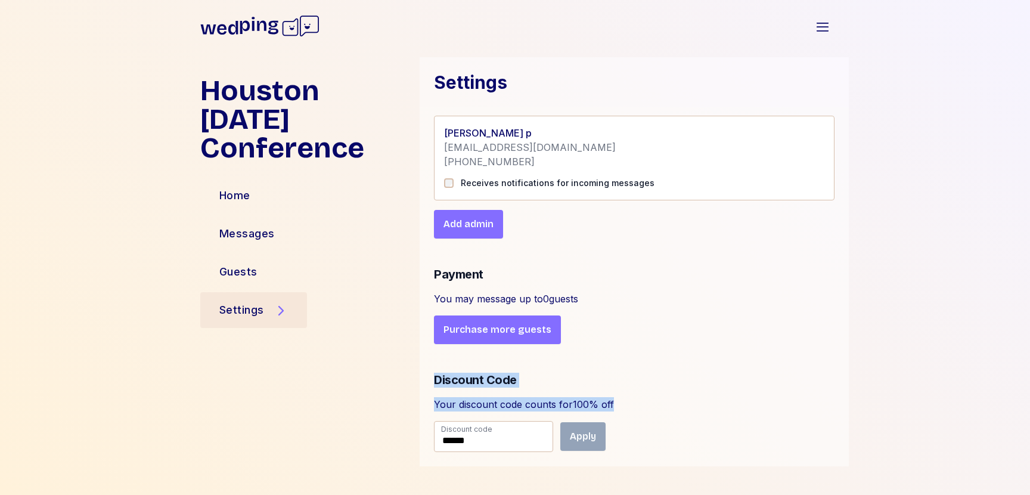
drag, startPoint x: 633, startPoint y: 401, endPoint x: 596, endPoint y: 366, distance: 51.0
click at [596, 366] on div "**********" at bounding box center [634, 157] width 429 height 618
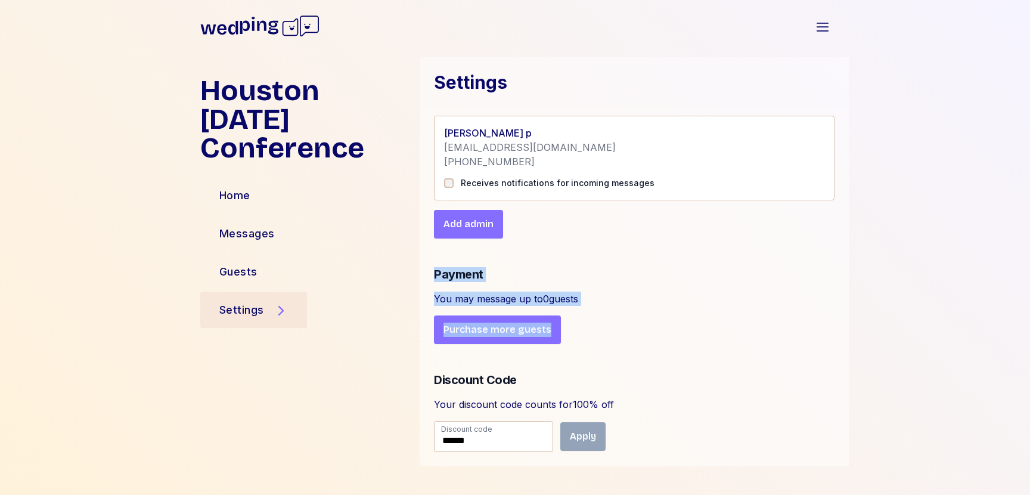
drag, startPoint x: 443, startPoint y: 259, endPoint x: 619, endPoint y: 317, distance: 185.4
click at [619, 317] on div "**********" at bounding box center [634, 157] width 429 height 618
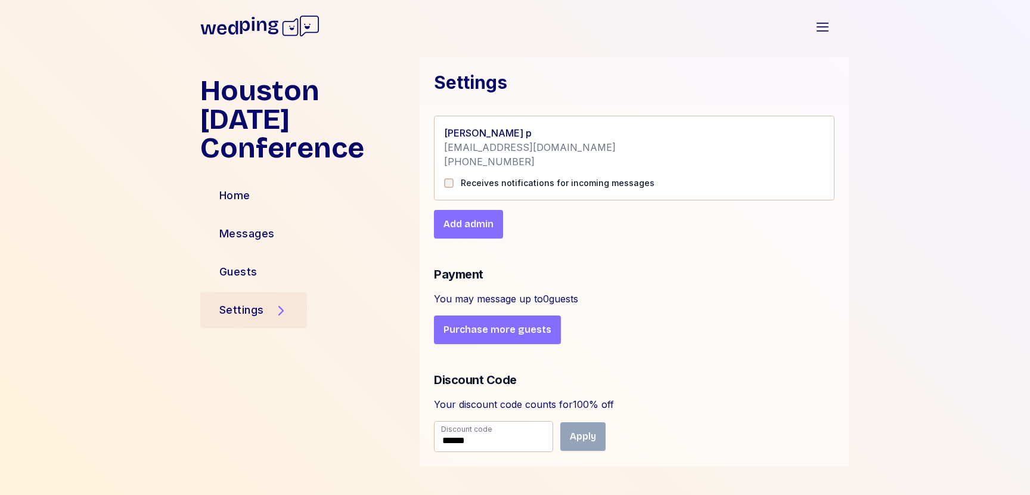
click at [619, 317] on div "Payment You may message up to 0 guests Purchase more guests" at bounding box center [634, 305] width 401 height 77
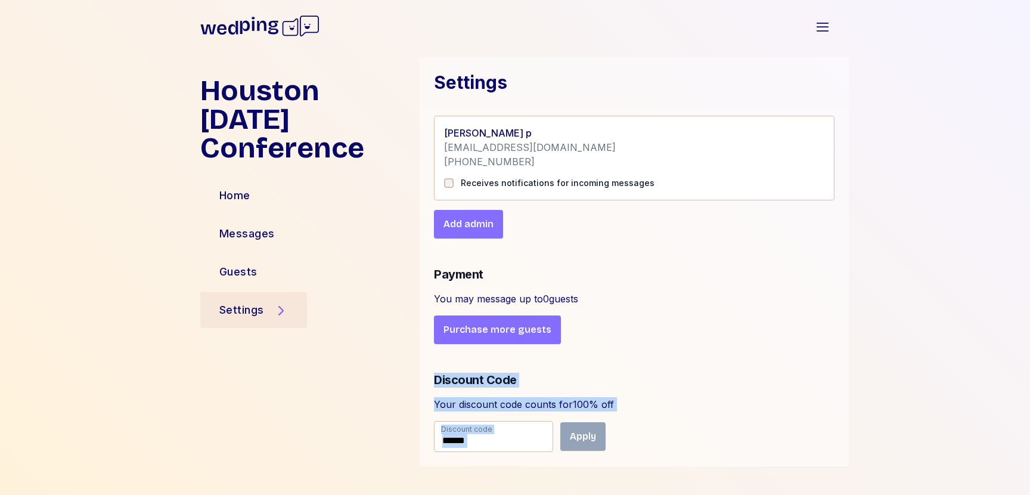
click at [573, 439] on div "**********" at bounding box center [634, 157] width 429 height 618
click at [611, 394] on div "Discount Code Your discount code counts for 100 % off Discount code ****** Apply" at bounding box center [634, 412] width 401 height 79
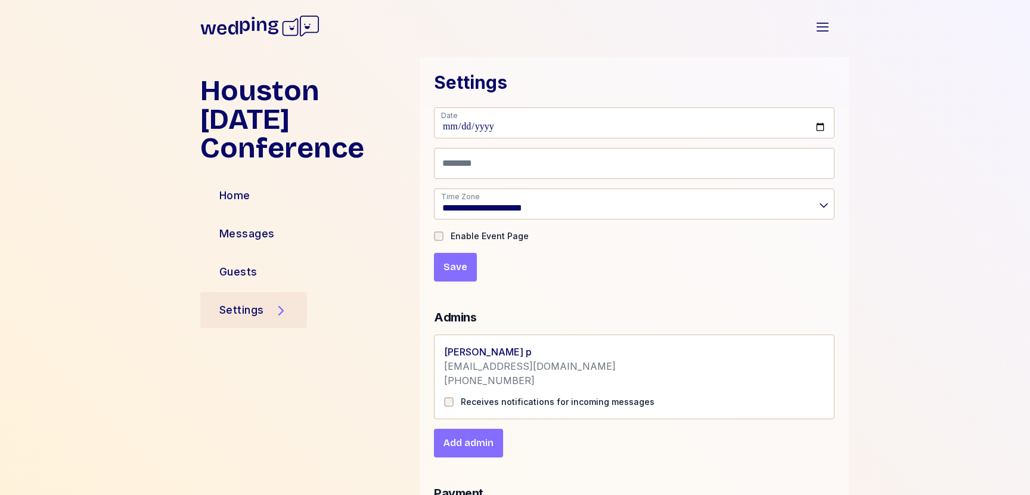
scroll to position [0, 0]
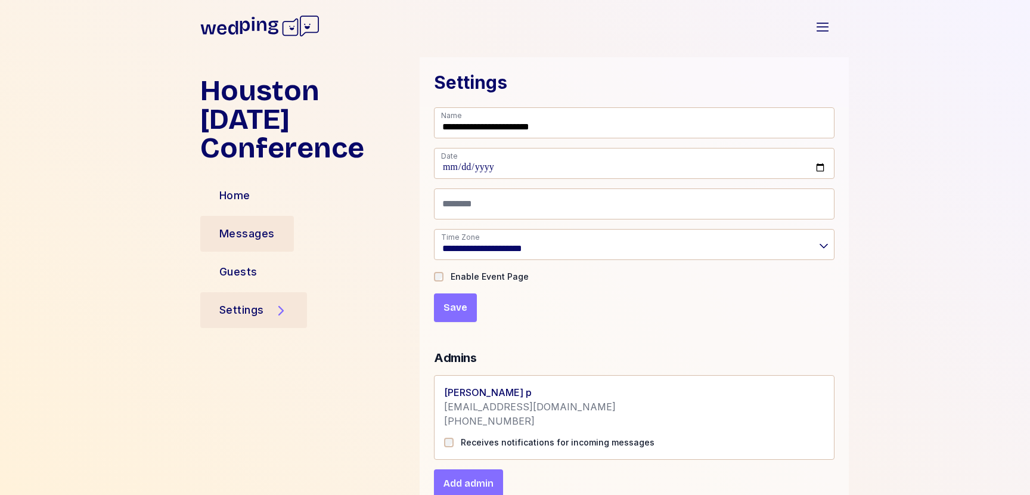
click at [248, 225] on div "Messages" at bounding box center [246, 233] width 55 height 17
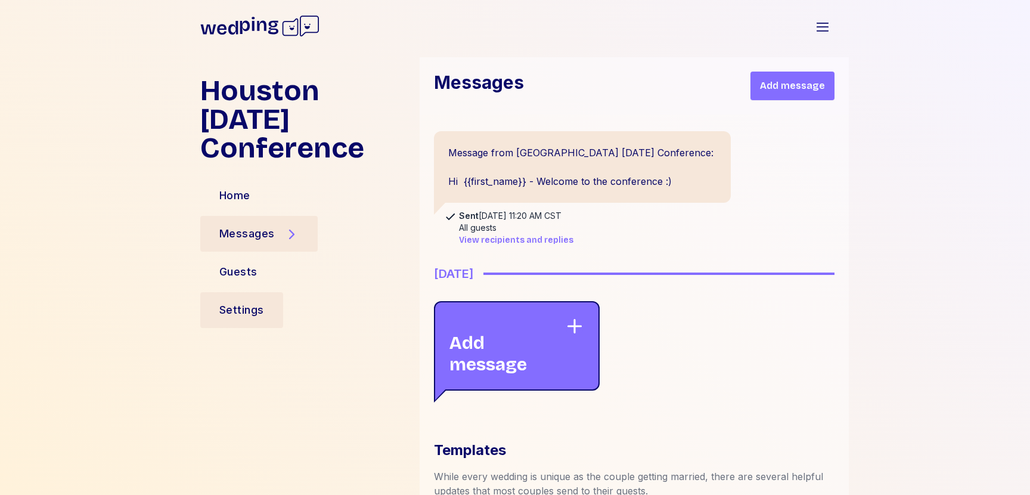
click at [270, 292] on div "Settings" at bounding box center [241, 310] width 83 height 36
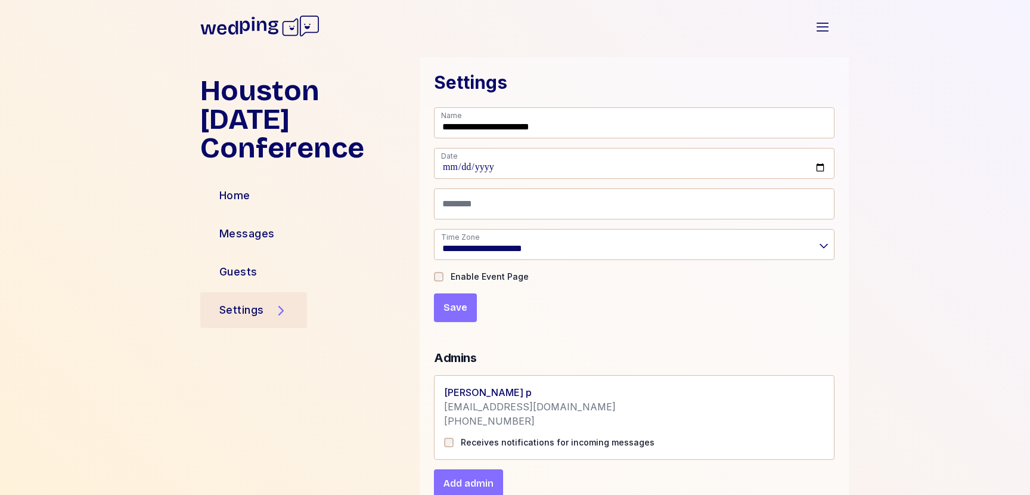
scroll to position [259, 0]
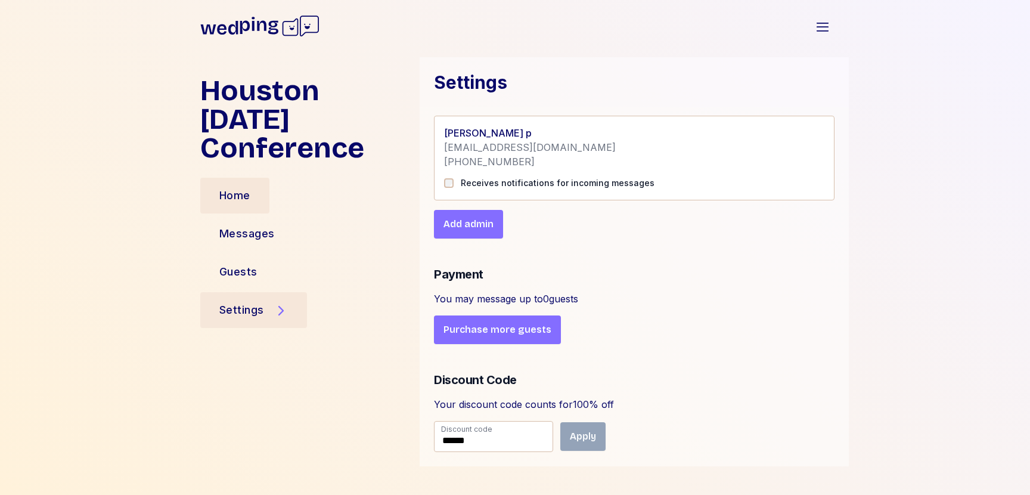
click at [270, 178] on div "Home" at bounding box center [234, 196] width 69 height 36
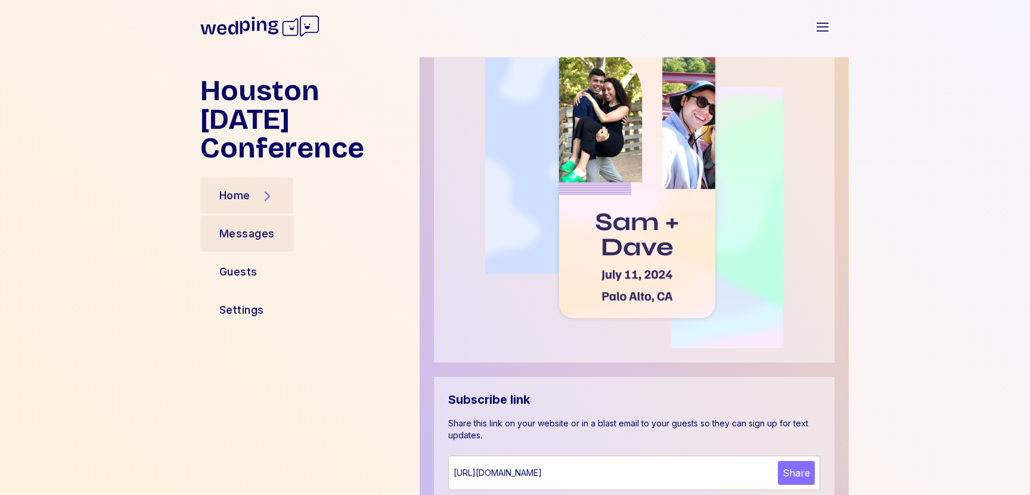
click at [226, 216] on div "Messages" at bounding box center [247, 234] width 94 height 36
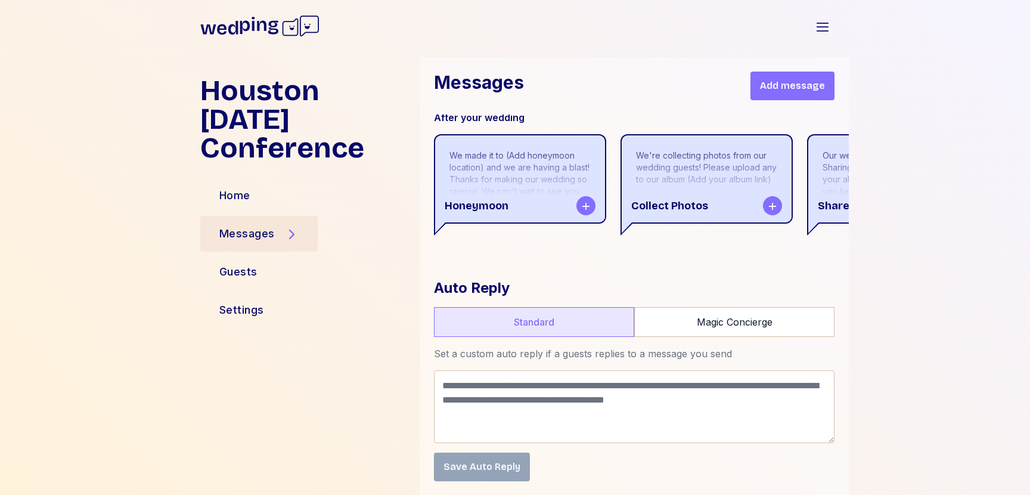
scroll to position [686, 0]
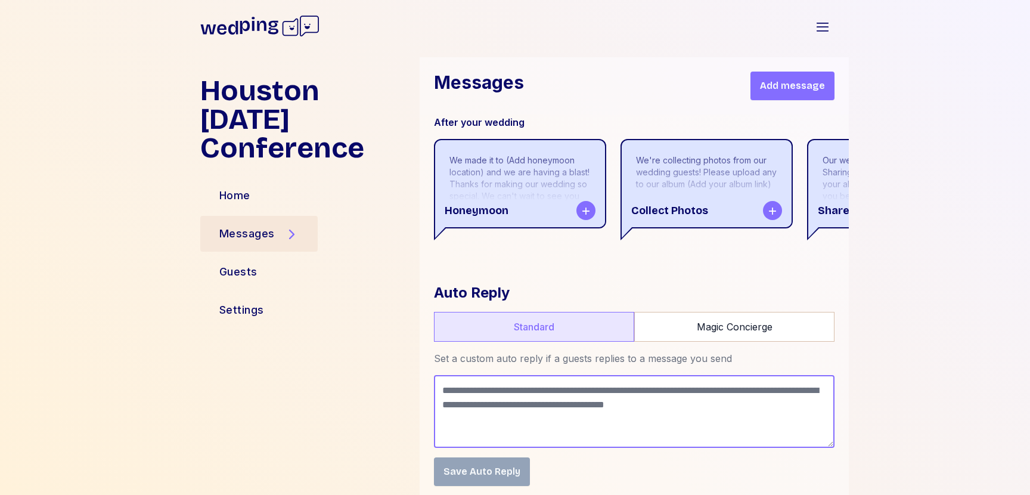
click at [569, 406] on textarea at bounding box center [634, 411] width 401 height 73
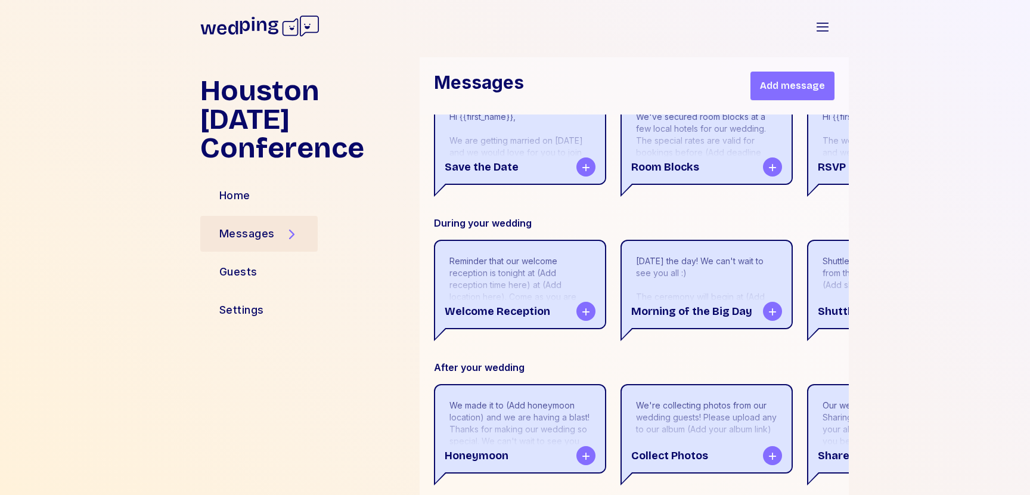
scroll to position [689, 0]
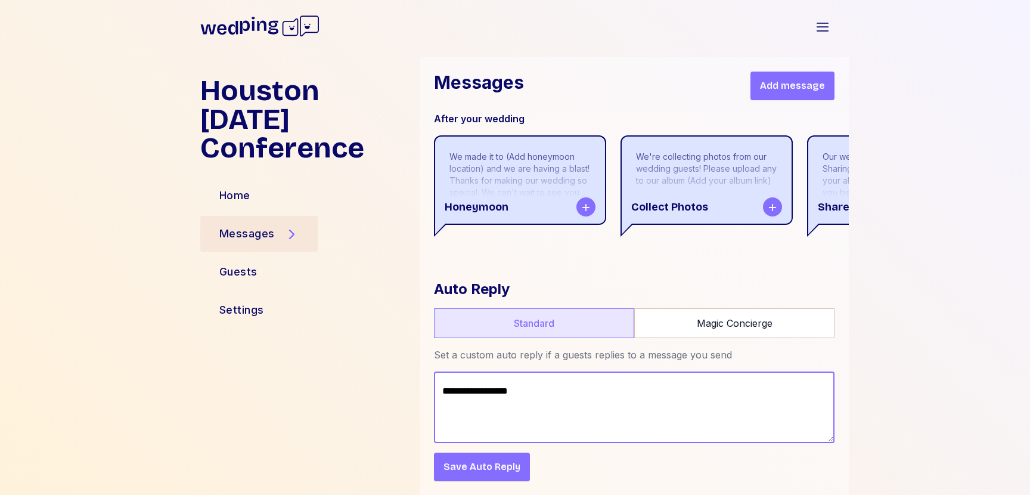
drag, startPoint x: 538, startPoint y: 385, endPoint x: 357, endPoint y: 371, distance: 181.2
click at [547, 385] on textarea "**********" at bounding box center [634, 407] width 401 height 72
click at [547, 384] on textarea "**********" at bounding box center [634, 407] width 401 height 72
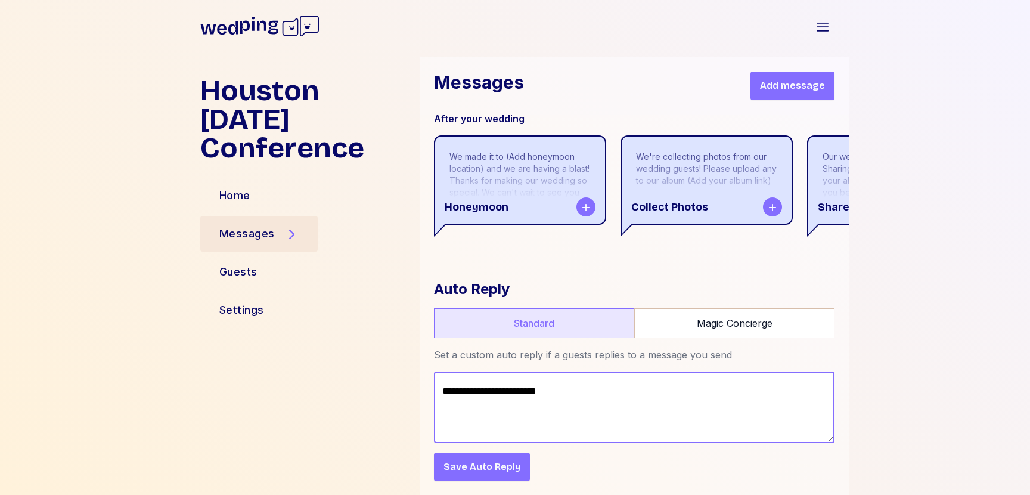
type textarea "**********"
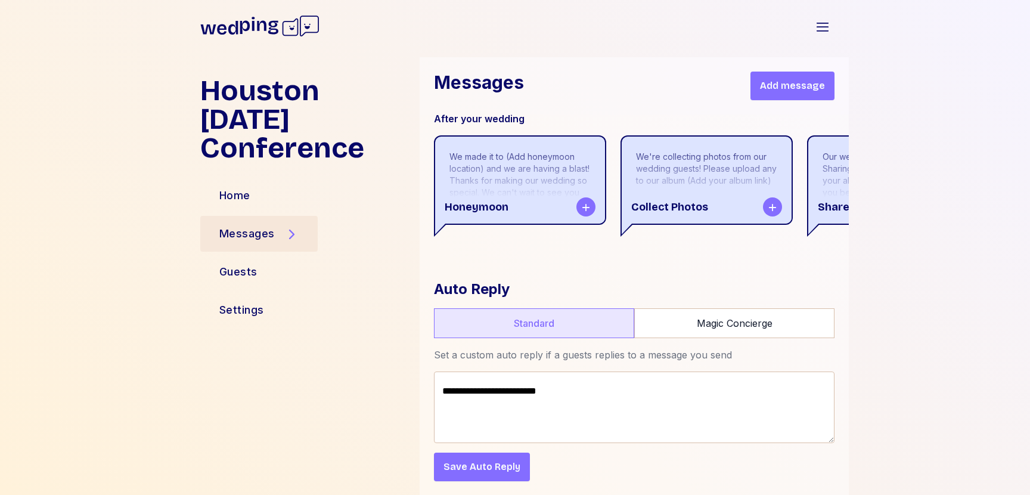
click at [476, 467] on span "Save Auto Reply" at bounding box center [482, 467] width 77 height 14
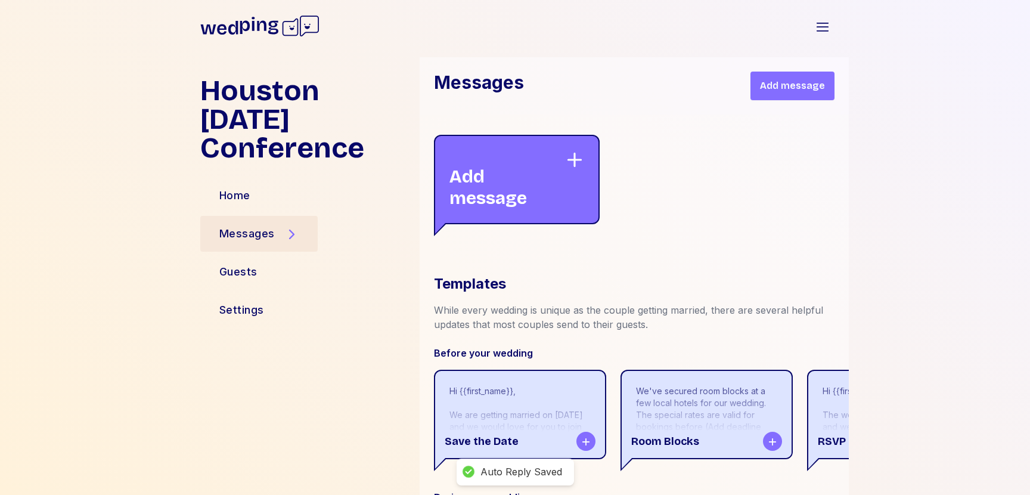
scroll to position [0, 0]
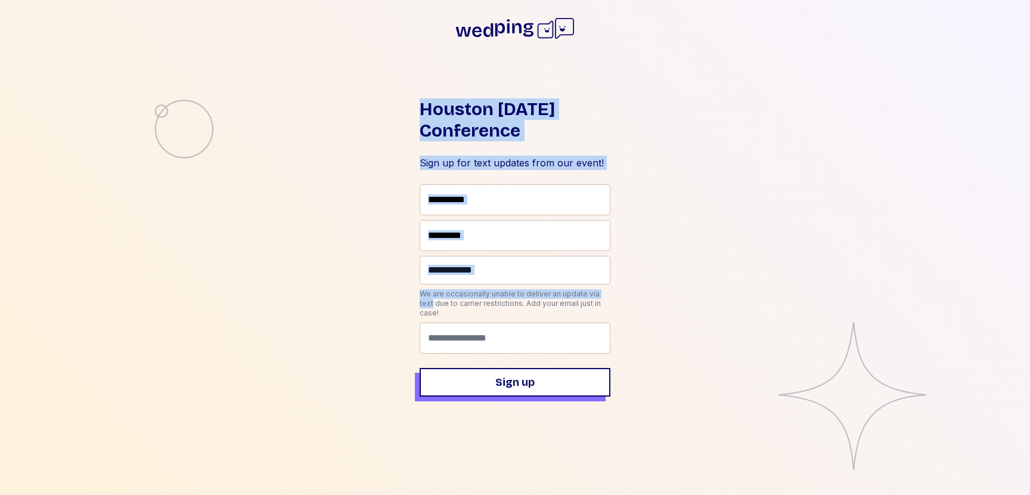
drag, startPoint x: 615, startPoint y: 296, endPoint x: 422, endPoint y: 110, distance: 268.6
click at [422, 110] on div "Houston Nov 8 Conference Sign up for text updates from our event! First name La…" at bounding box center [515, 247] width 1030 height 495
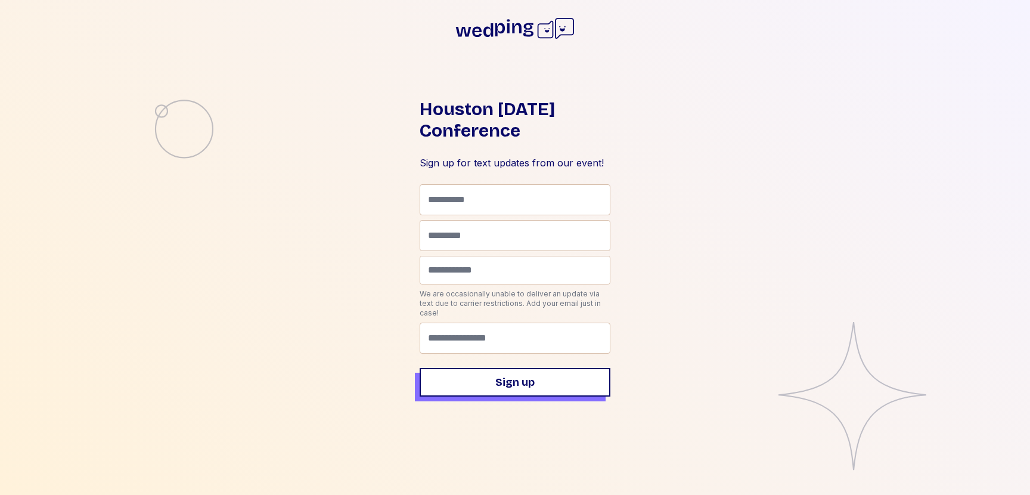
drag, startPoint x: 583, startPoint y: 67, endPoint x: 484, endPoint y: 36, distance: 104.3
click at [484, 36] on div "Houston Nov 8 Conference Sign up for text updates from our event! First name La…" at bounding box center [515, 247] width 1030 height 495
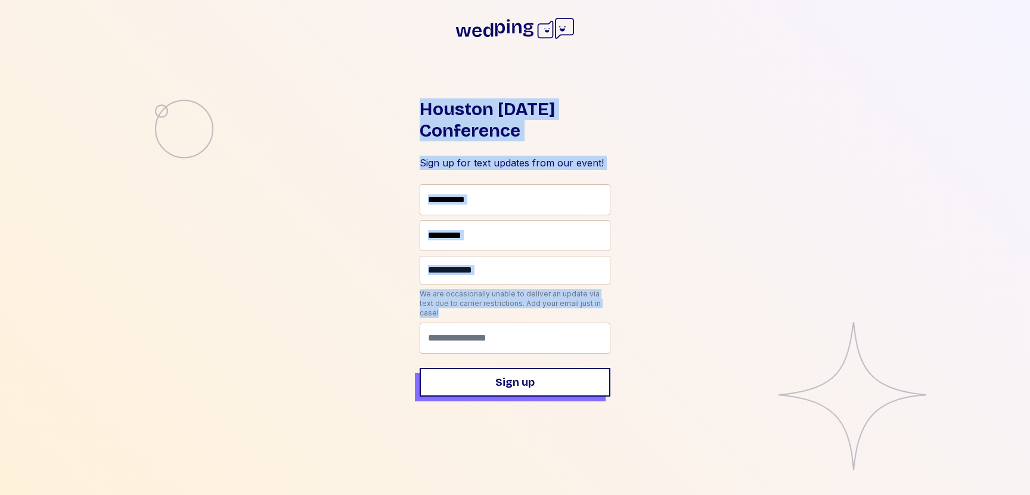
drag, startPoint x: 414, startPoint y: 109, endPoint x: 632, endPoint y: 332, distance: 311.2
click at [632, 330] on div "Houston Nov 8 Conference Sign up for text updates from our event! First name La…" at bounding box center [515, 247] width 1030 height 495
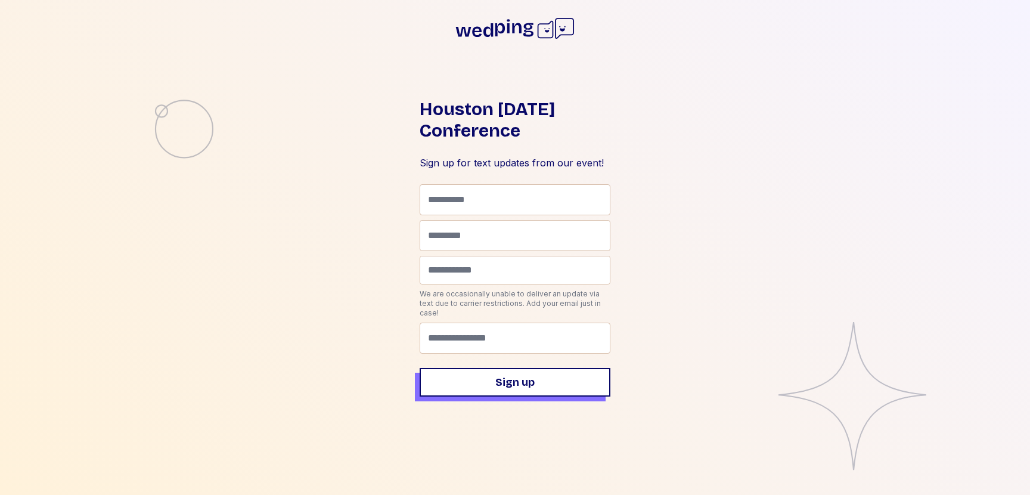
click at [632, 333] on div "Houston Nov 8 Conference Sign up for text updates from our event! First name La…" at bounding box center [515, 247] width 1030 height 495
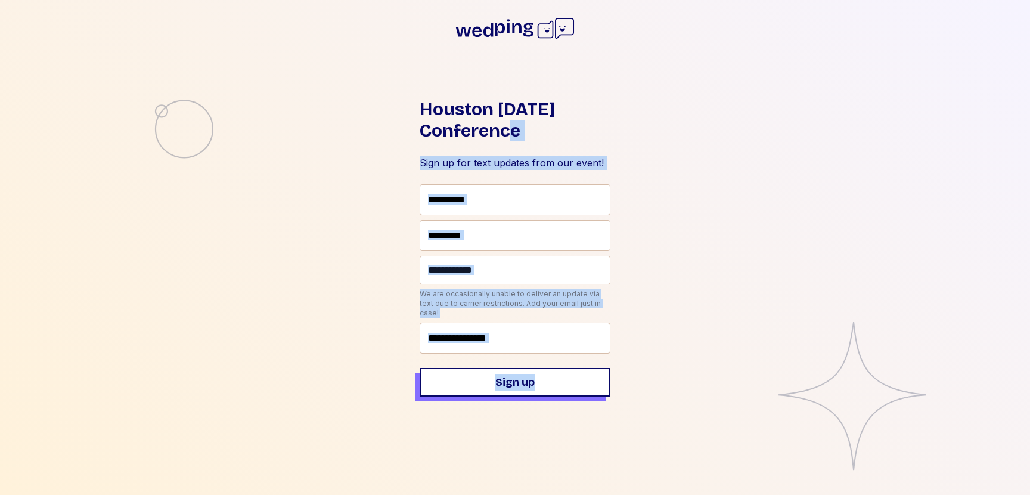
drag, startPoint x: 648, startPoint y: 357, endPoint x: 534, endPoint y: 135, distance: 249.4
click at [534, 135] on div "Houston Nov 8 Conference Sign up for text updates from our event! First name La…" at bounding box center [515, 247] width 1030 height 495
click at [534, 135] on h1 "Houston [DATE] Conference" at bounding box center [515, 119] width 191 height 43
drag, startPoint x: 659, startPoint y: 355, endPoint x: 568, endPoint y: 107, distance: 263.5
click at [574, 107] on div "Houston Nov 8 Conference Sign up for text updates from our event! First name La…" at bounding box center [515, 247] width 1030 height 495
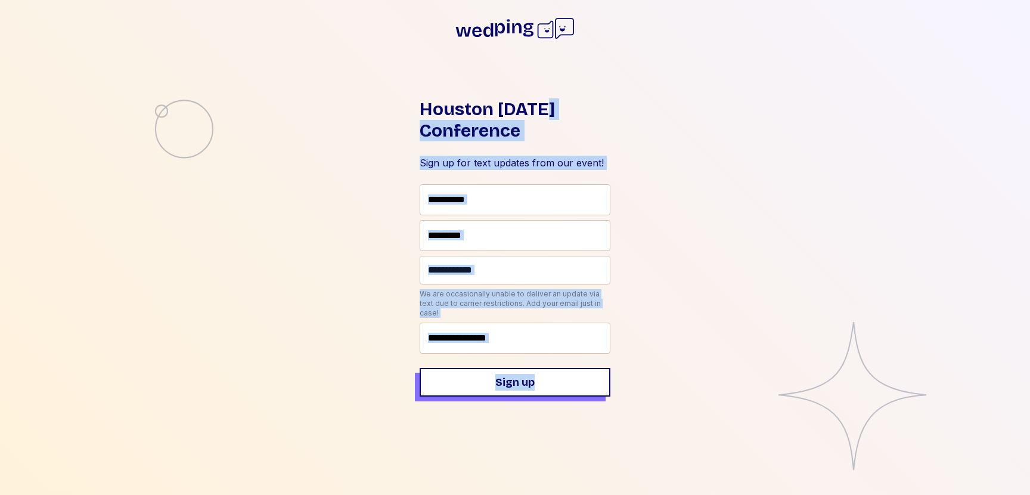
click at [565, 110] on h1 "Houston [DATE] Conference" at bounding box center [515, 119] width 191 height 43
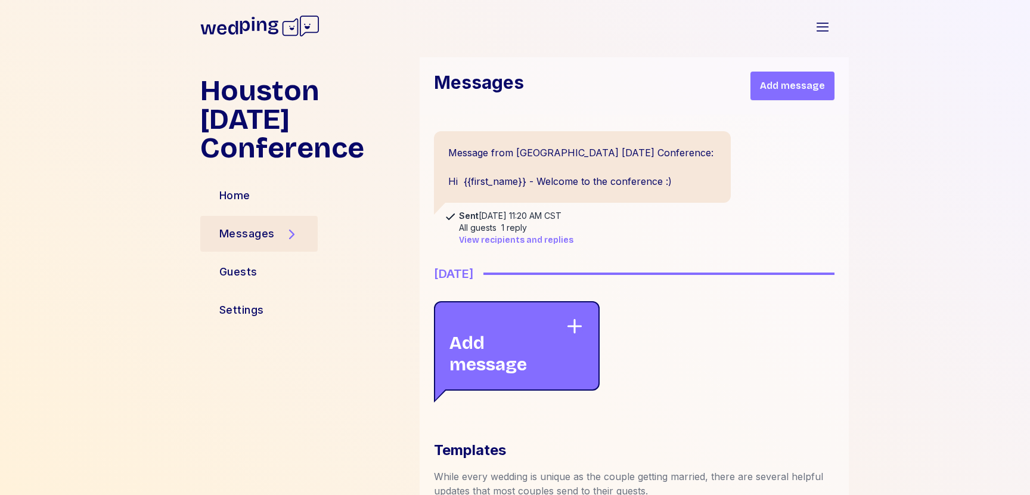
click at [476, 236] on span "View recipients and replies" at bounding box center [516, 240] width 114 height 12
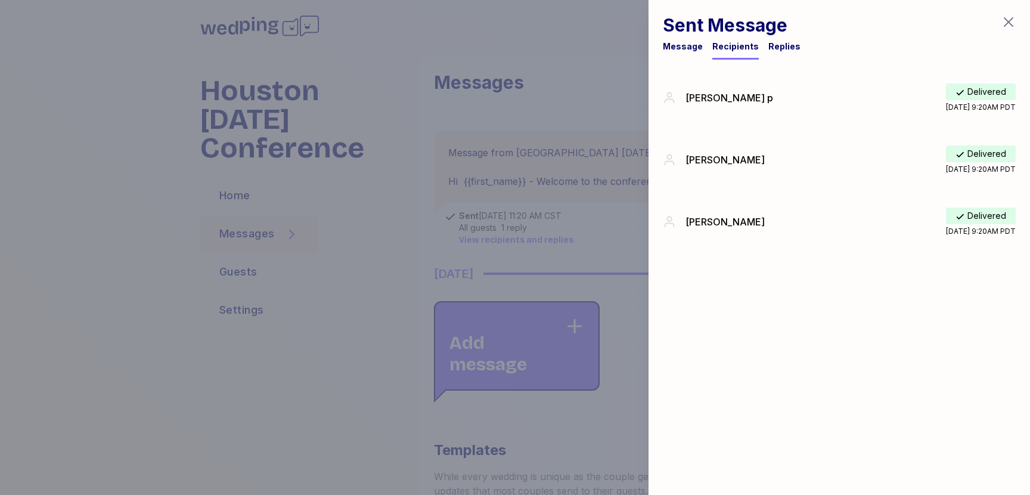
click at [772, 47] on div "Replies" at bounding box center [785, 47] width 32 height 12
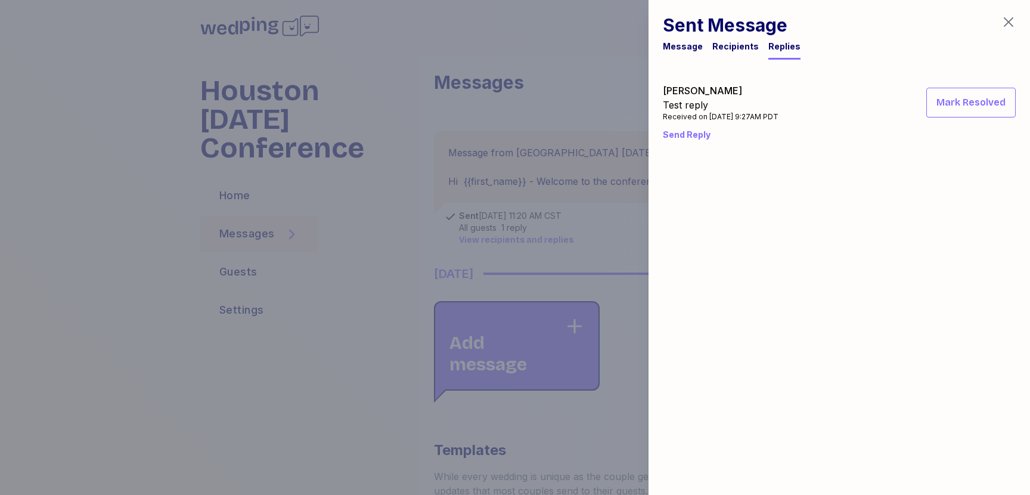
click at [661, 132] on div "Meaghan Test reply Received on 10/14/25 at 9:27AM PDT Mark Resolved Send Reply" at bounding box center [840, 114] width 382 height 91
click at [696, 141] on div "Send Reply" at bounding box center [839, 134] width 353 height 21
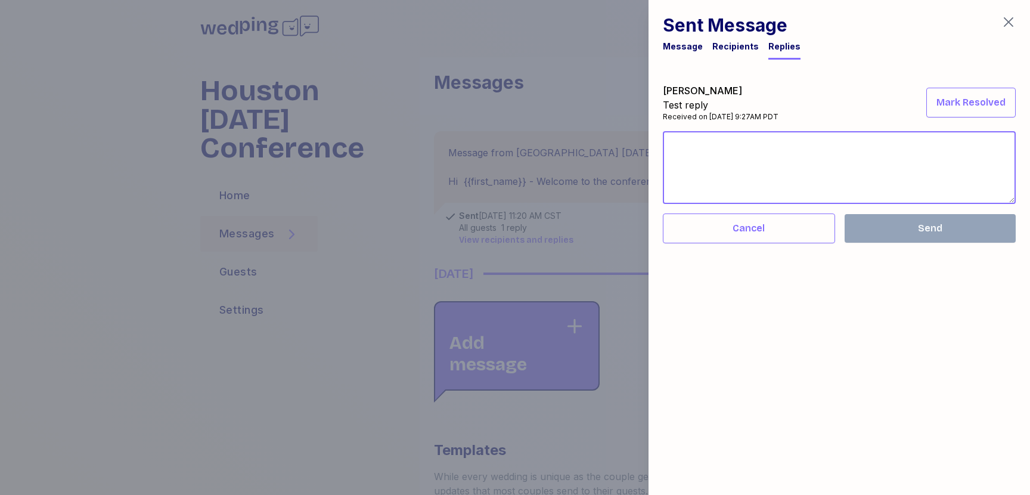
click at [852, 153] on textarea at bounding box center [839, 167] width 353 height 73
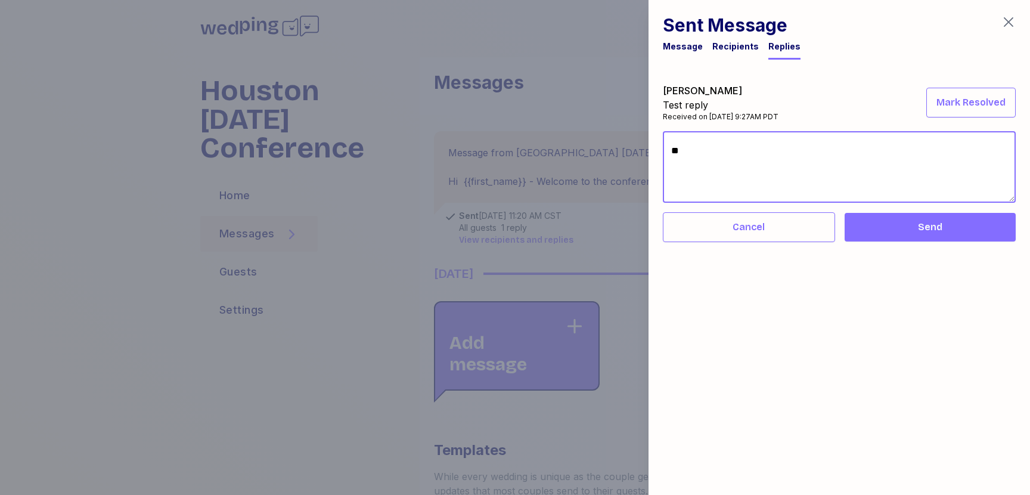
type textarea "*"
type textarea "***"
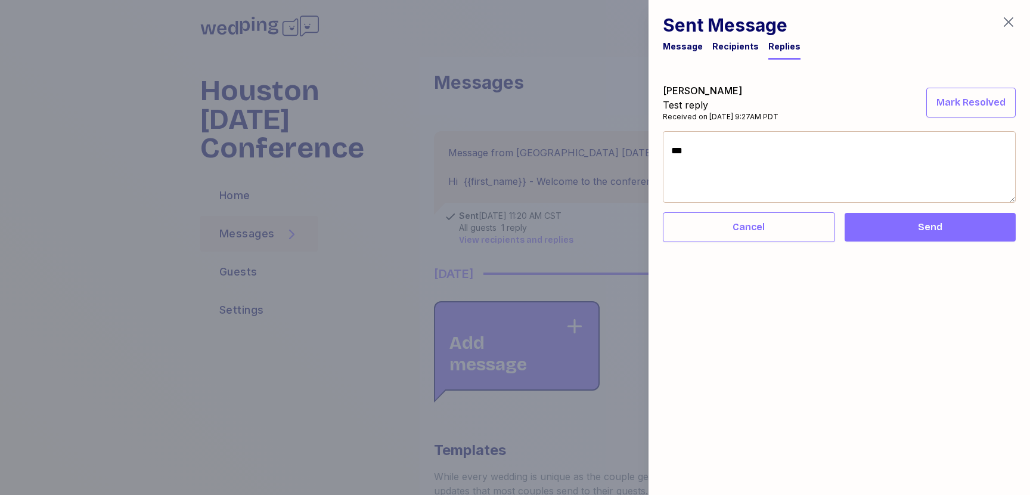
click at [903, 224] on span "Send" at bounding box center [930, 227] width 152 height 14
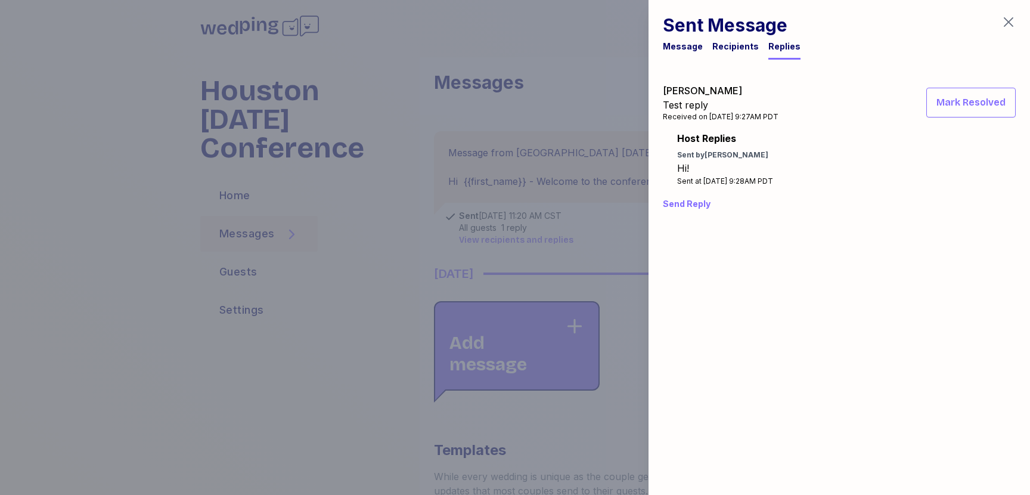
click at [552, 212] on div at bounding box center [515, 247] width 1030 height 495
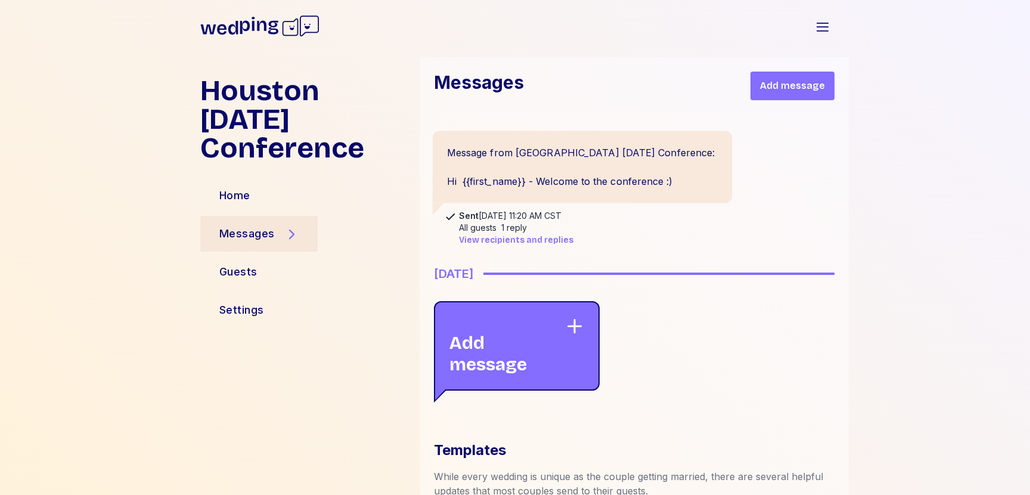
scroll to position [691, 0]
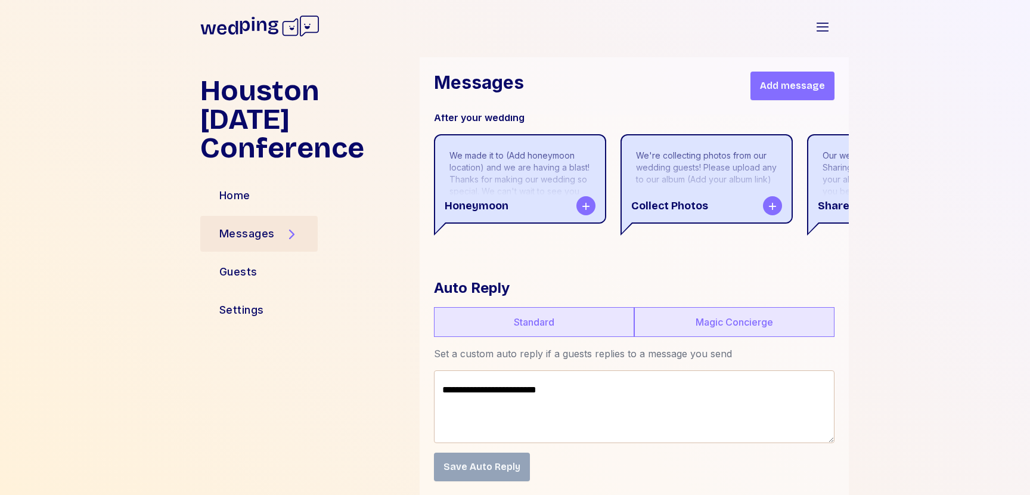
click at [711, 322] on label "Magic Concierge" at bounding box center [734, 322] width 200 height 30
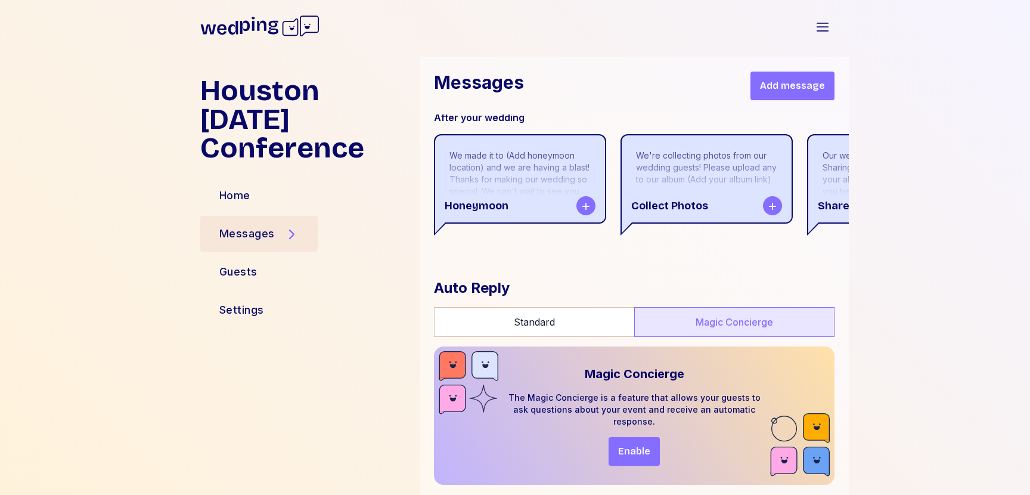
scroll to position [694, 0]
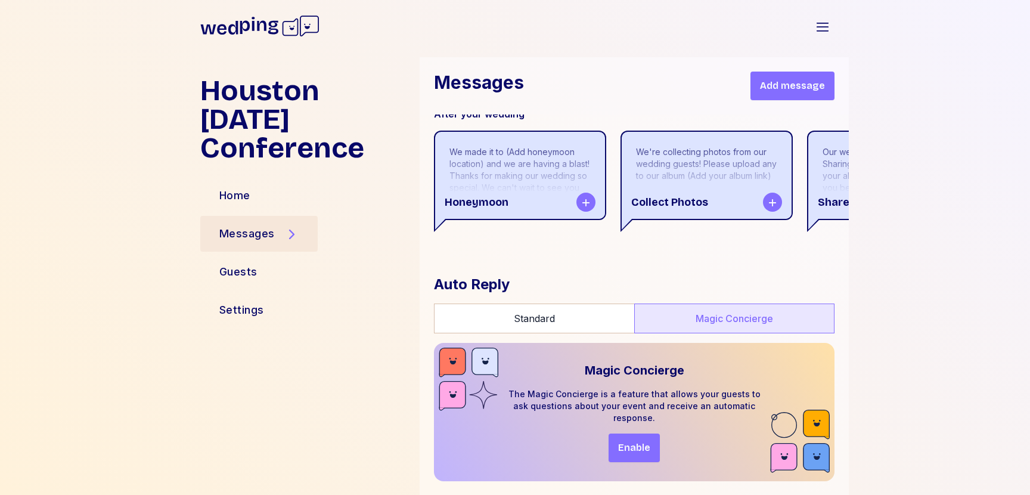
click at [628, 452] on span "Enable" at bounding box center [634, 448] width 32 height 14
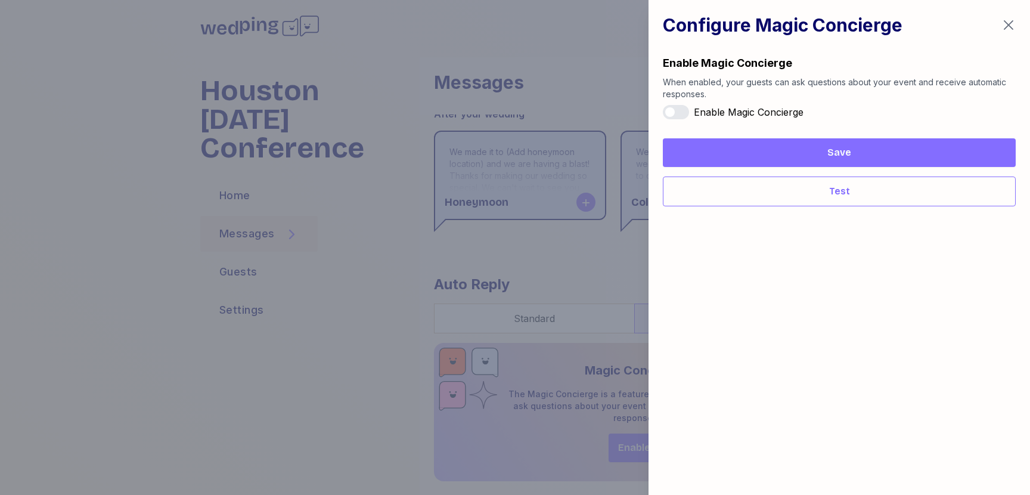
click at [677, 107] on button "Enable Magic Concierge" at bounding box center [676, 112] width 26 height 14
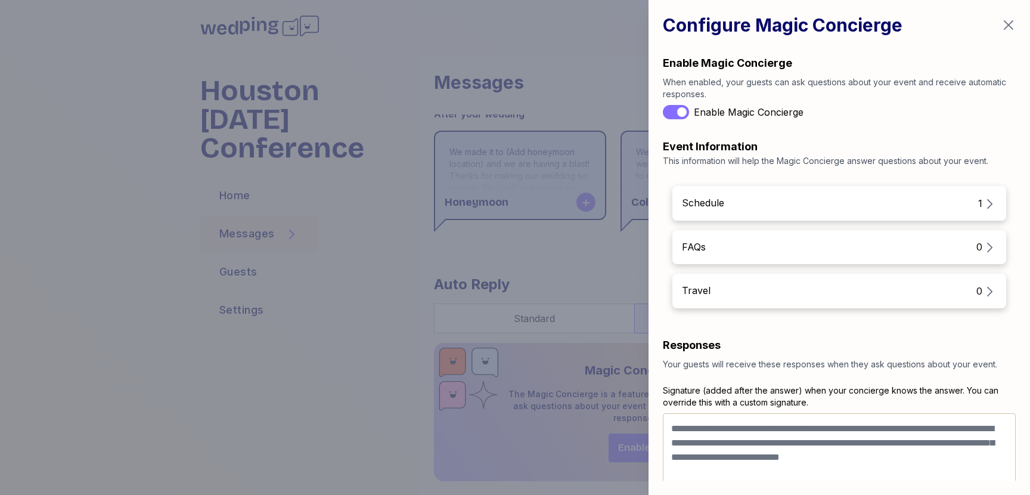
scroll to position [197, 0]
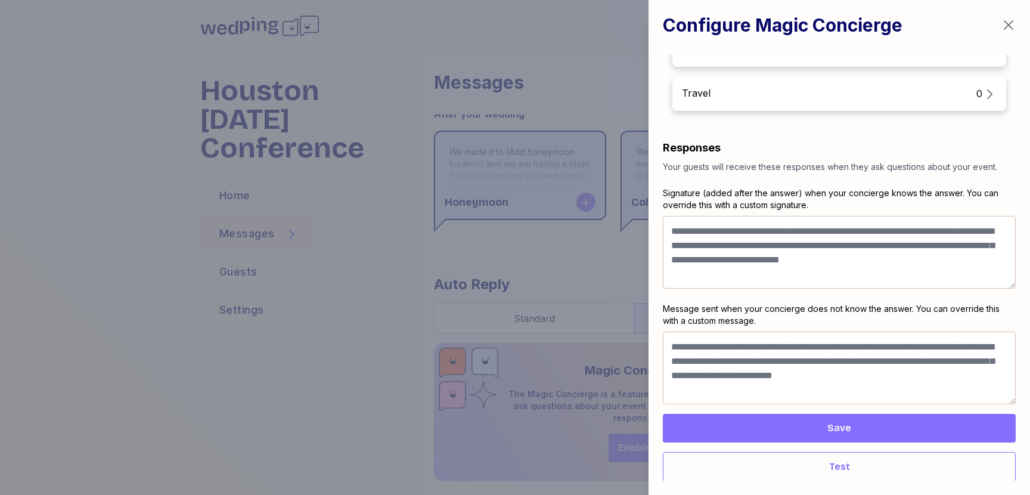
click at [341, 124] on div at bounding box center [515, 247] width 1030 height 495
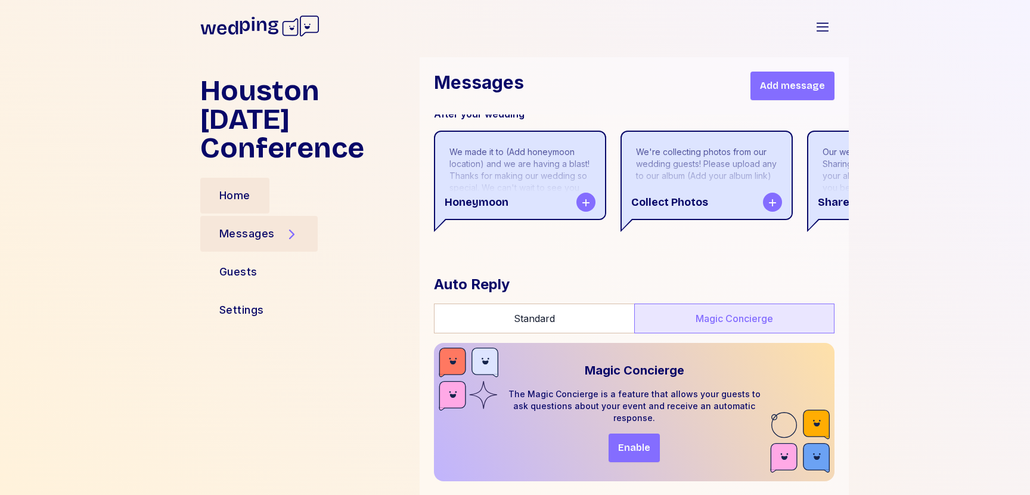
click at [245, 187] on div "Home" at bounding box center [234, 195] width 31 height 17
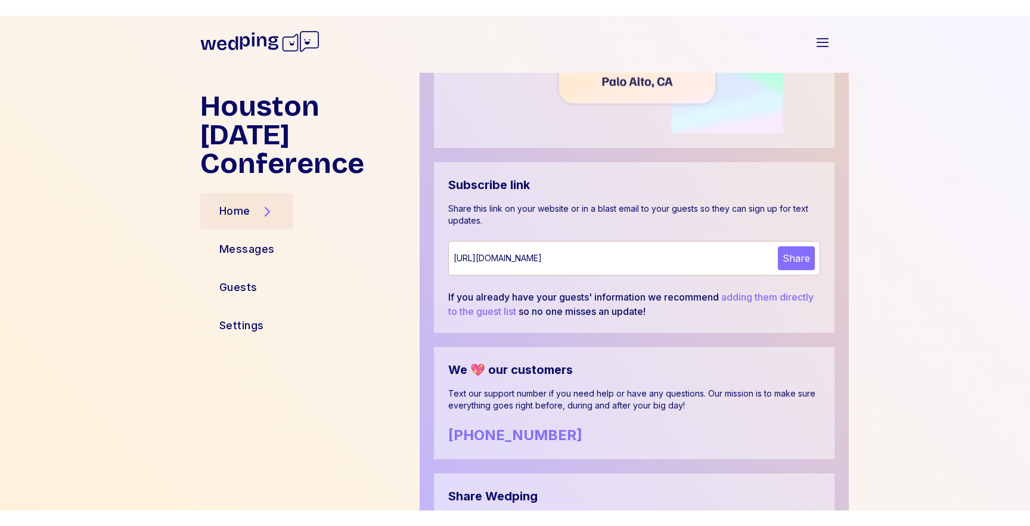
scroll to position [694, 0]
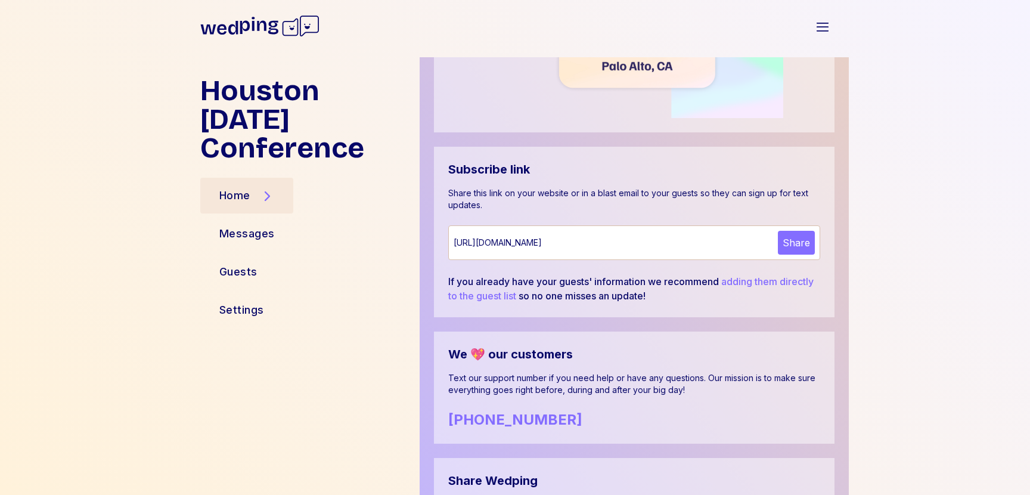
click at [286, 33] on icon at bounding box center [259, 26] width 119 height 38
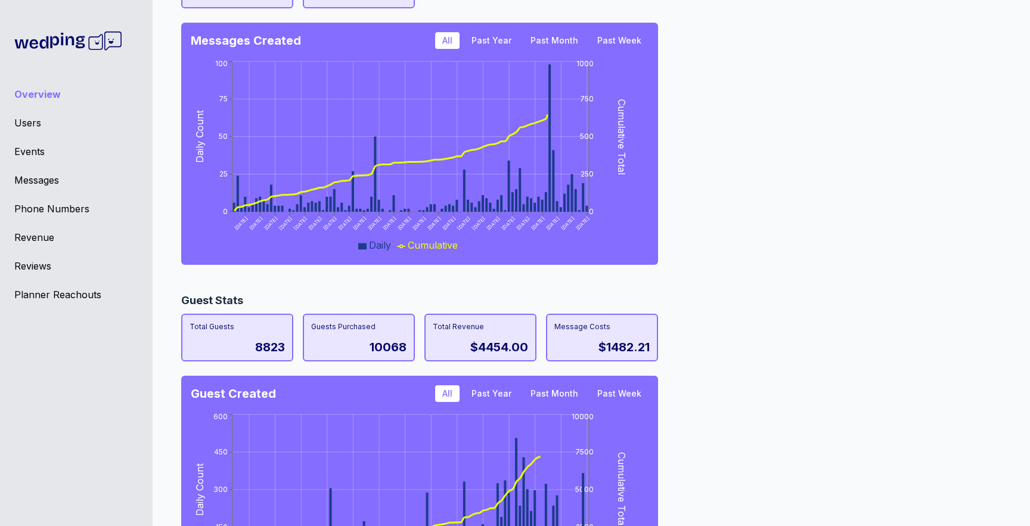
scroll to position [1020, 0]
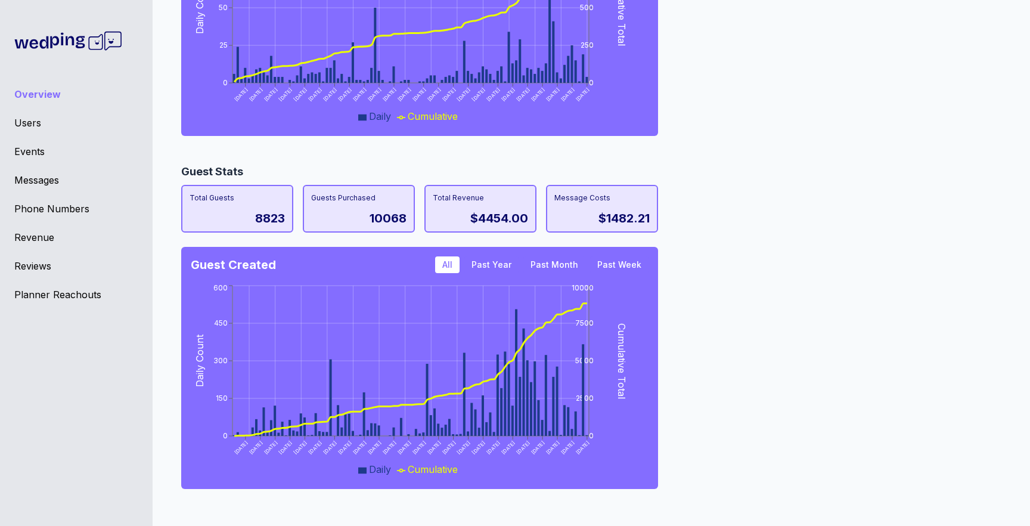
click at [48, 156] on div "Events" at bounding box center [76, 151] width 124 height 14
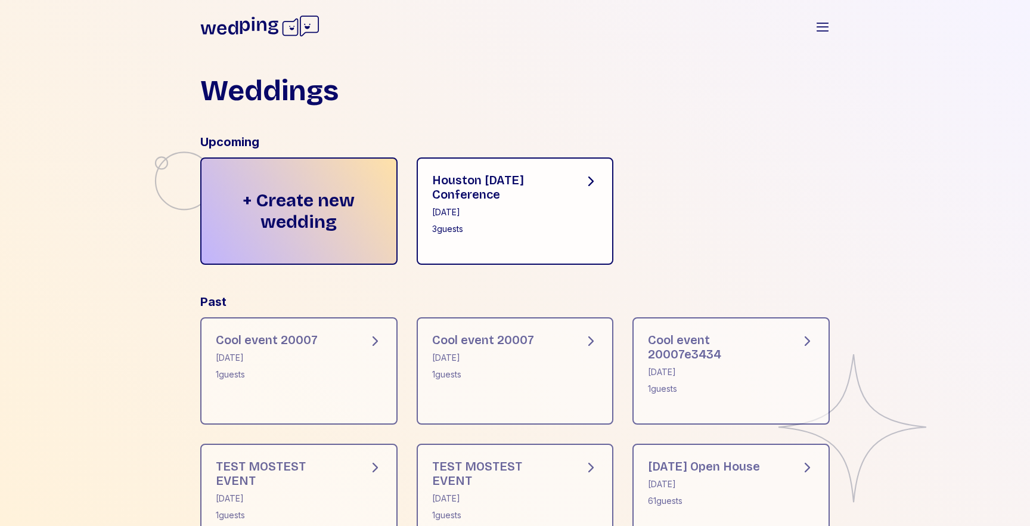
click at [281, 20] on icon at bounding box center [259, 26] width 119 height 38
click at [838, 30] on div "Open sidebar" at bounding box center [830, 26] width 38 height 25
click at [827, 30] on icon "button" at bounding box center [823, 27] width 12 height 8
